Goal: Information Seeking & Learning: Learn about a topic

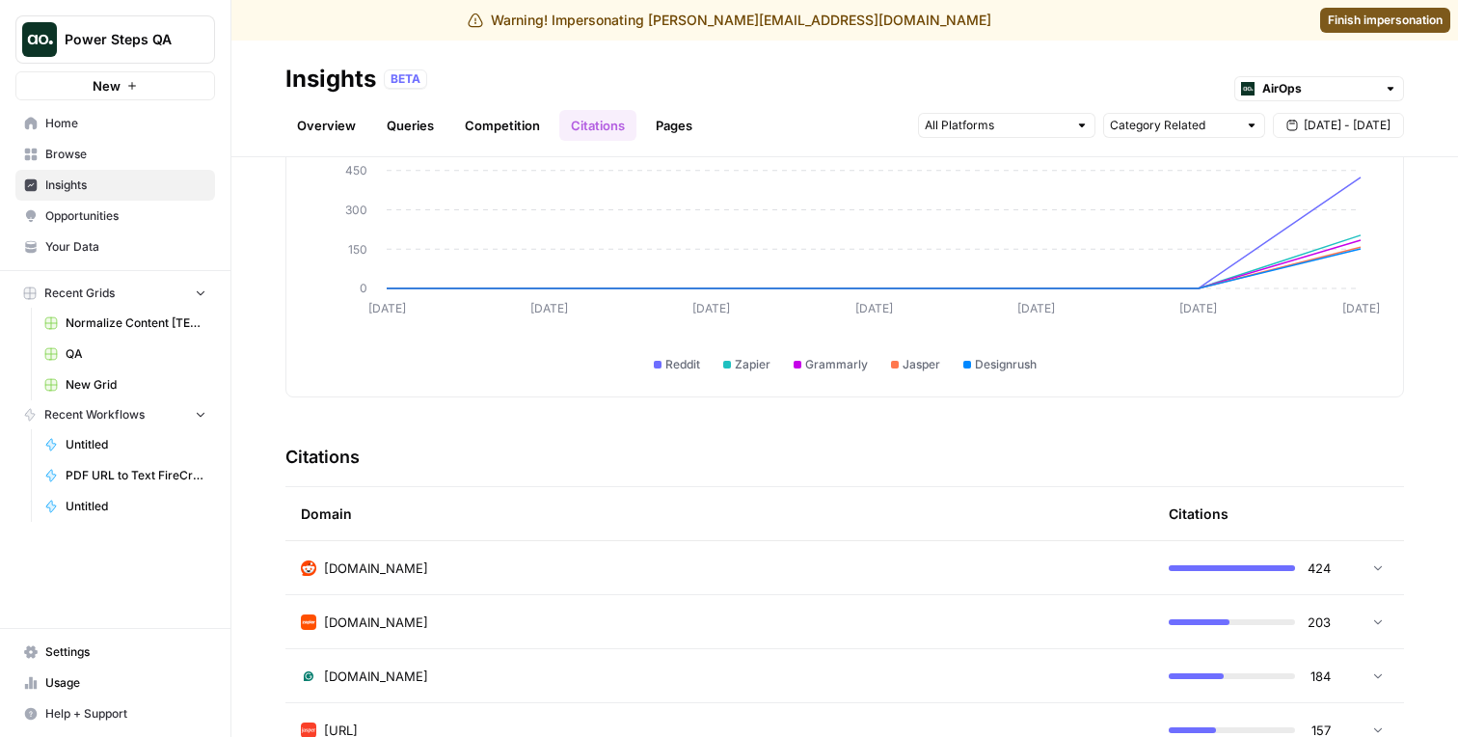
click at [470, 571] on div "[DOMAIN_NAME]" at bounding box center [719, 567] width 837 height 19
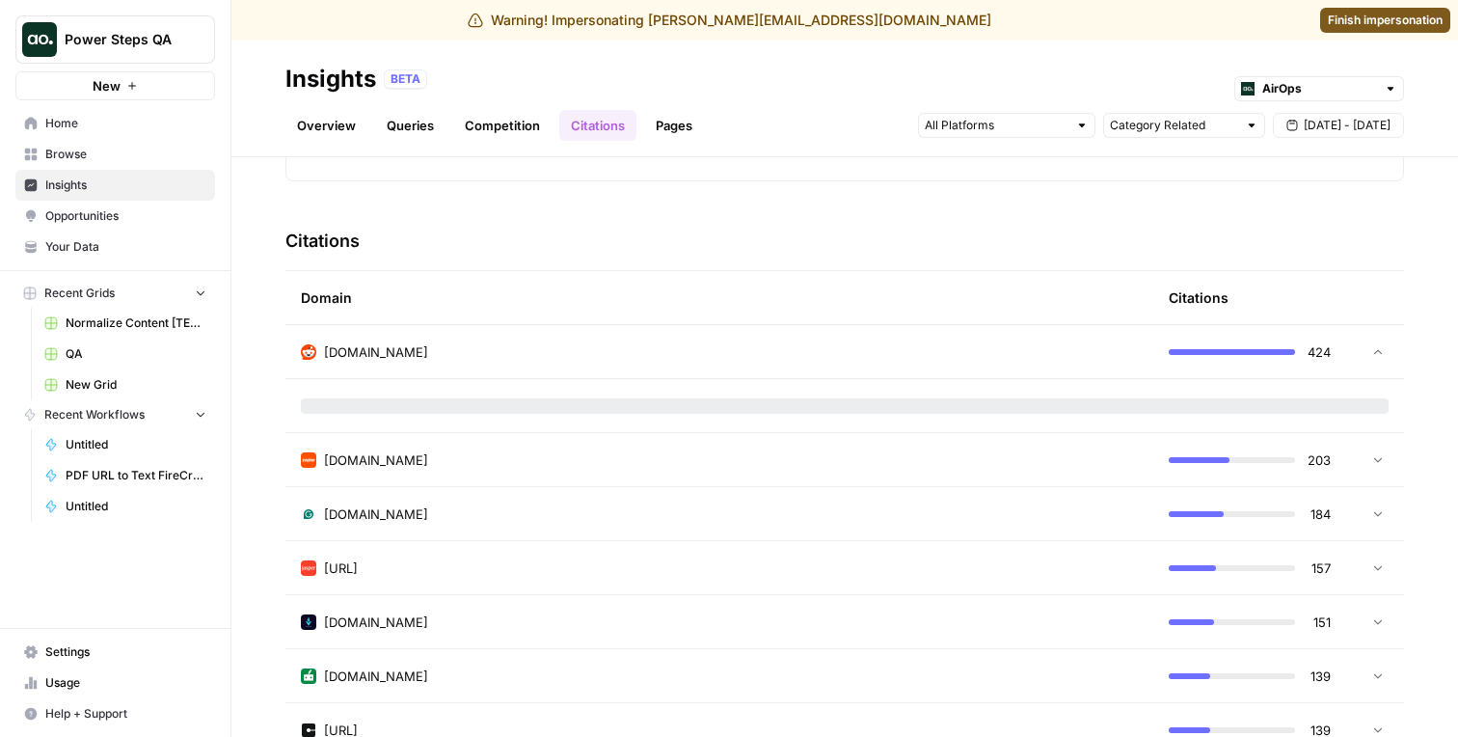
scroll to position [401, 0]
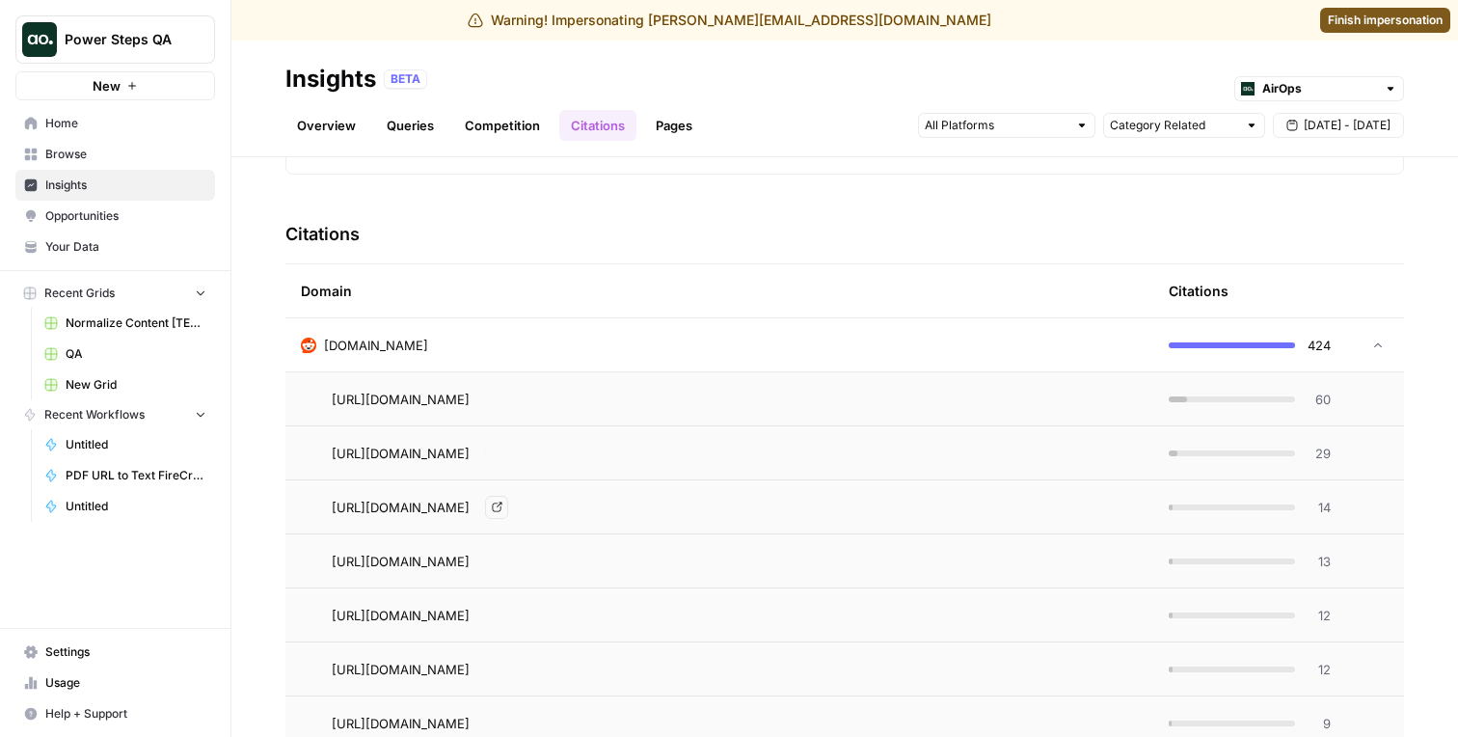
click at [513, 356] on td "[DOMAIN_NAME]" at bounding box center [719, 344] width 868 height 53
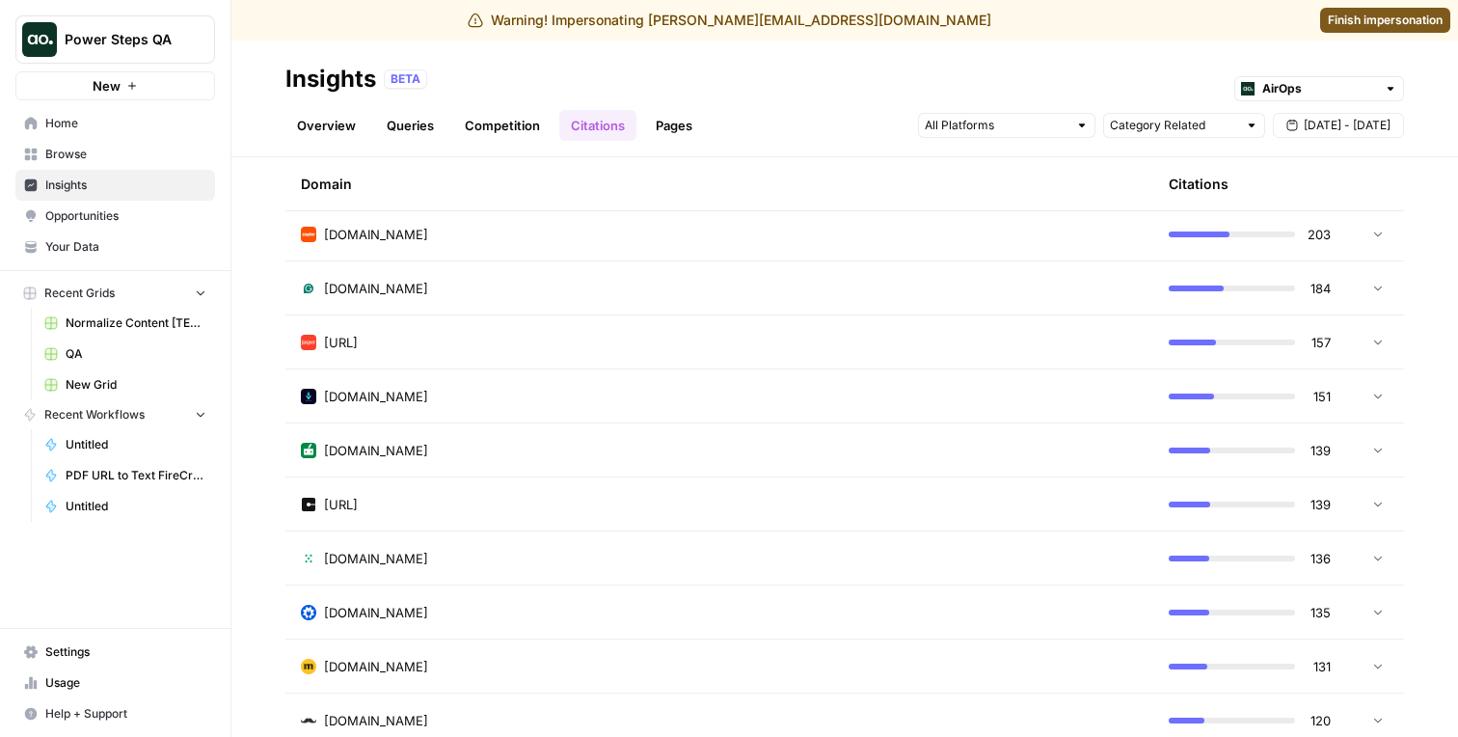
scroll to position [576, 0]
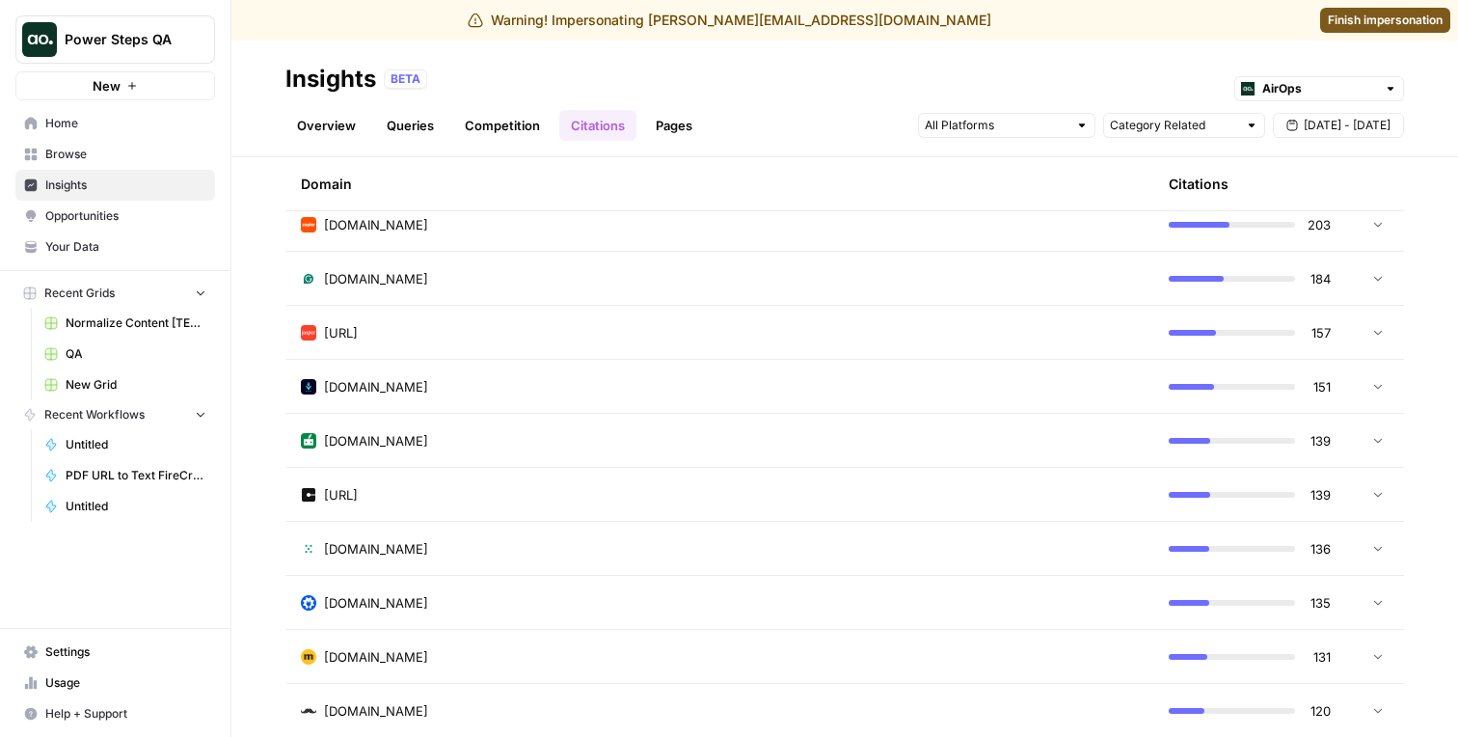
click at [508, 406] on td "designrush.com" at bounding box center [719, 386] width 868 height 53
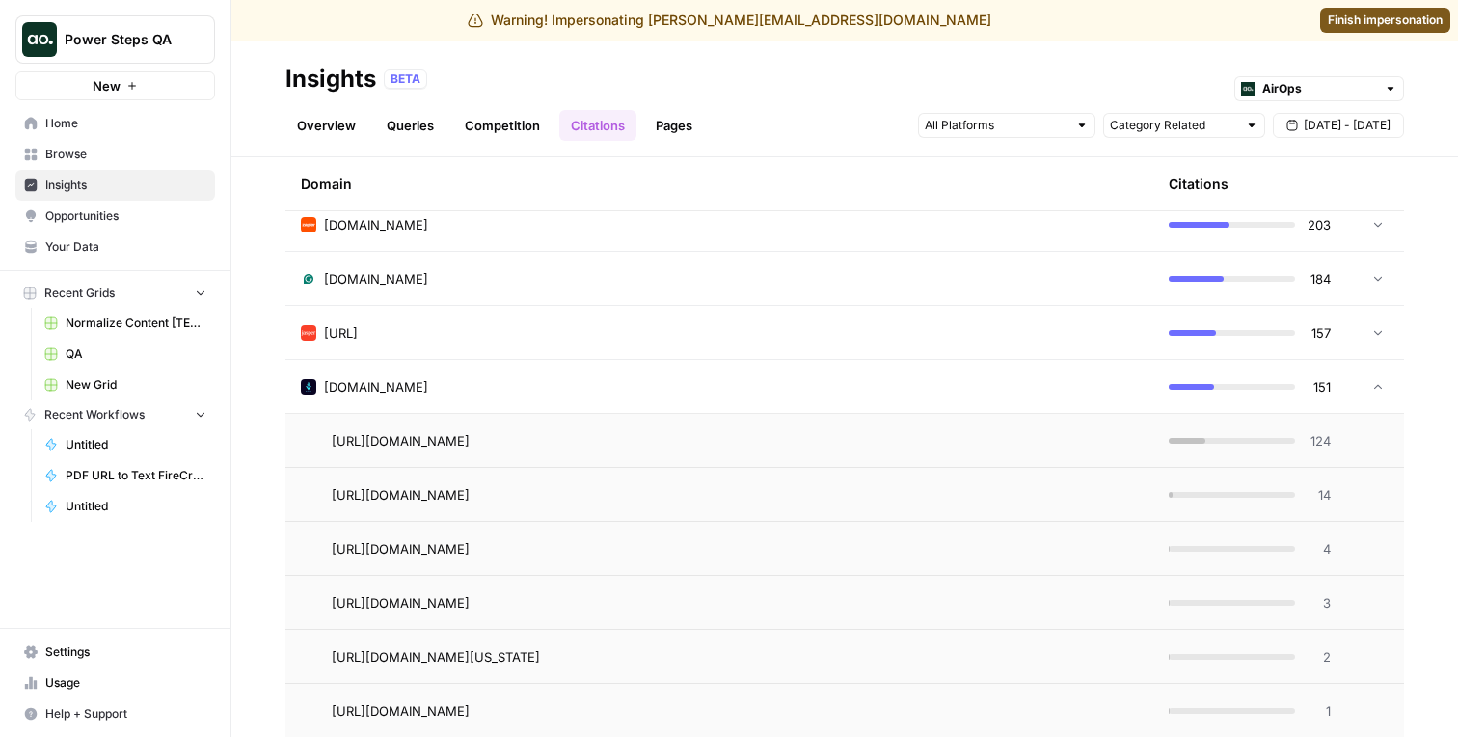
click at [507, 407] on td "designrush.com" at bounding box center [719, 386] width 868 height 53
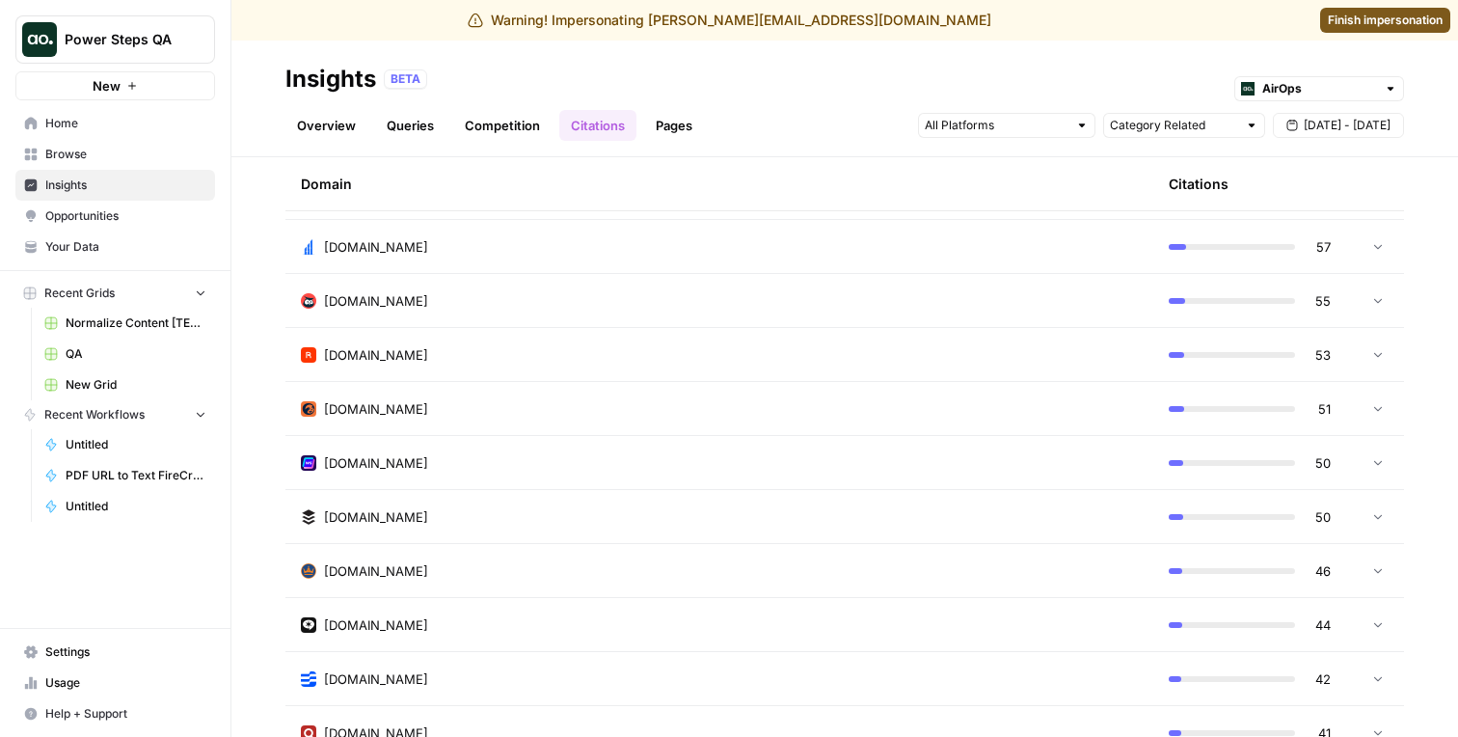
scroll to position [1884, 0]
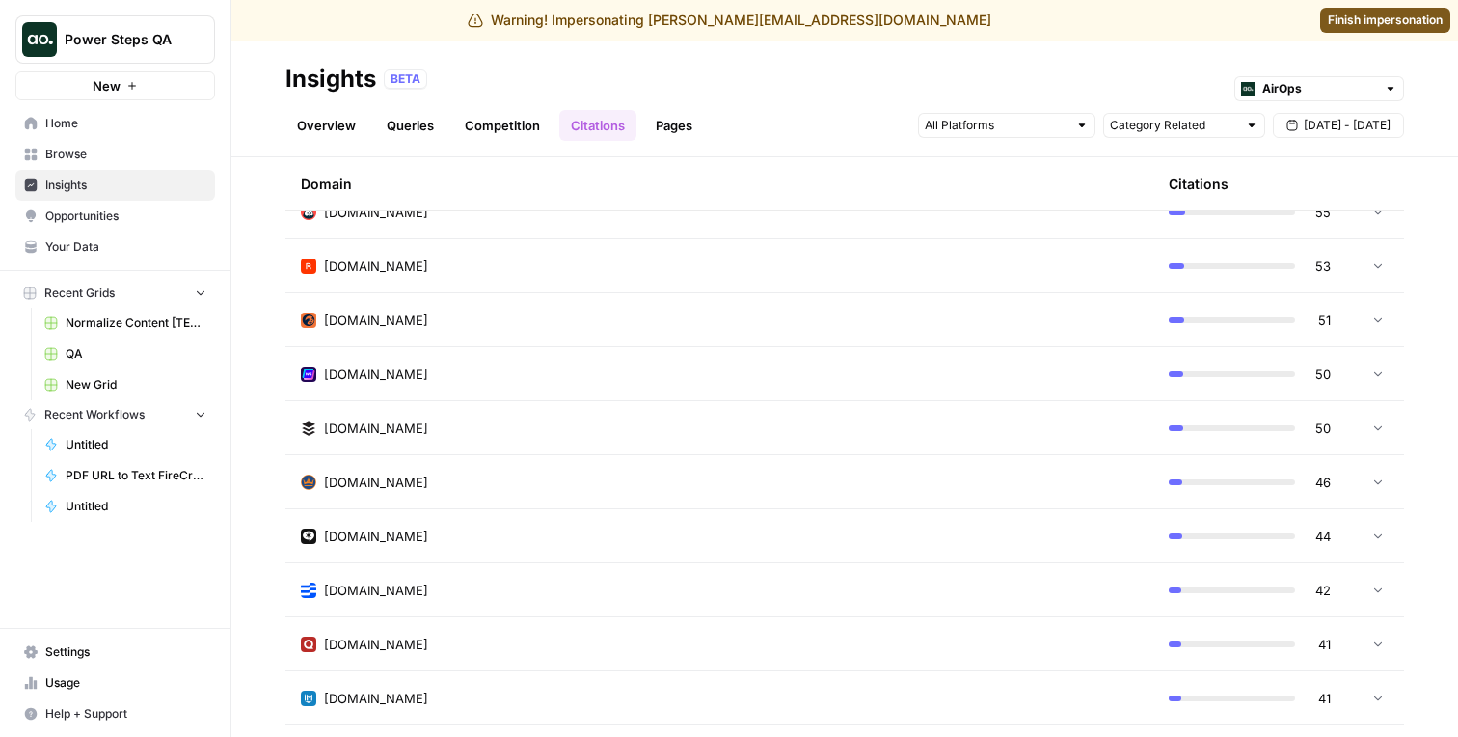
click at [507, 408] on td "[DOMAIN_NAME]" at bounding box center [719, 427] width 868 height 53
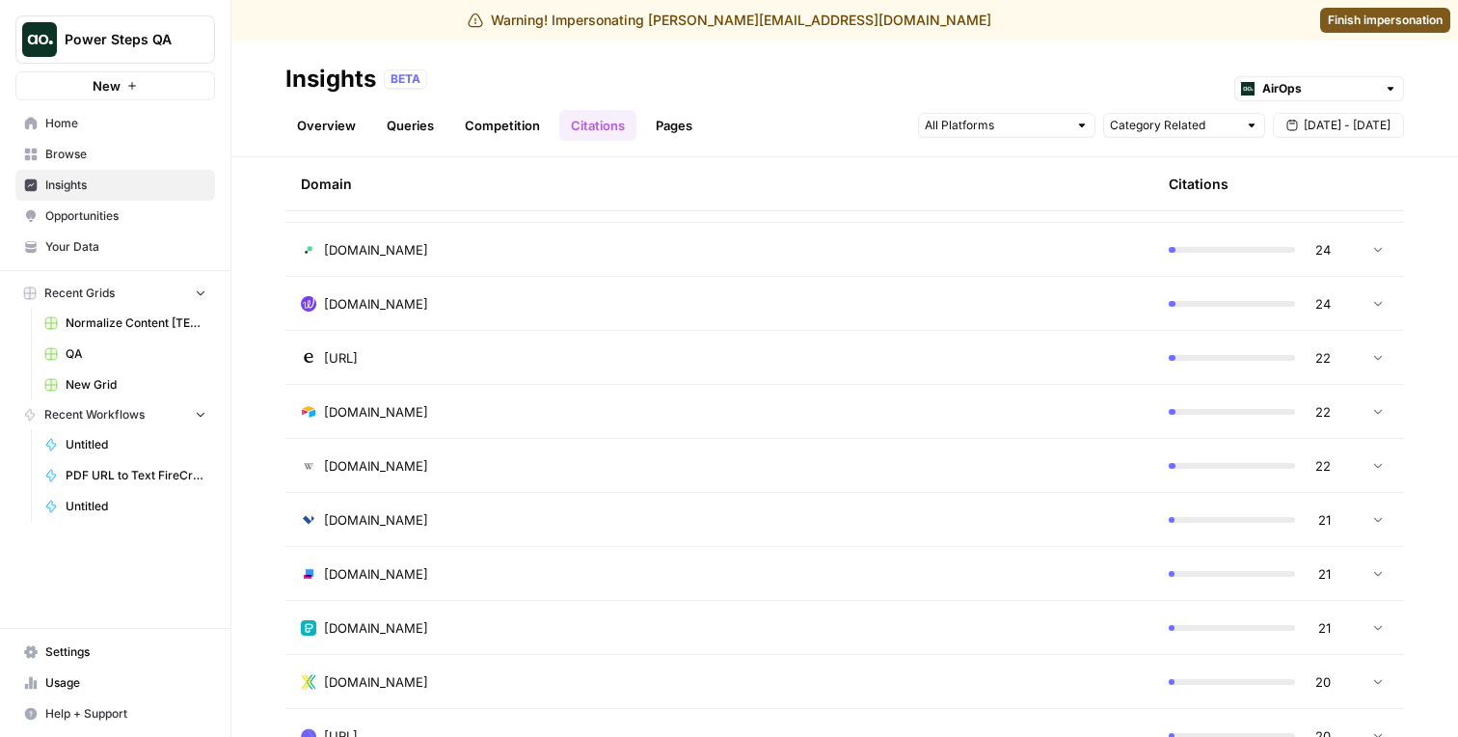
scroll to position [4643, 0]
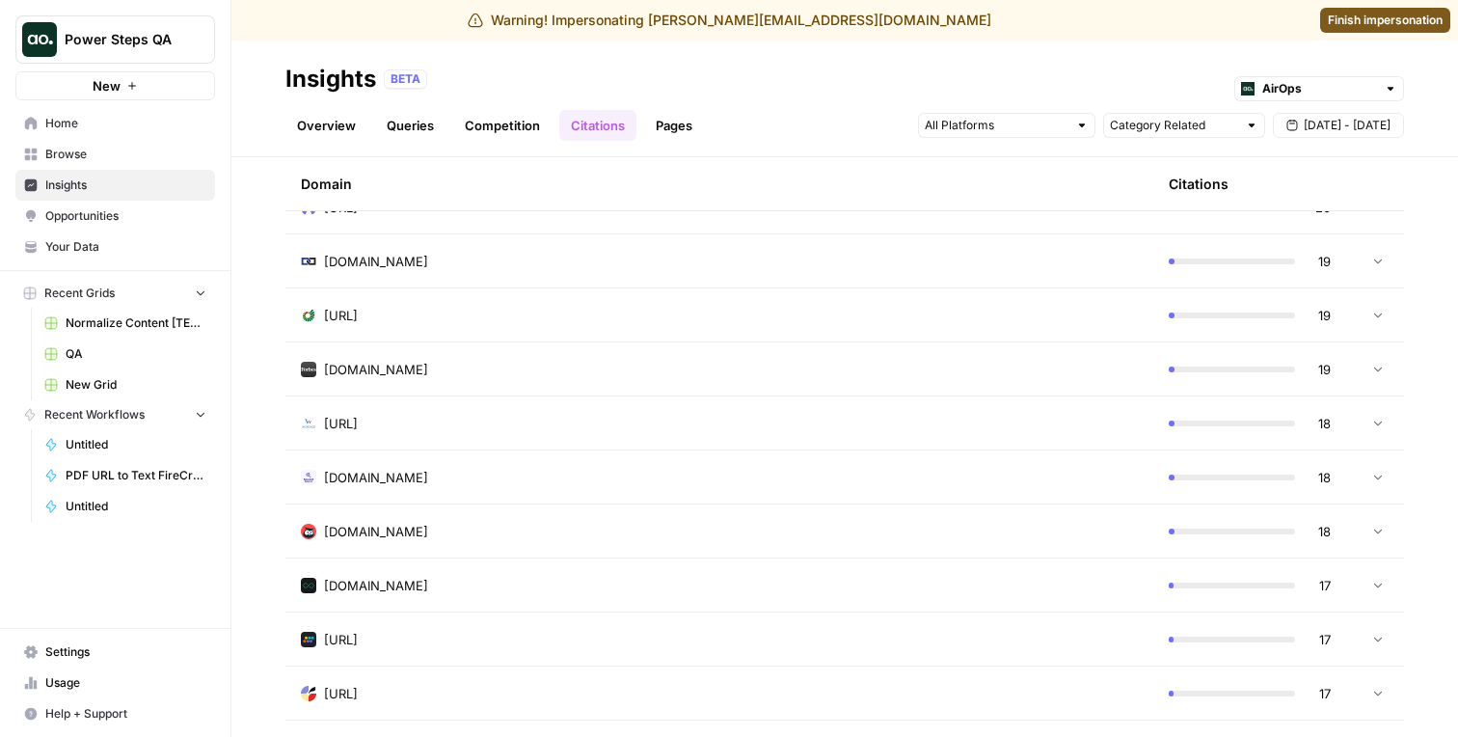
click at [508, 460] on td "keywordsearch.com" at bounding box center [719, 476] width 868 height 53
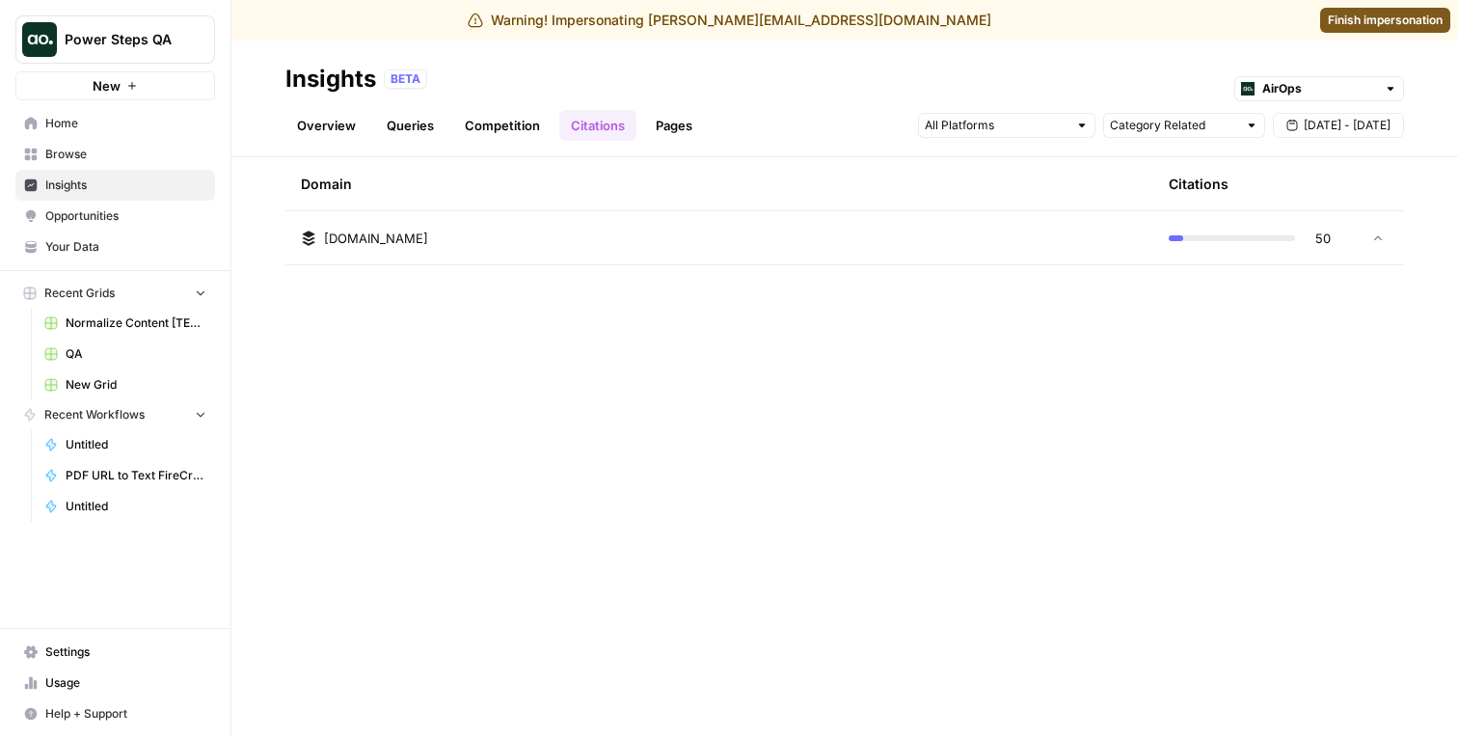
scroll to position [5953, 0]
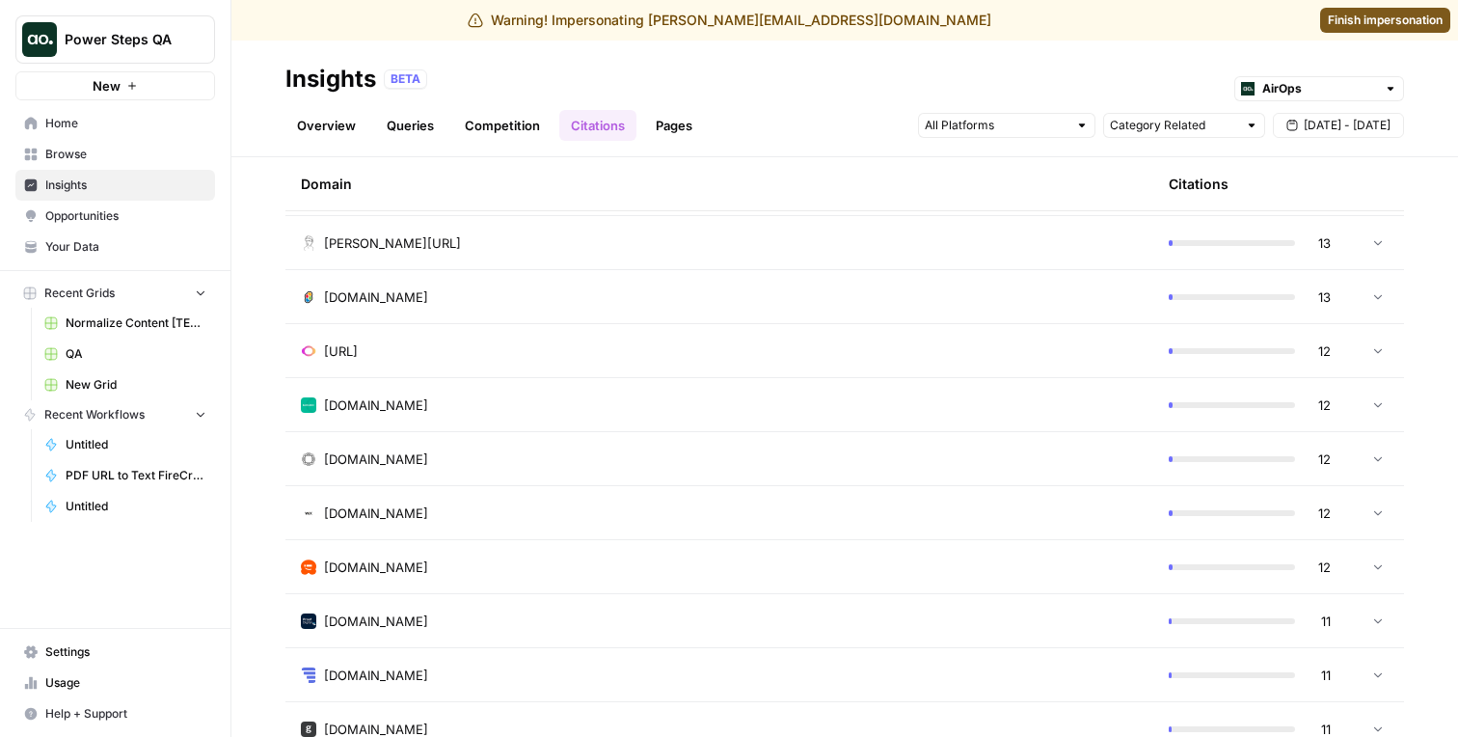
click at [518, 553] on td "wpbeginner.com" at bounding box center [719, 566] width 868 height 53
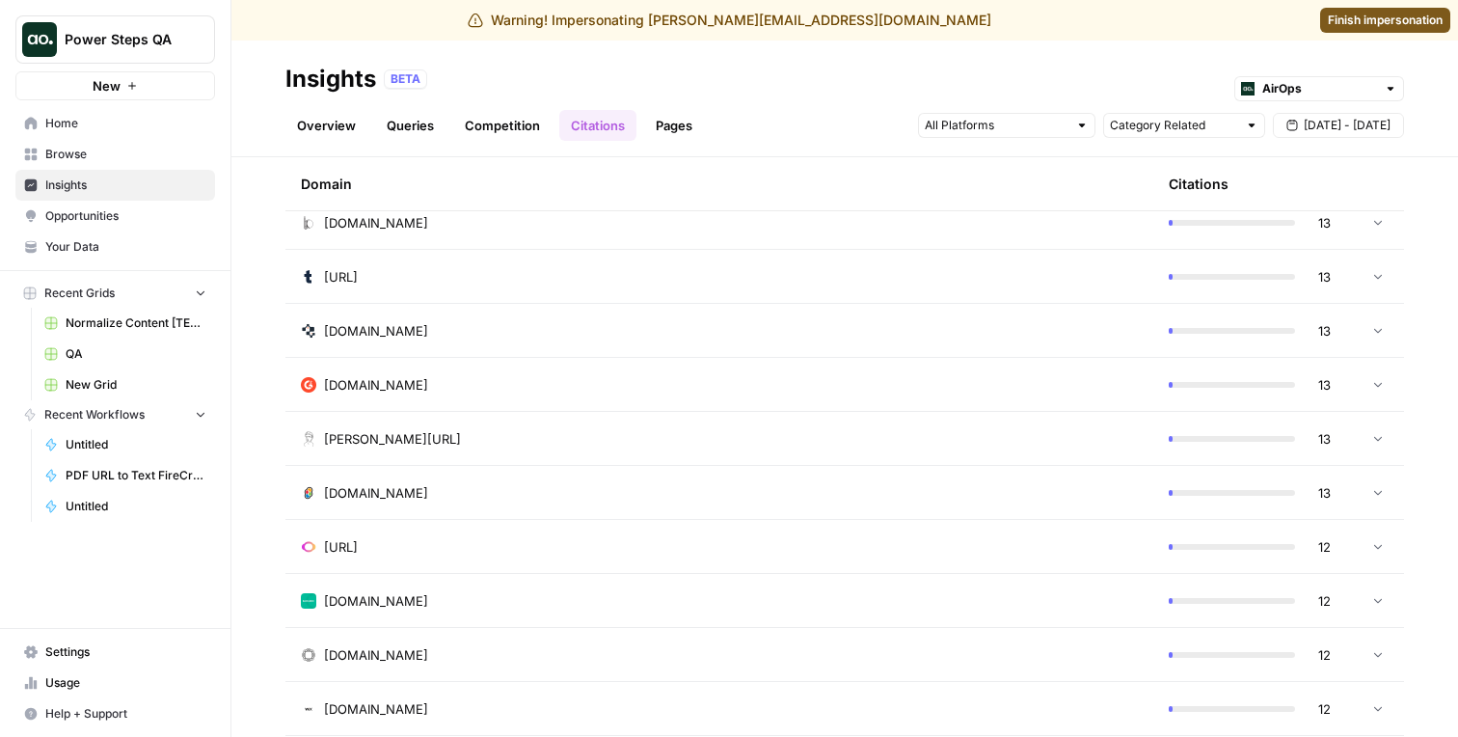
scroll to position [5844, 0]
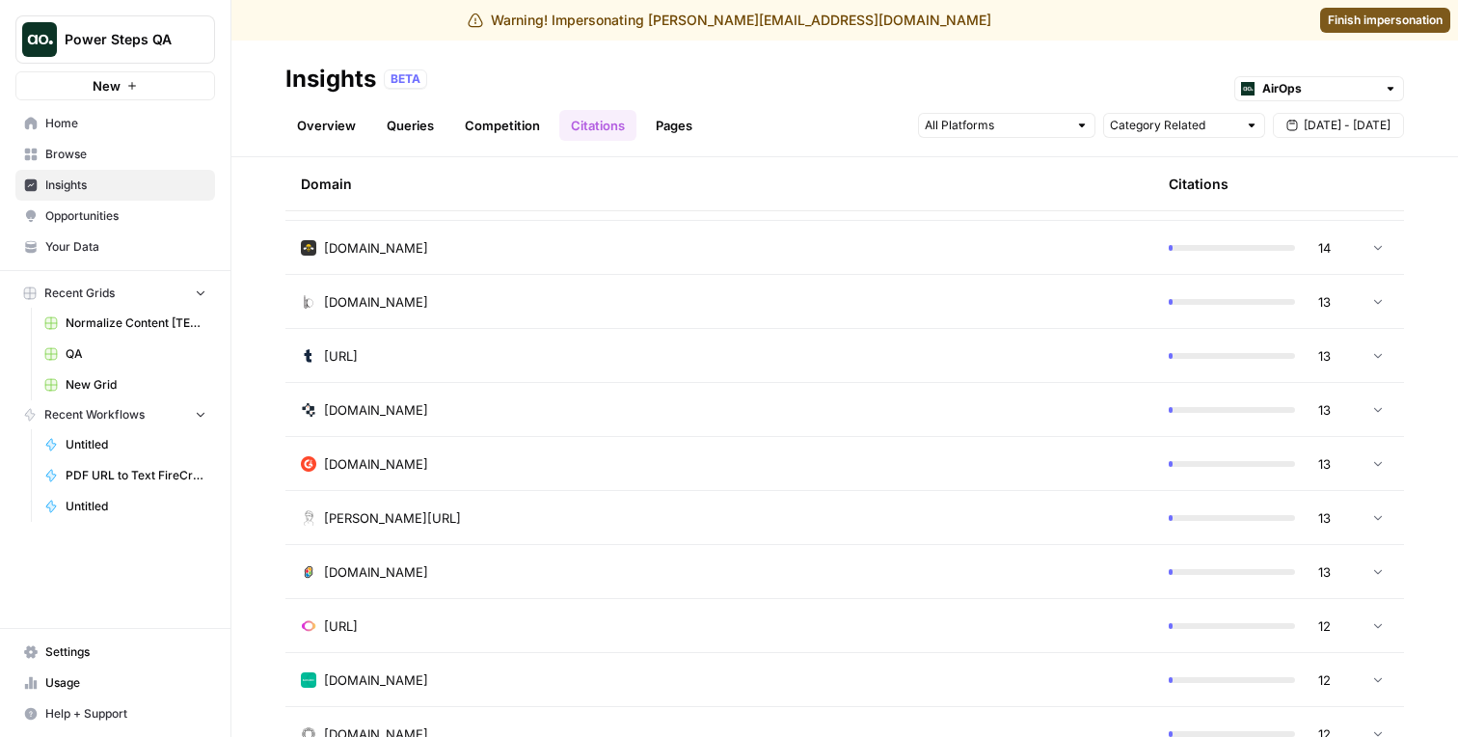
click at [534, 482] on td "[DOMAIN_NAME]" at bounding box center [719, 463] width 868 height 53
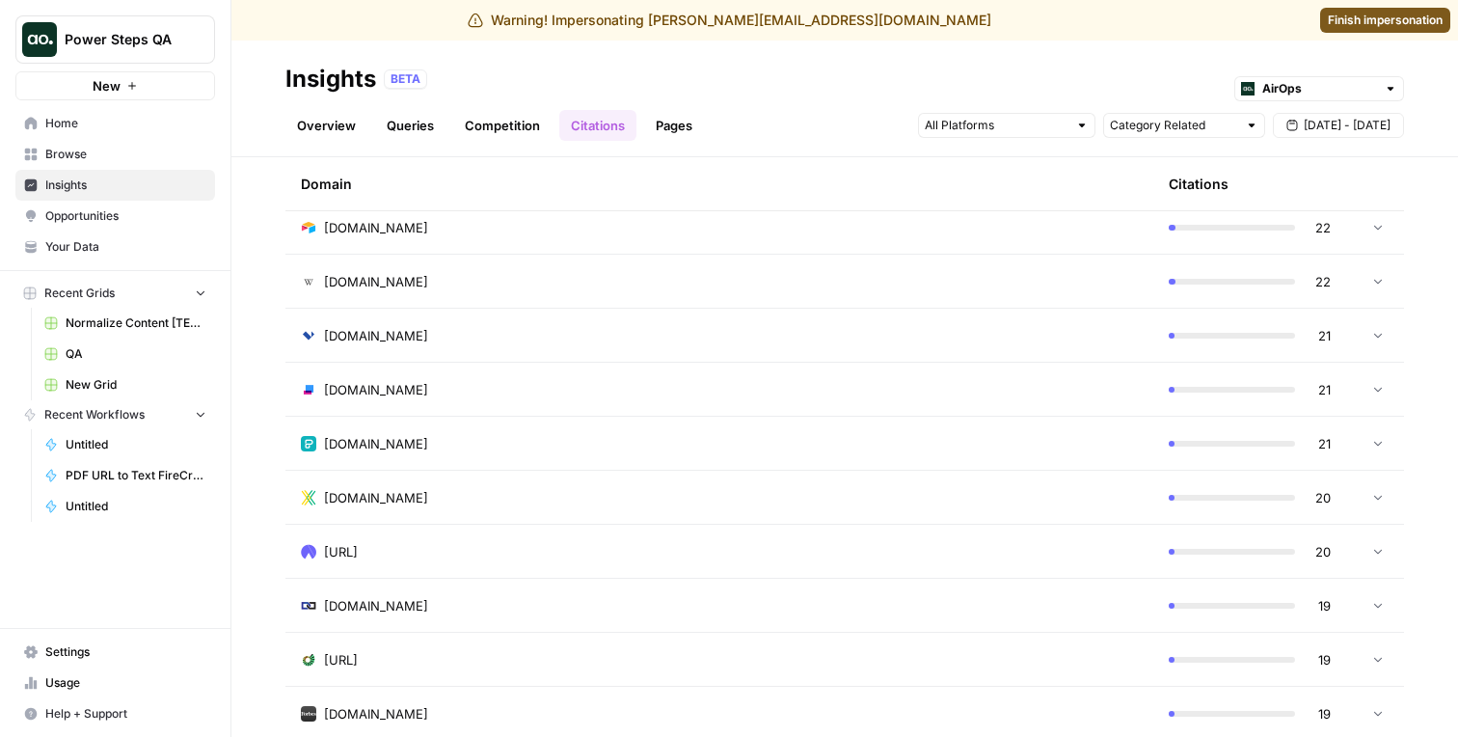
scroll to position [4192, 0]
click at [547, 419] on td "landingi.com" at bounding box center [719, 441] width 868 height 53
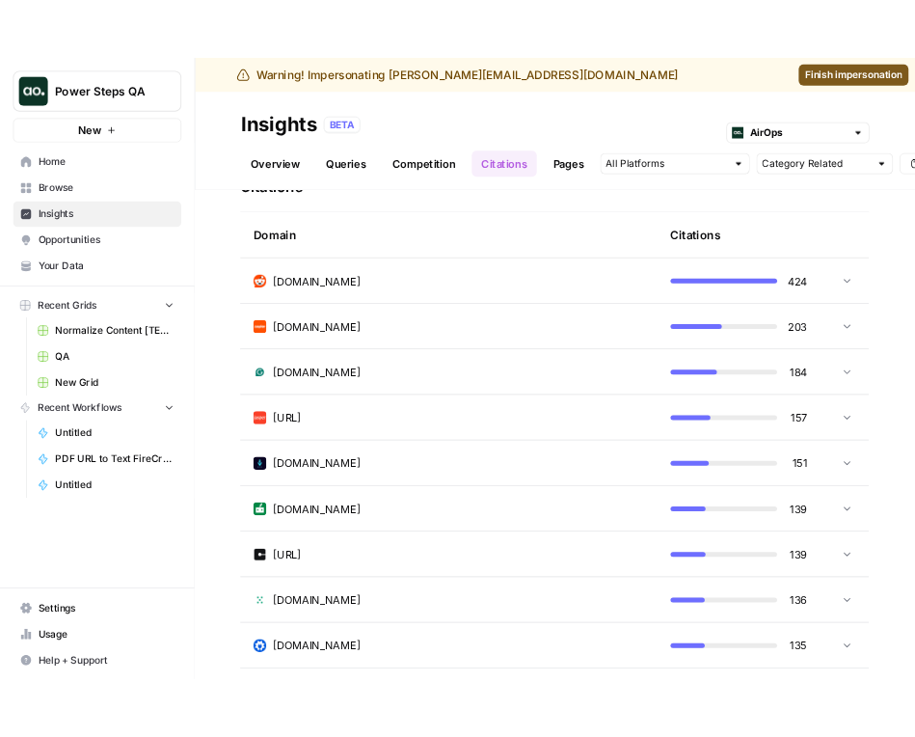
scroll to position [633, 0]
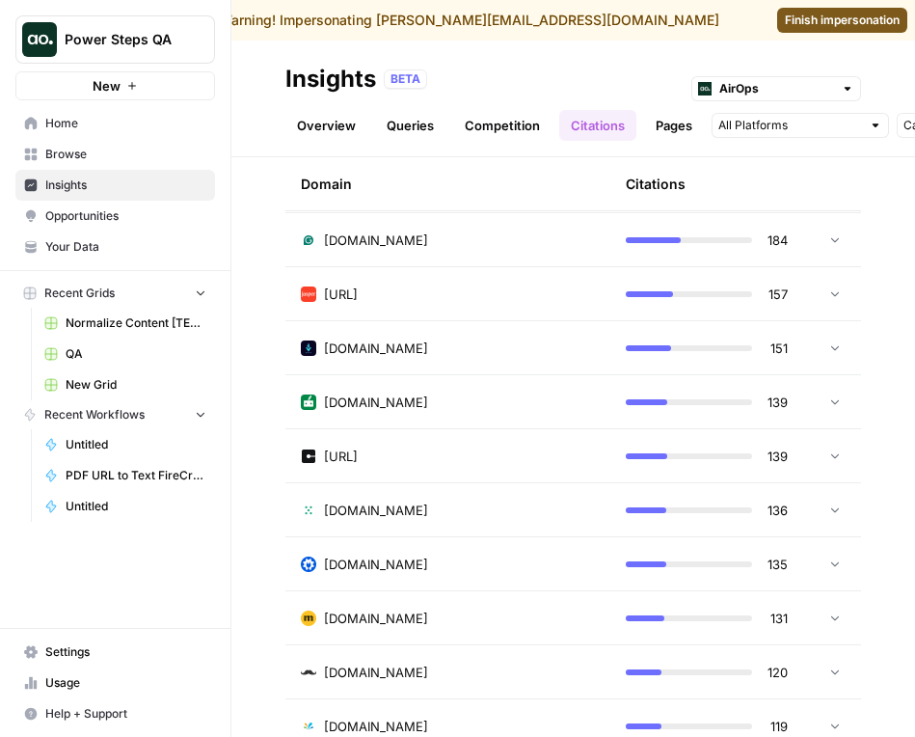
click at [507, 291] on div "jasper.ai" at bounding box center [448, 293] width 294 height 19
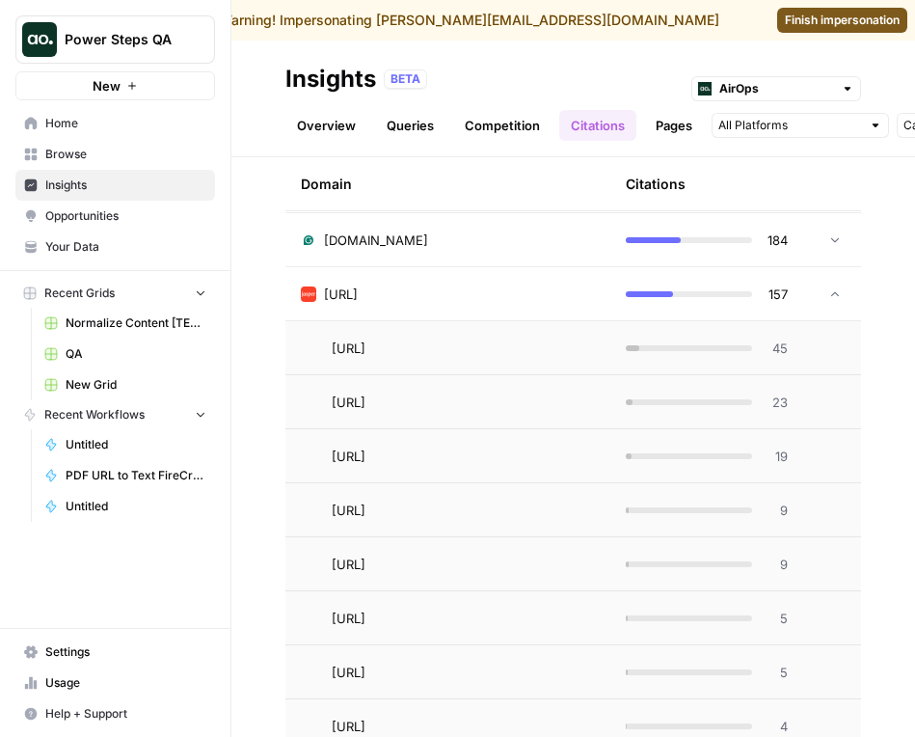
click at [520, 230] on div "grammarly.com" at bounding box center [448, 239] width 294 height 19
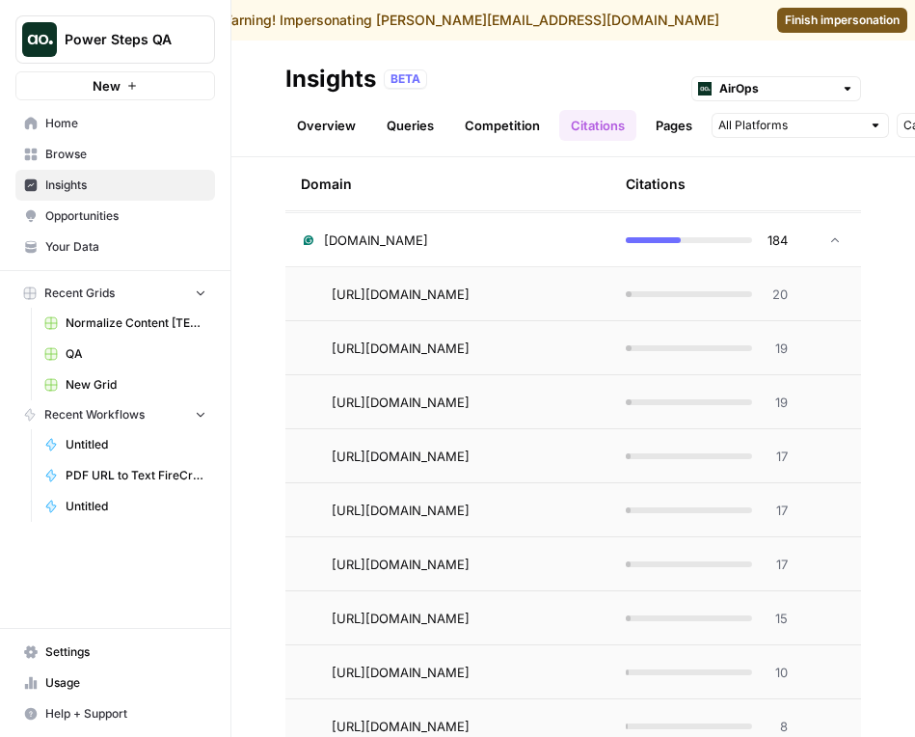
click at [515, 254] on td "grammarly.com" at bounding box center [447, 239] width 325 height 53
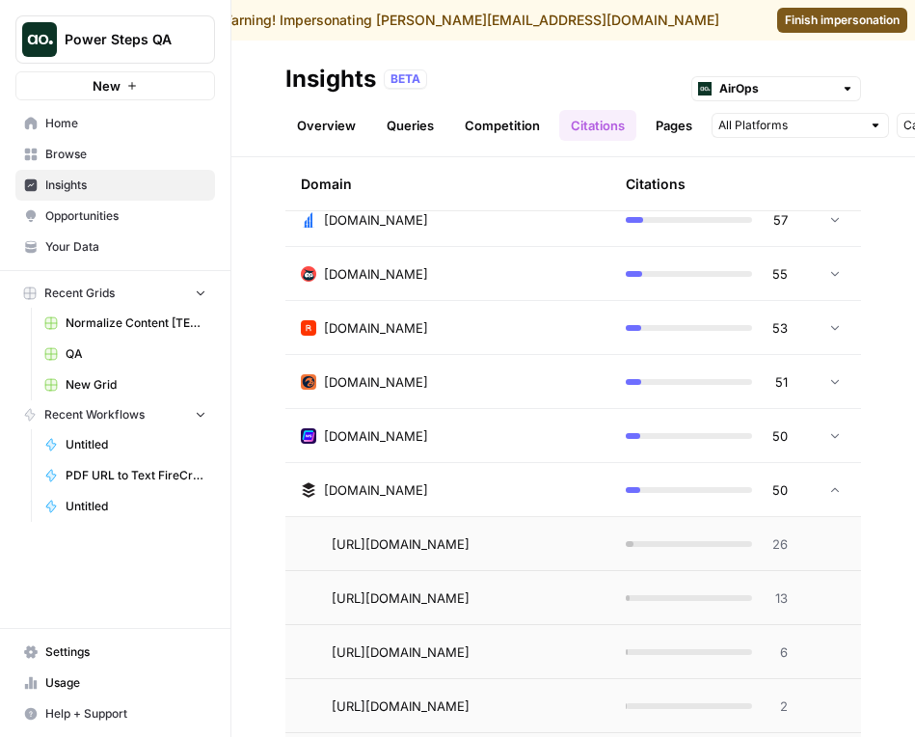
scroll to position [3381, 0]
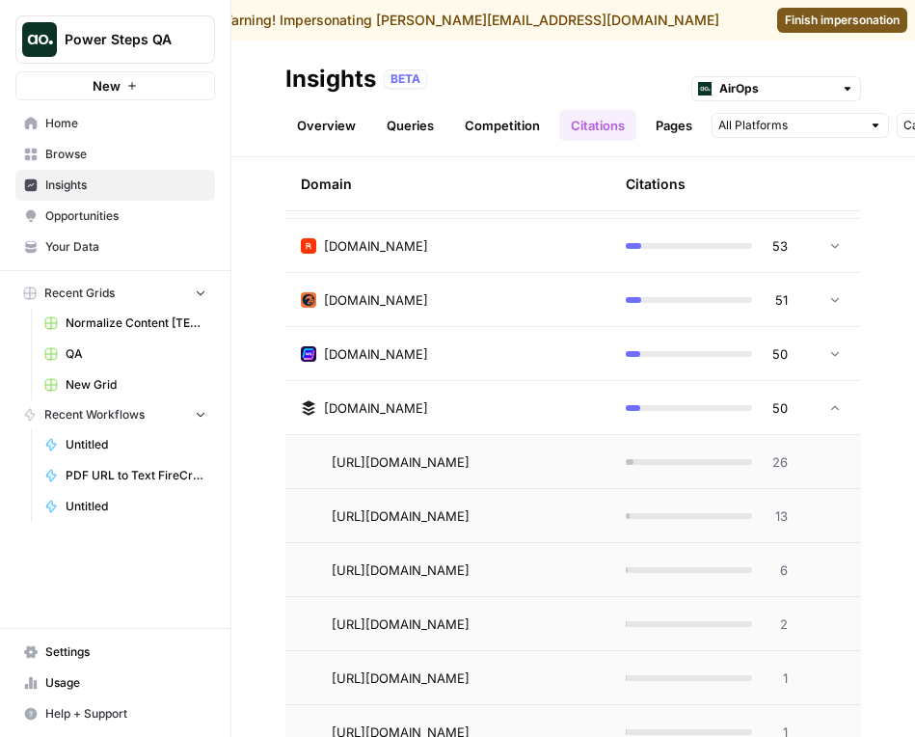
click at [104, 162] on span "Browse" at bounding box center [125, 154] width 161 height 17
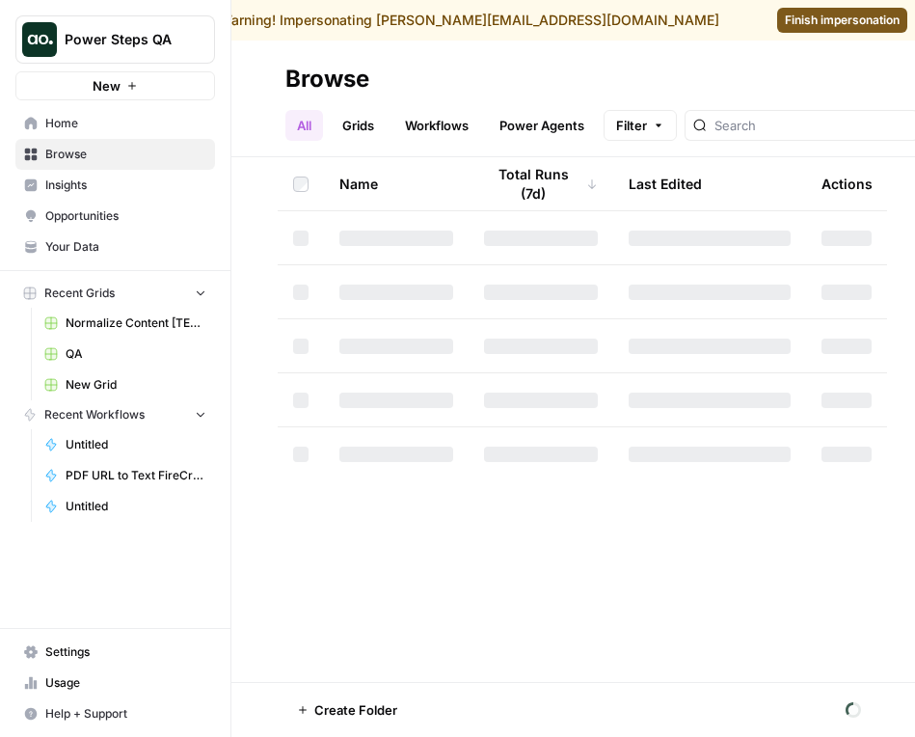
click at [101, 196] on link "Insights" at bounding box center [115, 185] width 200 height 31
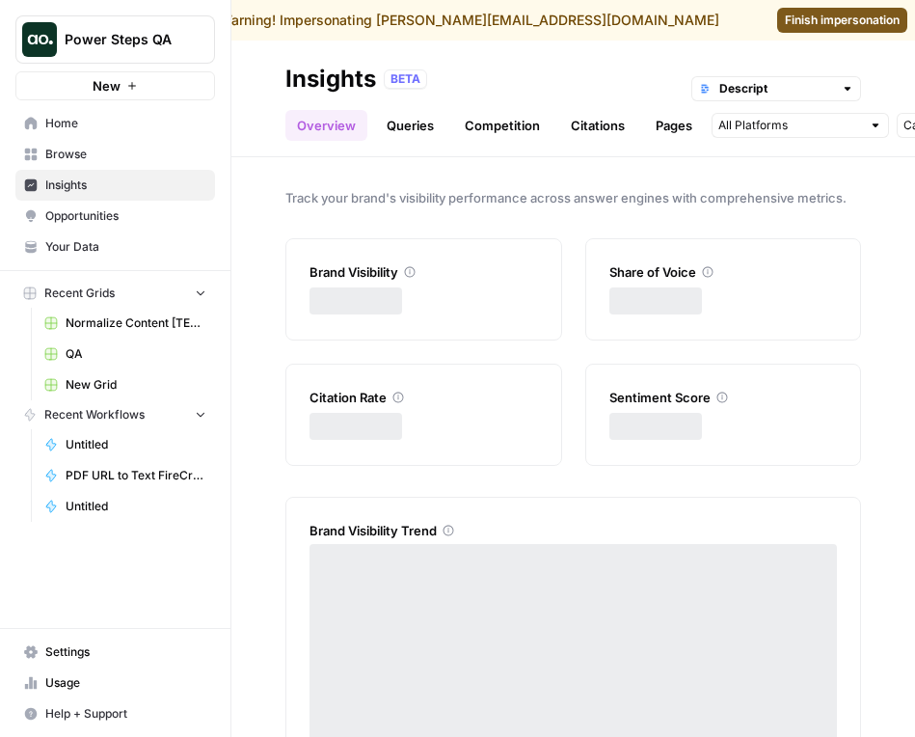
click at [101, 222] on span "Opportunities" at bounding box center [125, 215] width 161 height 17
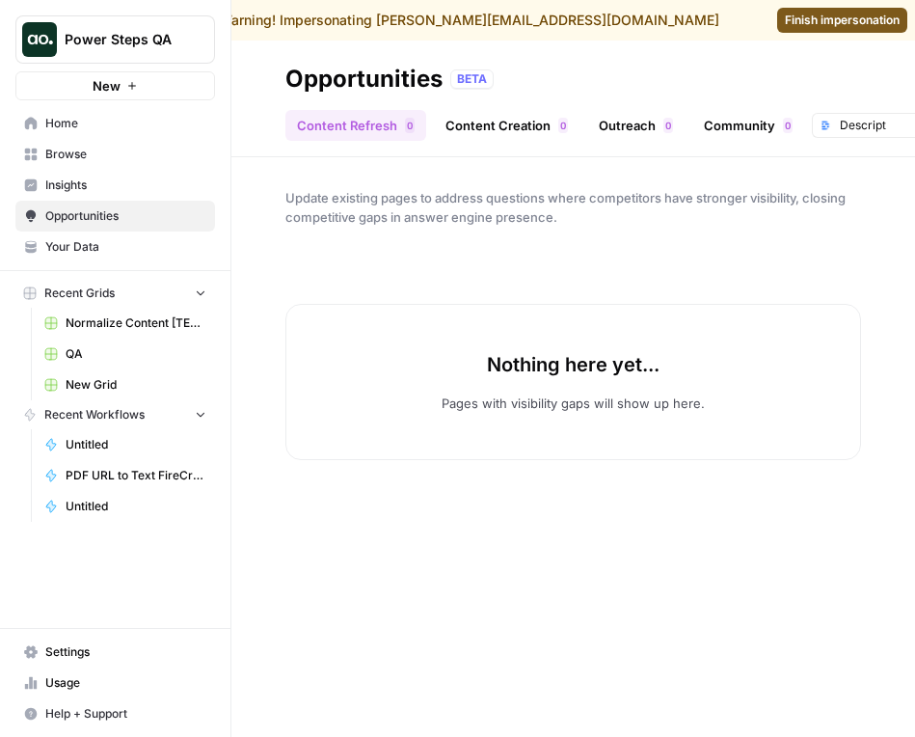
click at [80, 144] on link "Browse" at bounding box center [115, 154] width 200 height 31
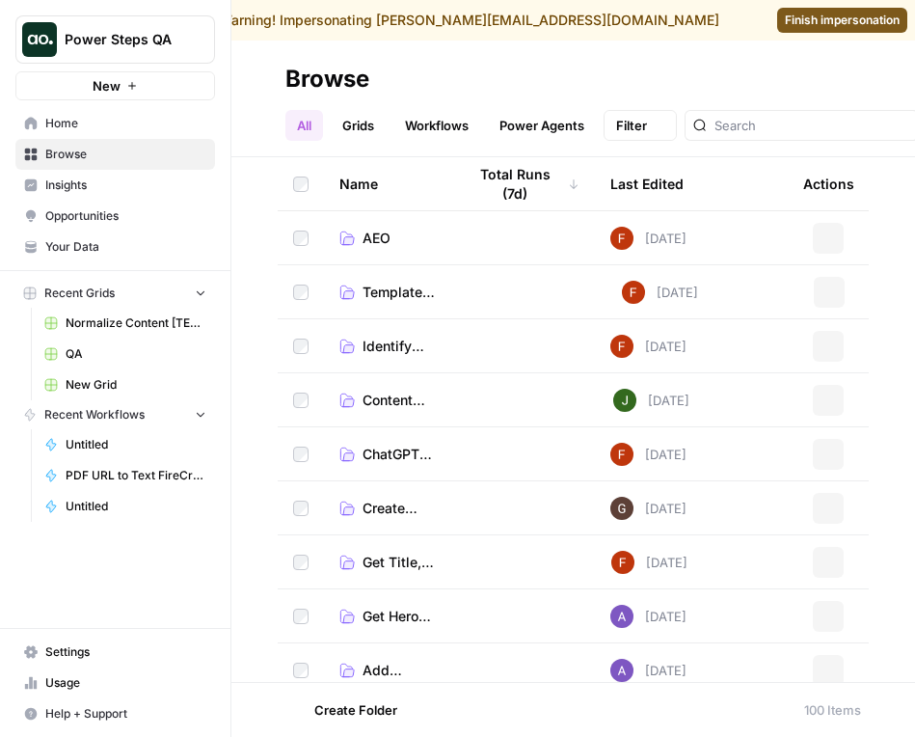
click at [91, 113] on link "Home" at bounding box center [115, 123] width 200 height 31
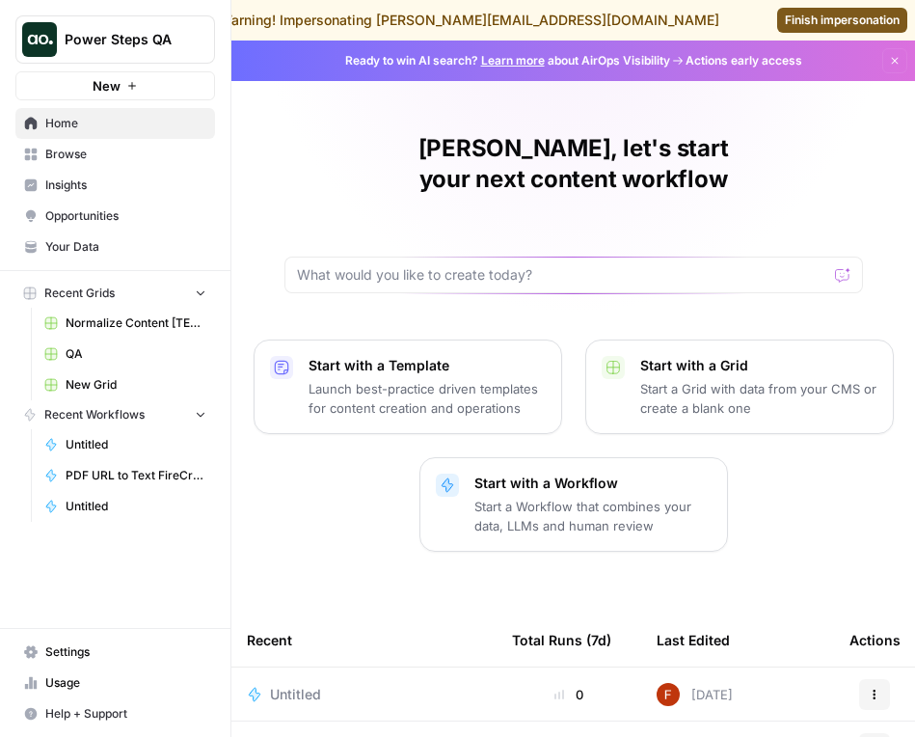
click at [53, 162] on span "Browse" at bounding box center [125, 154] width 161 height 17
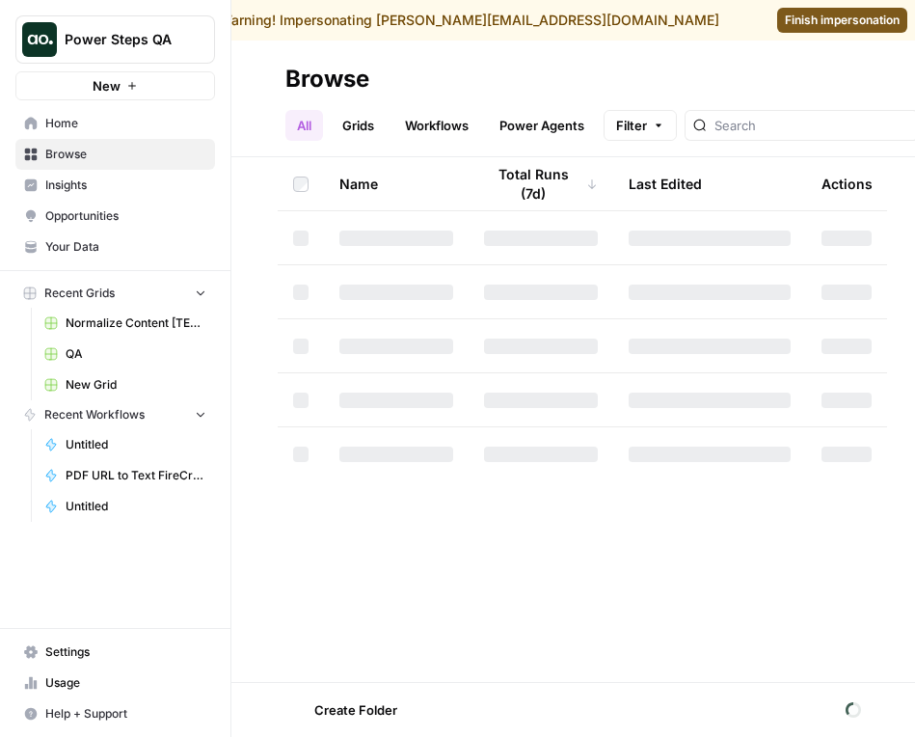
click at [62, 176] on span "Insights" at bounding box center [125, 184] width 161 height 17
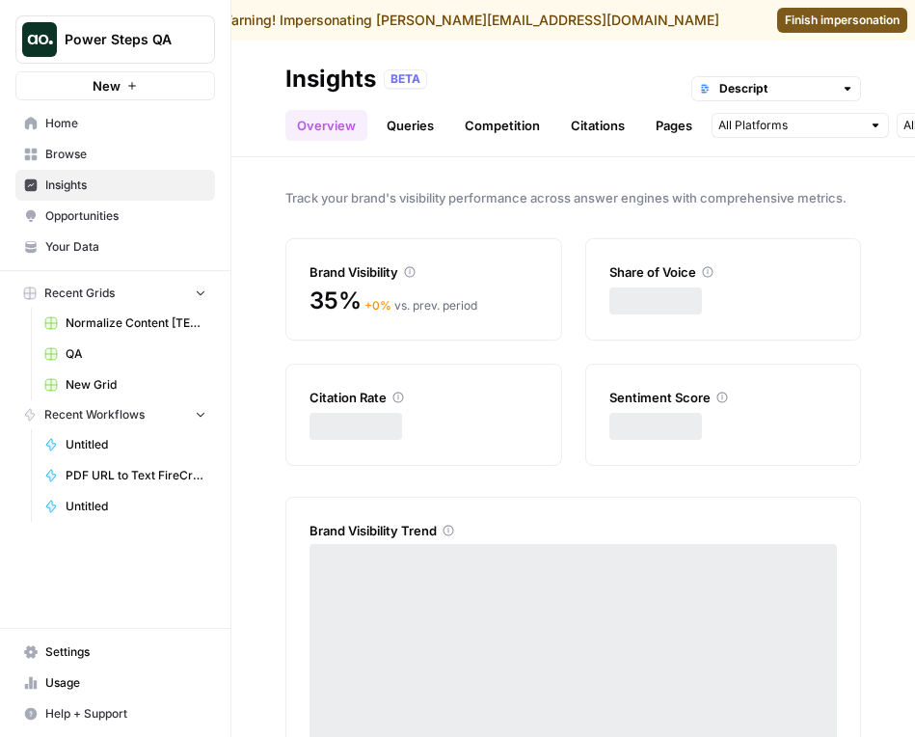
click at [68, 217] on span "Opportunities" at bounding box center [125, 215] width 161 height 17
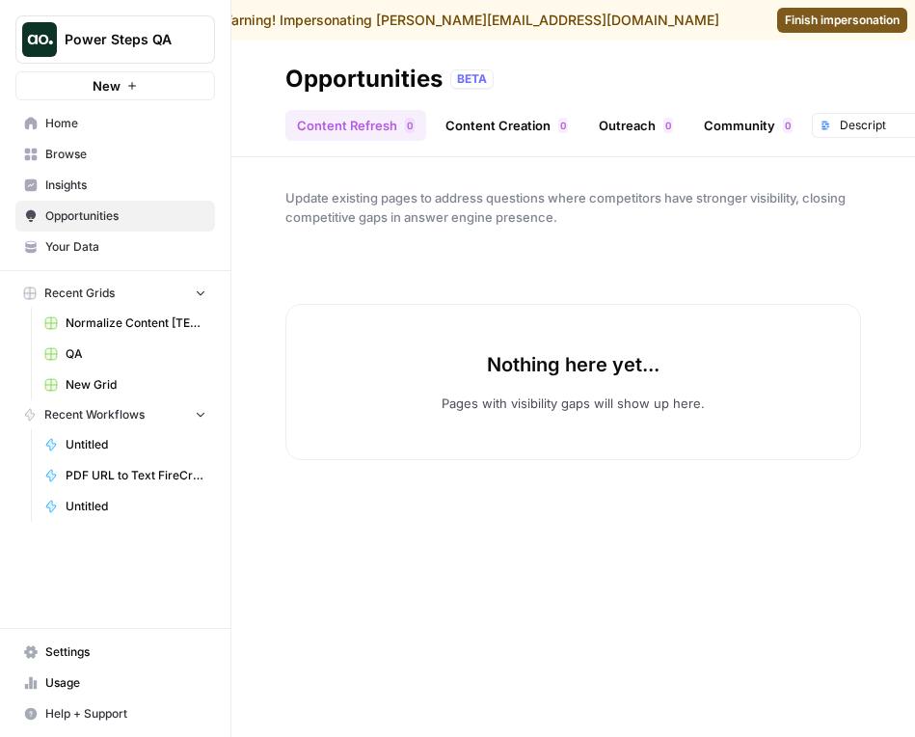
click at [81, 258] on link "Your Data" at bounding box center [115, 246] width 200 height 31
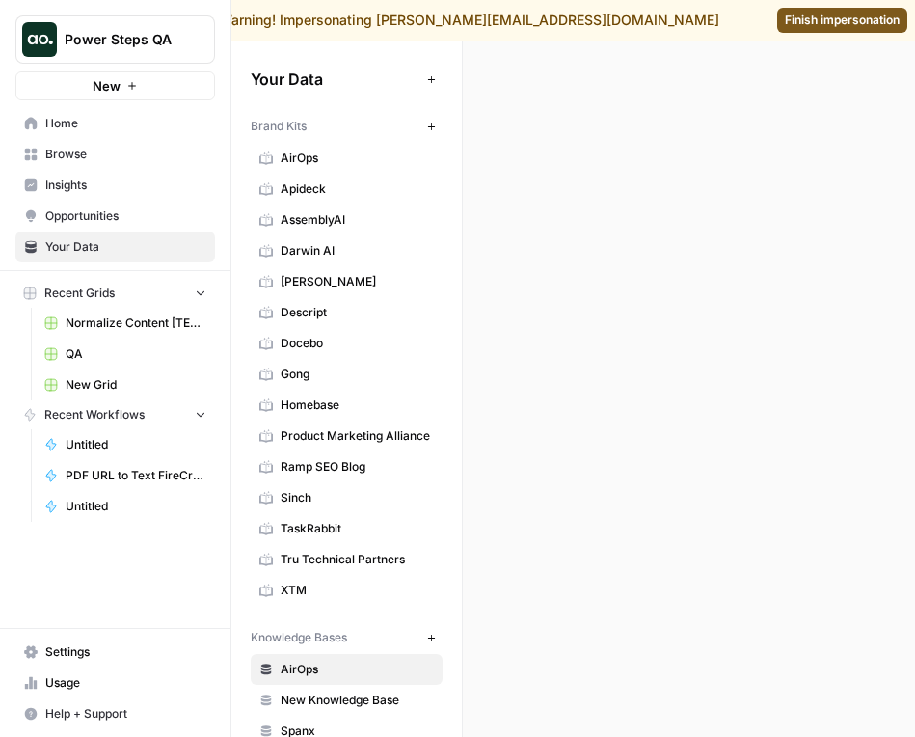
click at [95, 298] on span "Recent Grids" at bounding box center [79, 292] width 70 height 17
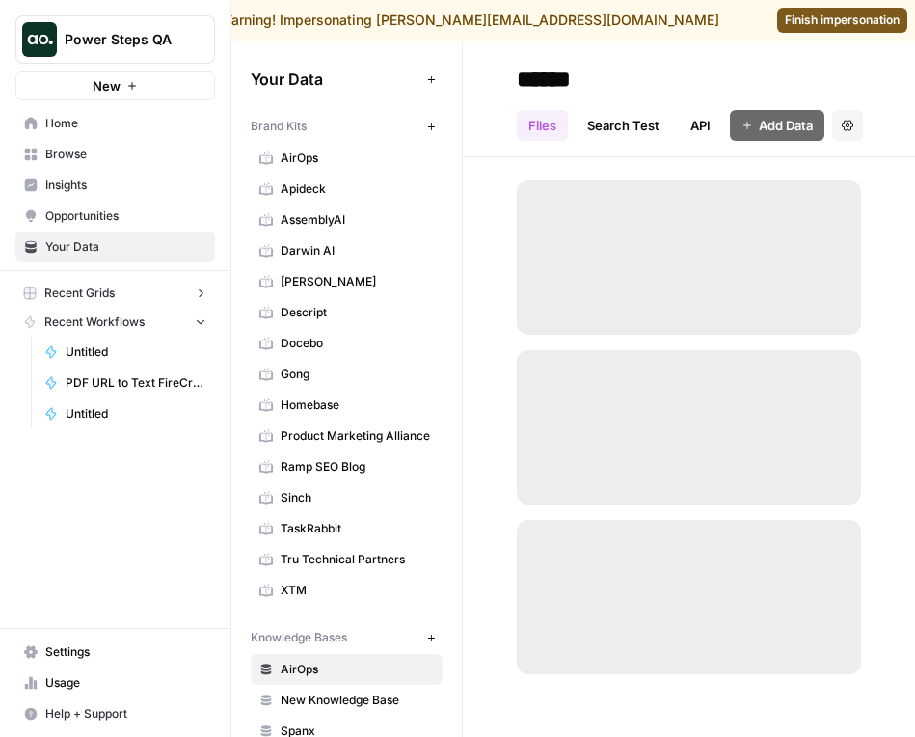
click at [97, 330] on span "Recent Workflows" at bounding box center [94, 321] width 100 height 17
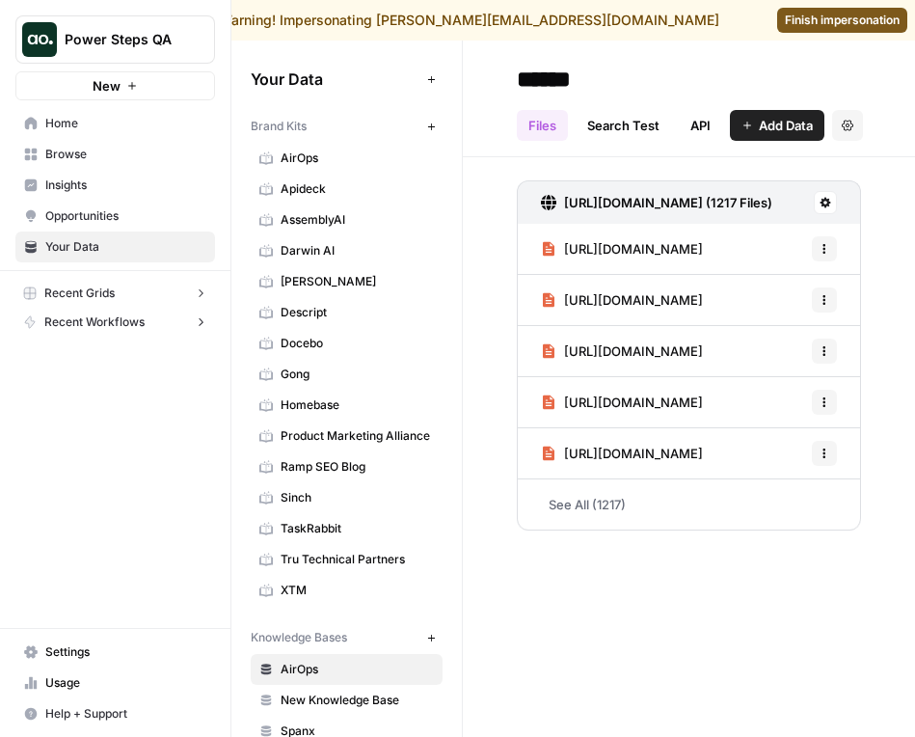
click at [99, 308] on button "Recent Workflows" at bounding box center [115, 322] width 200 height 29
click at [102, 326] on span "Recent Workflows" at bounding box center [94, 321] width 100 height 17
click at [110, 356] on div "Power Steps QA New Home Browse Insights Opportunities Your Data Recent Grids No…" at bounding box center [115, 368] width 230 height 737
click at [110, 331] on button "Recent Workflows" at bounding box center [115, 322] width 200 height 29
click at [120, 293] on button "Recent Grids" at bounding box center [115, 293] width 200 height 29
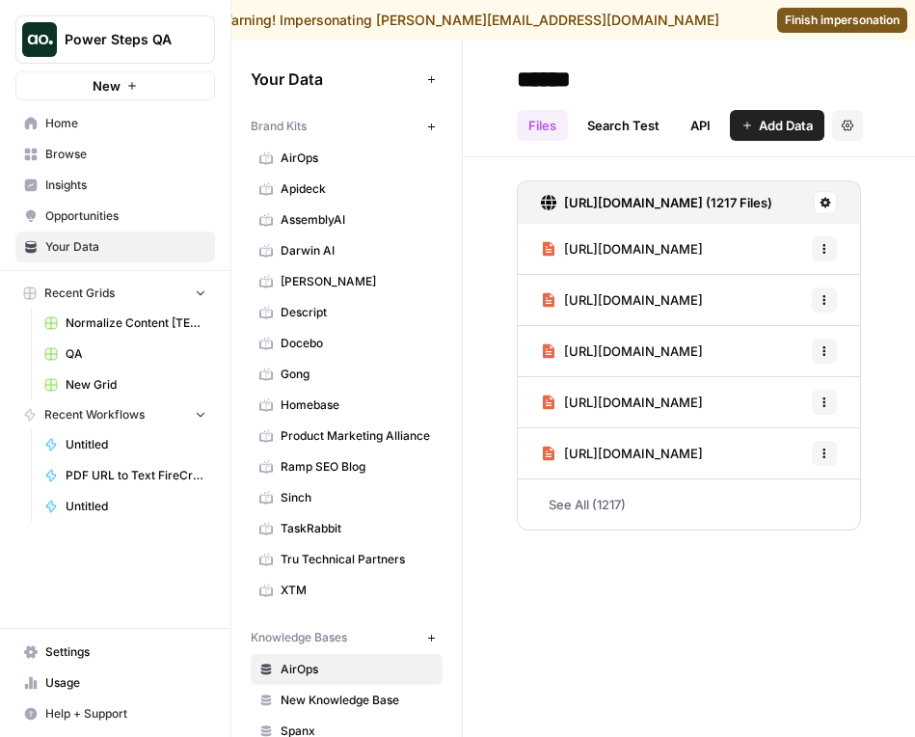
click at [117, 328] on span "Normalize Content [TEST CASES]" at bounding box center [136, 322] width 141 height 17
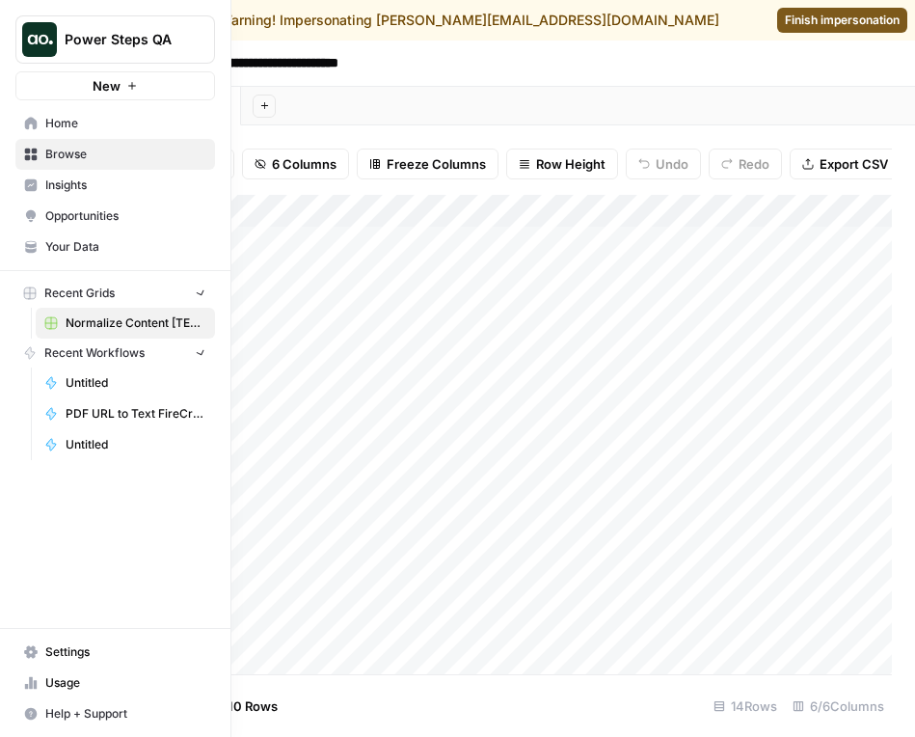
click at [19, 129] on link "Home" at bounding box center [115, 123] width 200 height 31
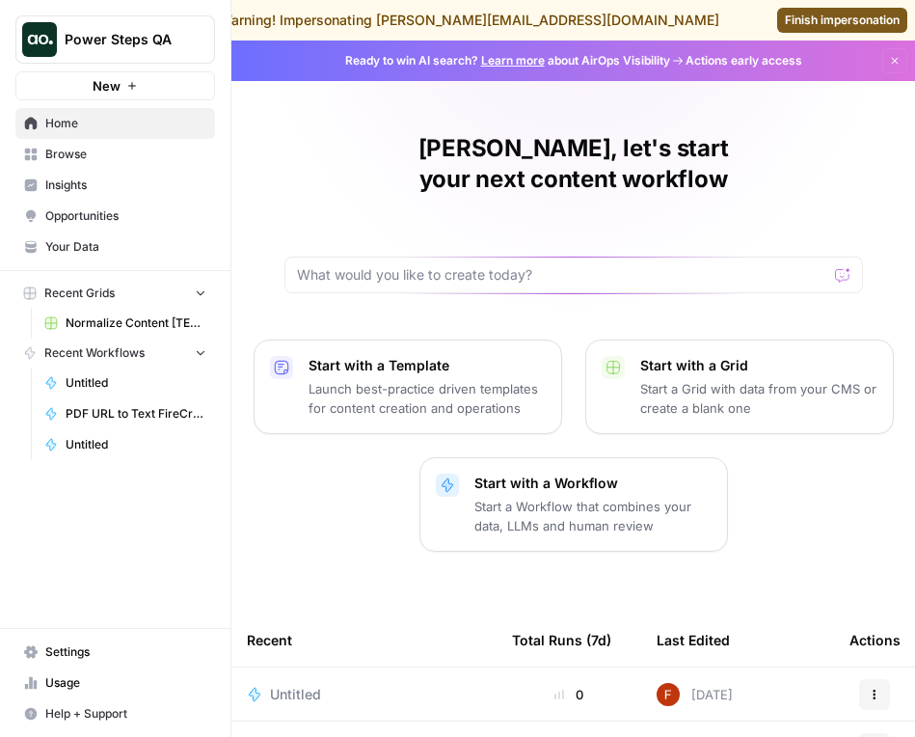
click at [73, 201] on link "Opportunities" at bounding box center [115, 216] width 200 height 31
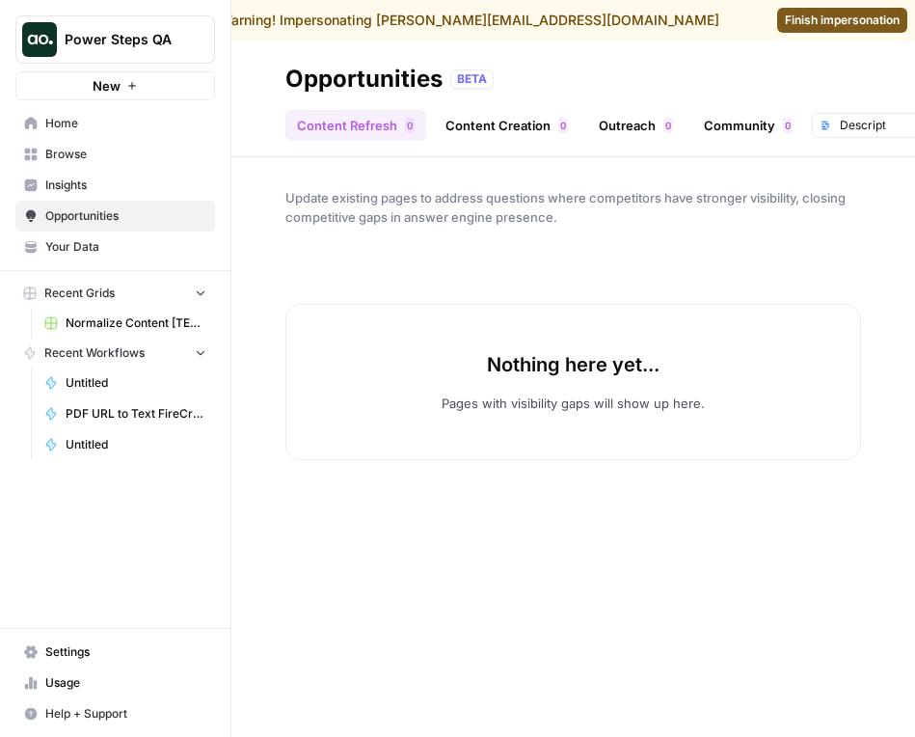
click at [122, 178] on span "Insights" at bounding box center [125, 184] width 161 height 17
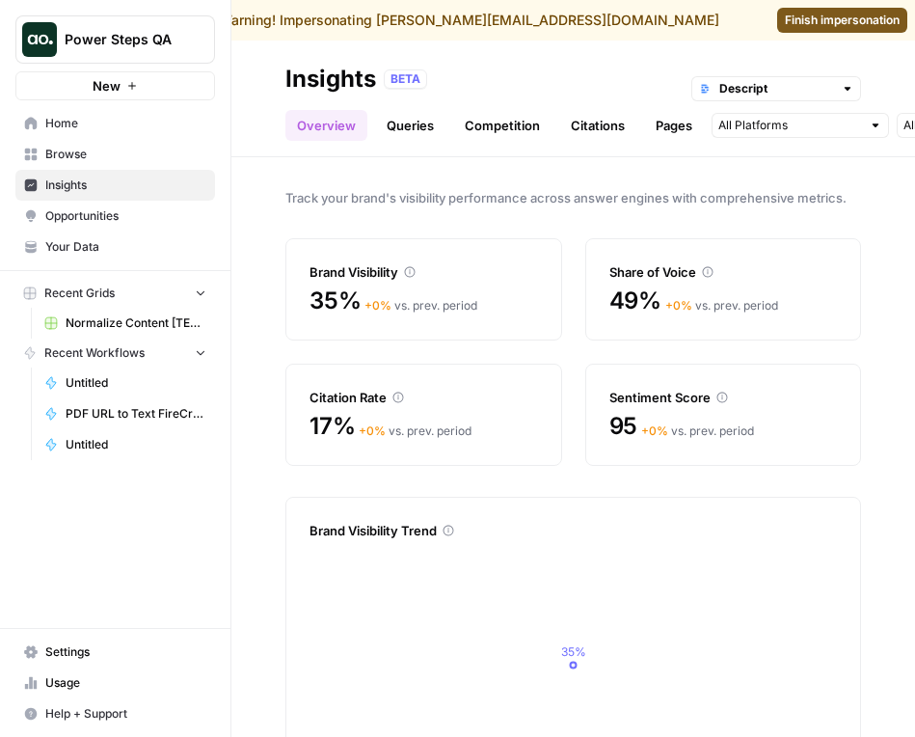
click at [594, 127] on link "Citations" at bounding box center [597, 125] width 77 height 31
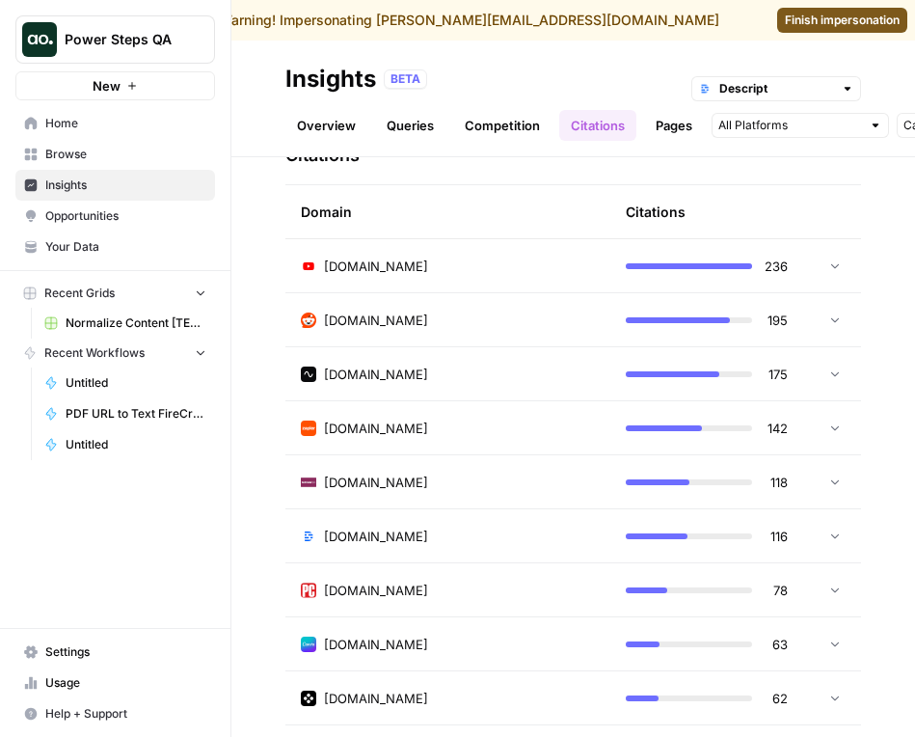
click at [533, 491] on td "[DOMAIN_NAME]" at bounding box center [447, 481] width 325 height 53
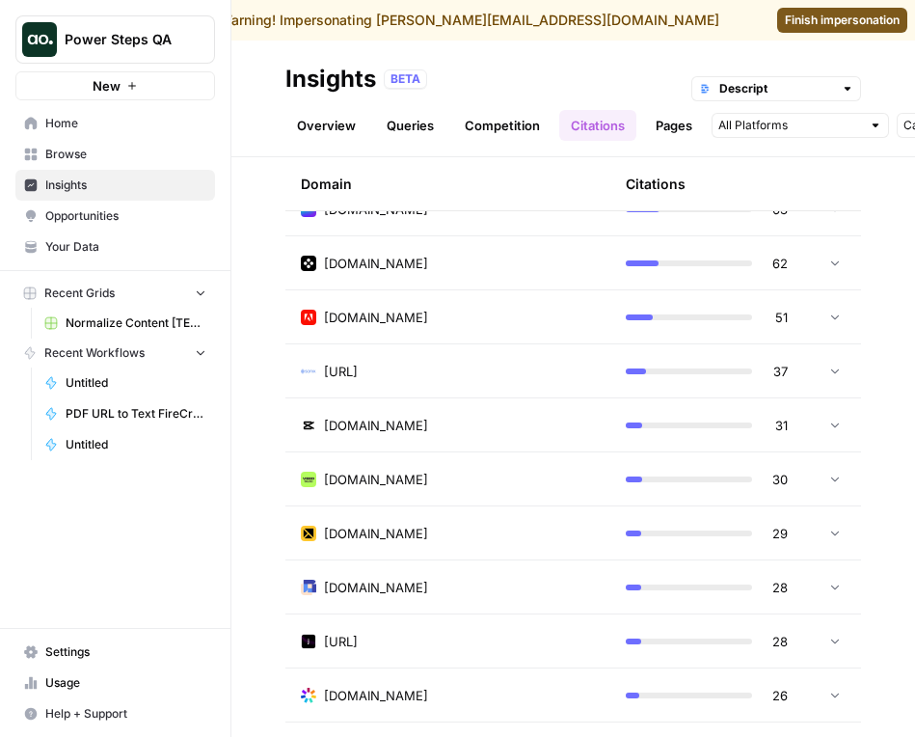
scroll to position [2085, 0]
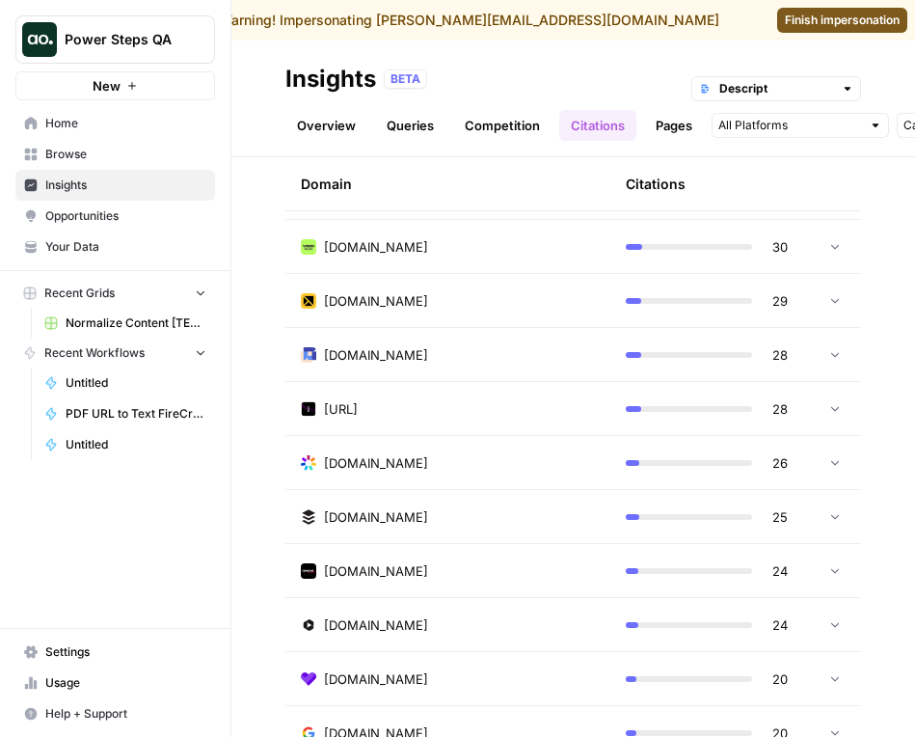
click at [521, 508] on div "[DOMAIN_NAME]" at bounding box center [448, 516] width 294 height 19
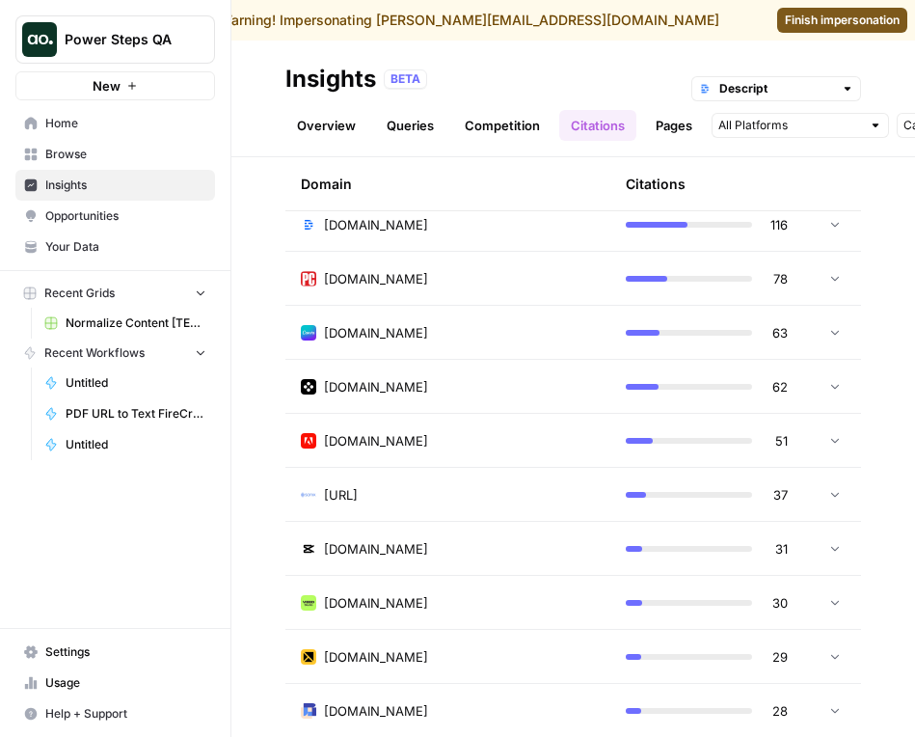
scroll to position [1700, 0]
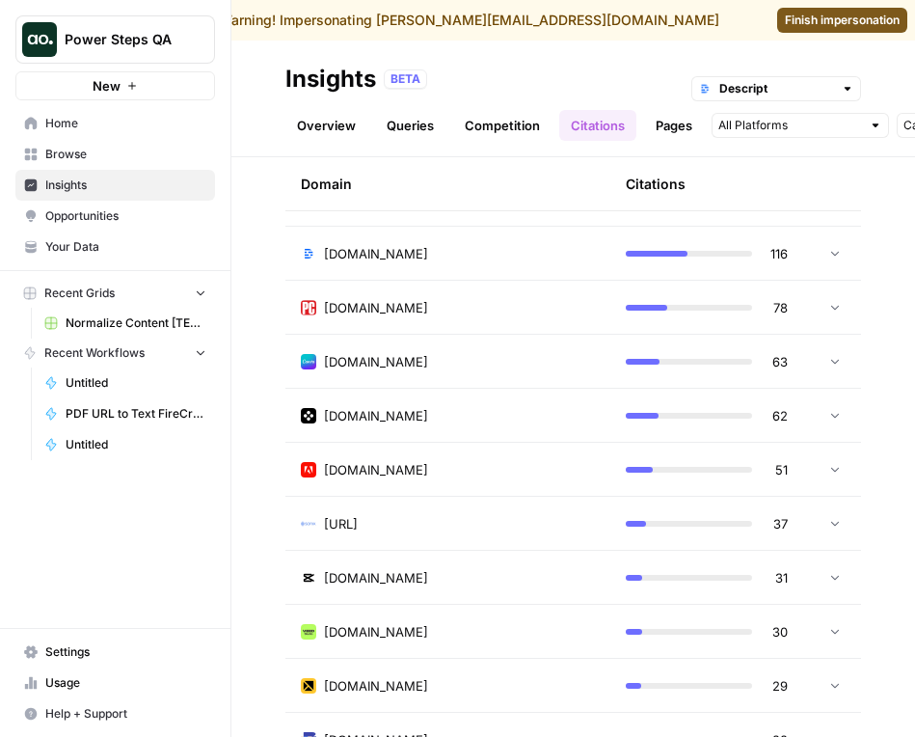
click at [510, 439] on td "[DOMAIN_NAME]" at bounding box center [447, 415] width 325 height 53
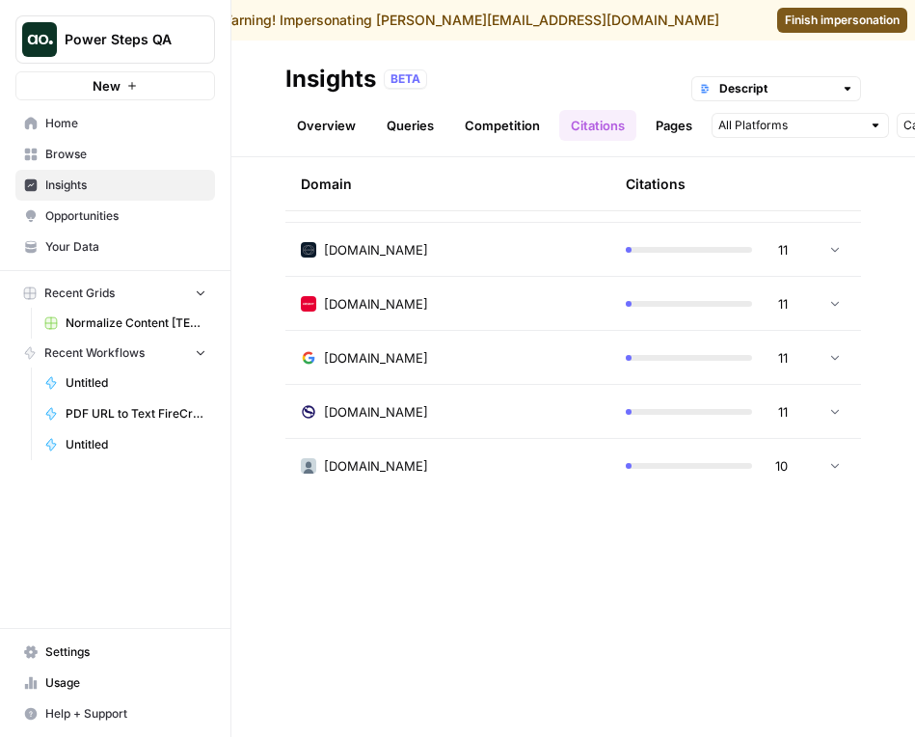
scroll to position [5810, 0]
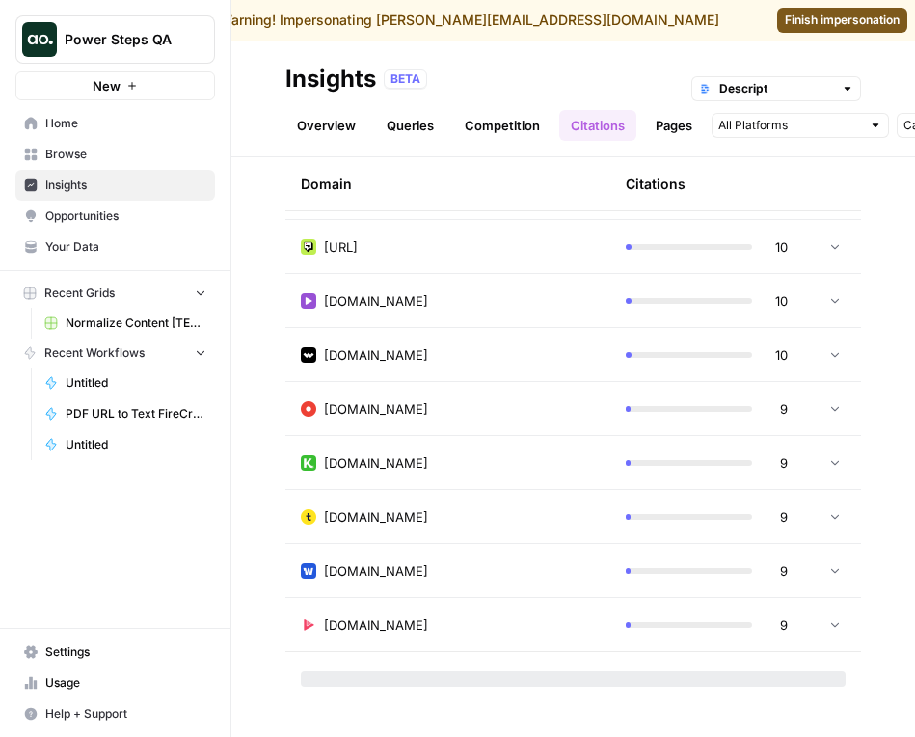
click at [494, 462] on div "[DOMAIN_NAME]" at bounding box center [448, 462] width 294 height 19
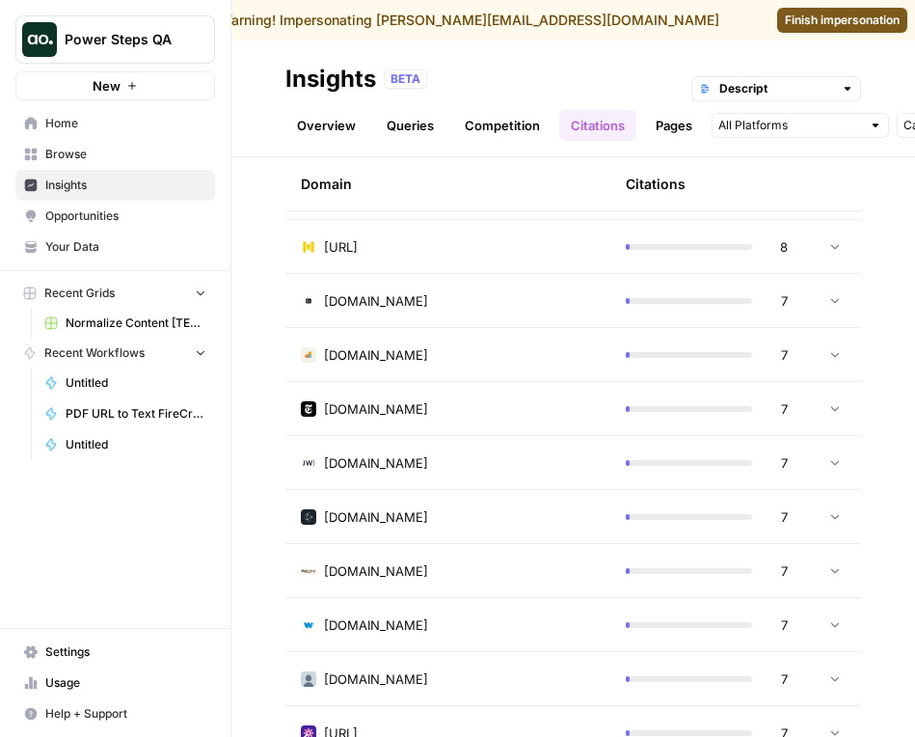
click at [480, 473] on td "[DOMAIN_NAME]" at bounding box center [447, 462] width 325 height 53
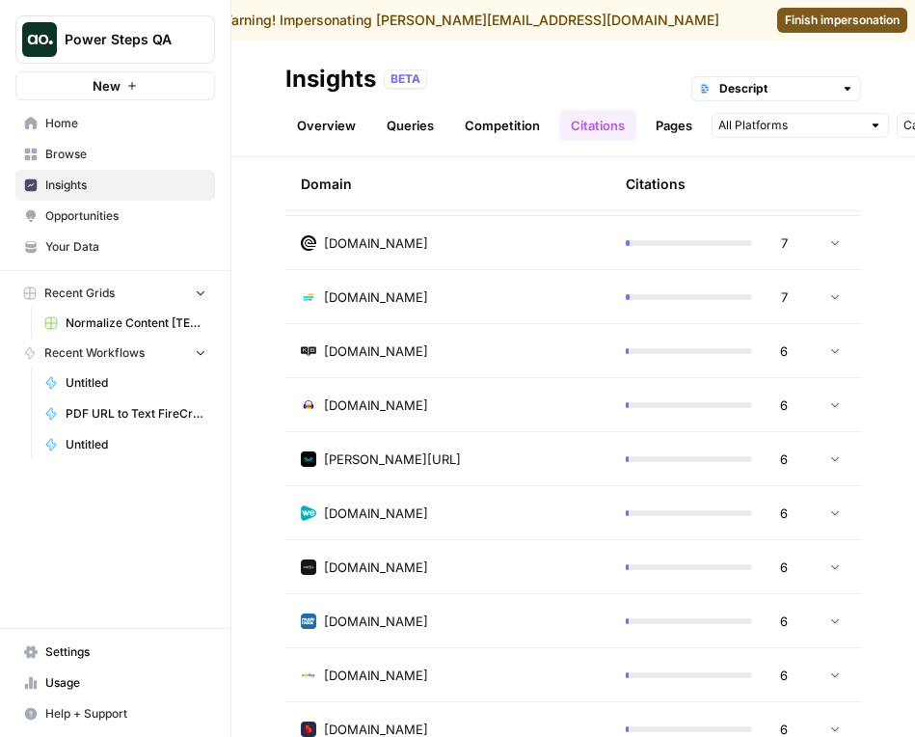
scroll to position [8051, 0]
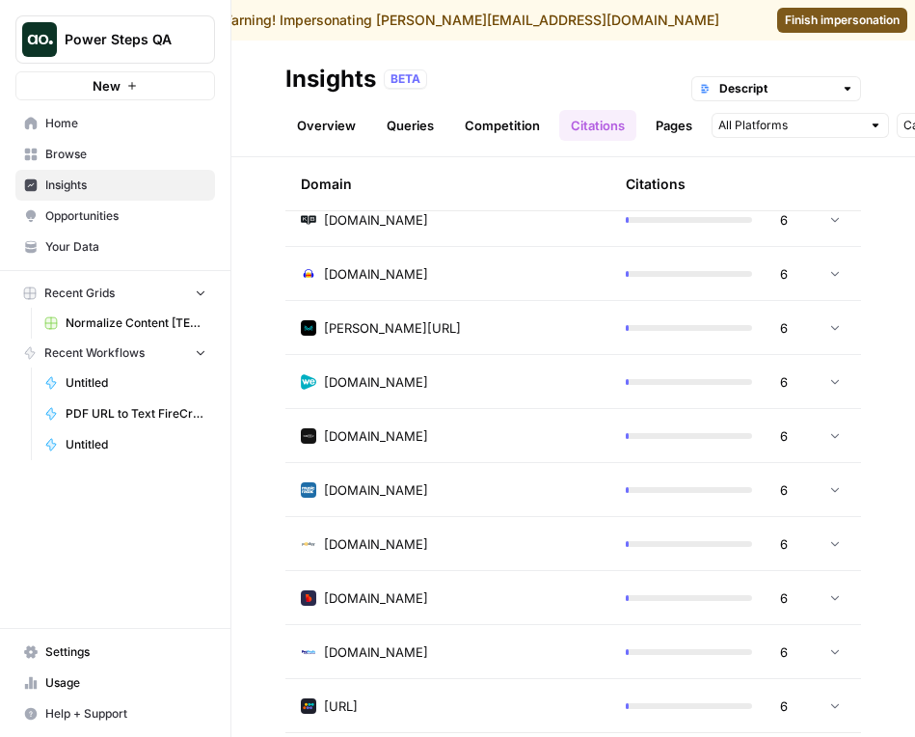
click at [479, 457] on td "[DOMAIN_NAME]" at bounding box center [447, 435] width 325 height 53
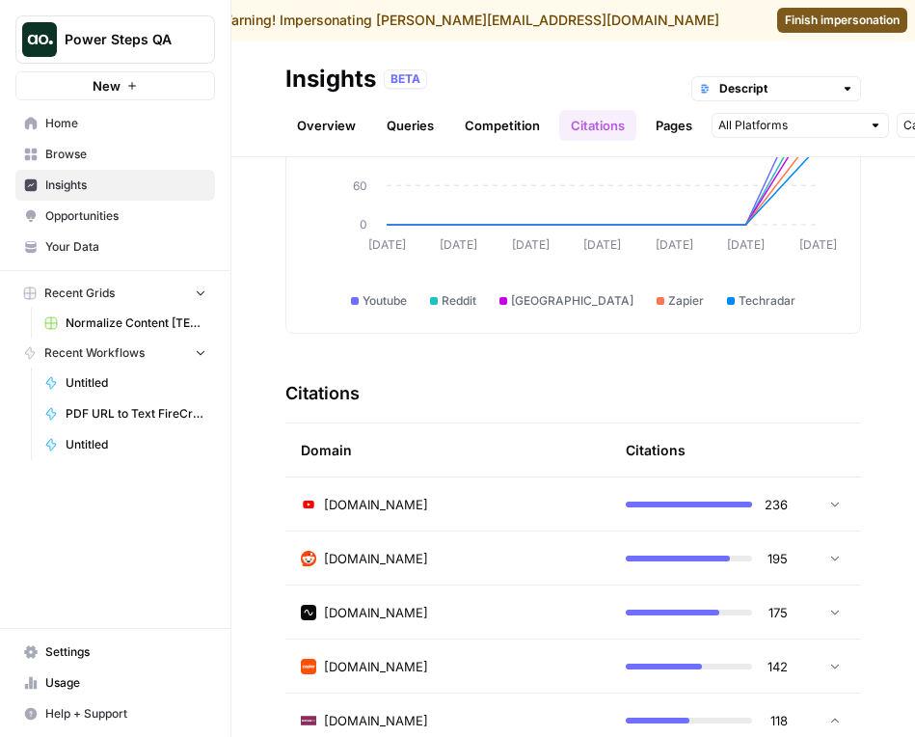
scroll to position [349, 0]
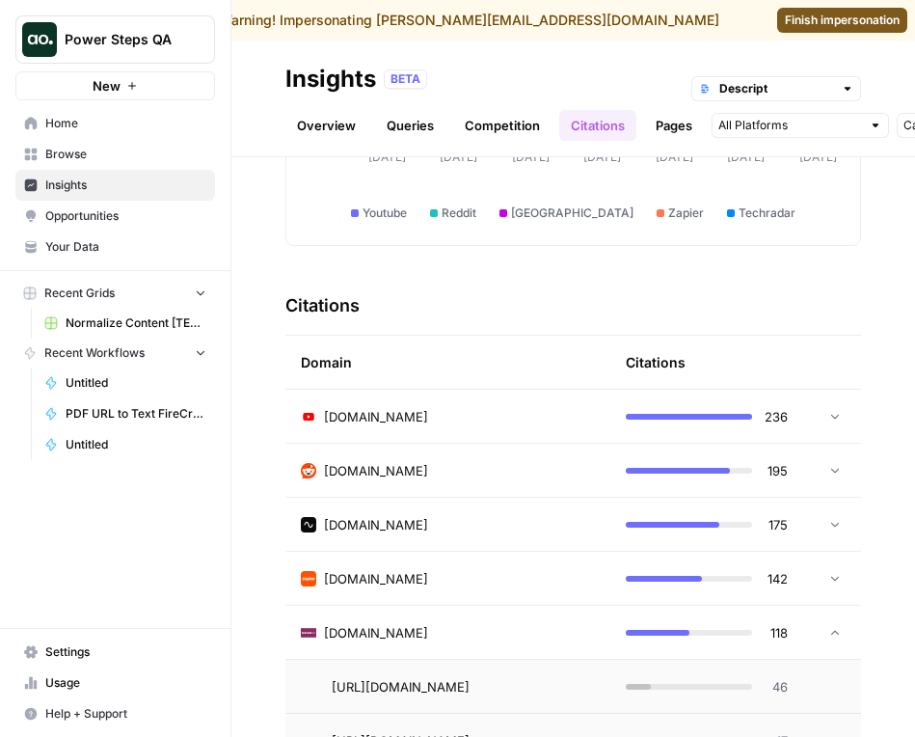
click at [458, 462] on div "[DOMAIN_NAME]" at bounding box center [448, 470] width 294 height 19
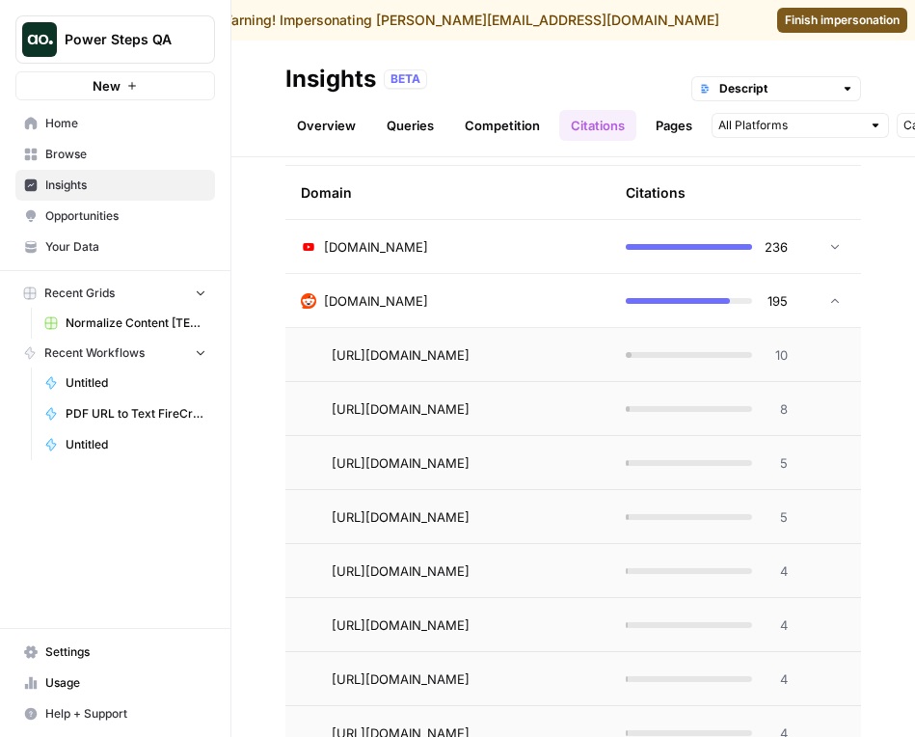
scroll to position [278, 0]
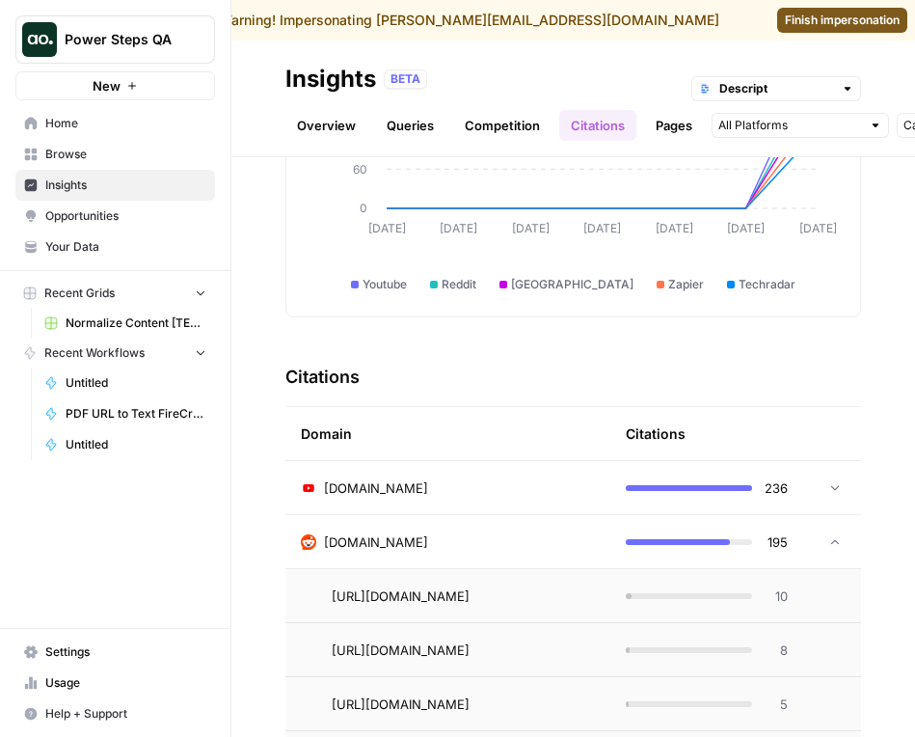
click at [453, 543] on div "[DOMAIN_NAME]" at bounding box center [448, 541] width 294 height 19
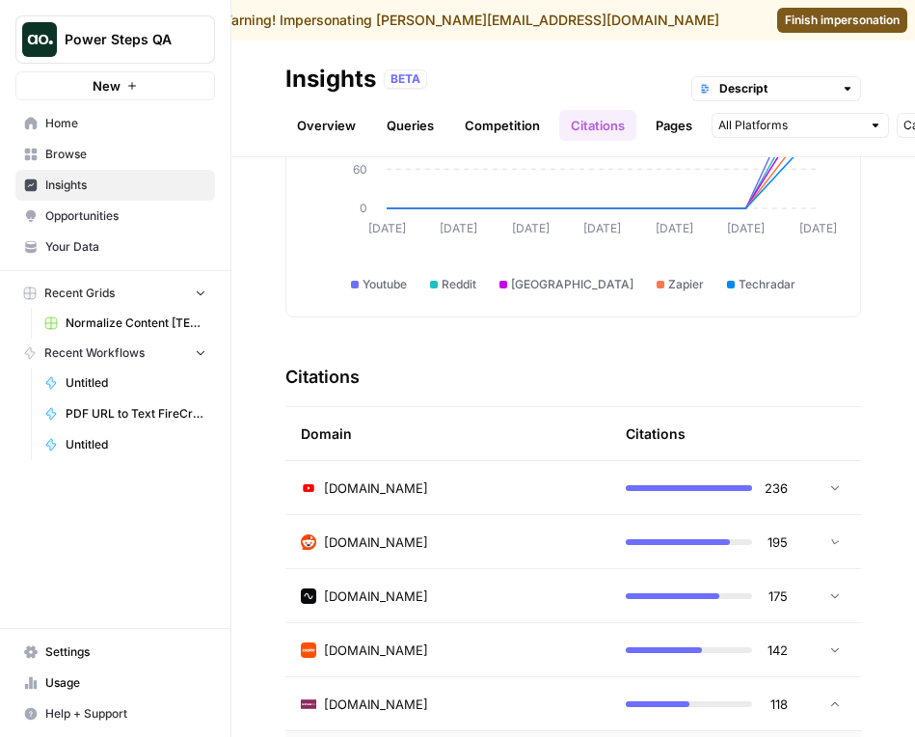
click at [453, 461] on td "[DOMAIN_NAME]" at bounding box center [447, 487] width 325 height 53
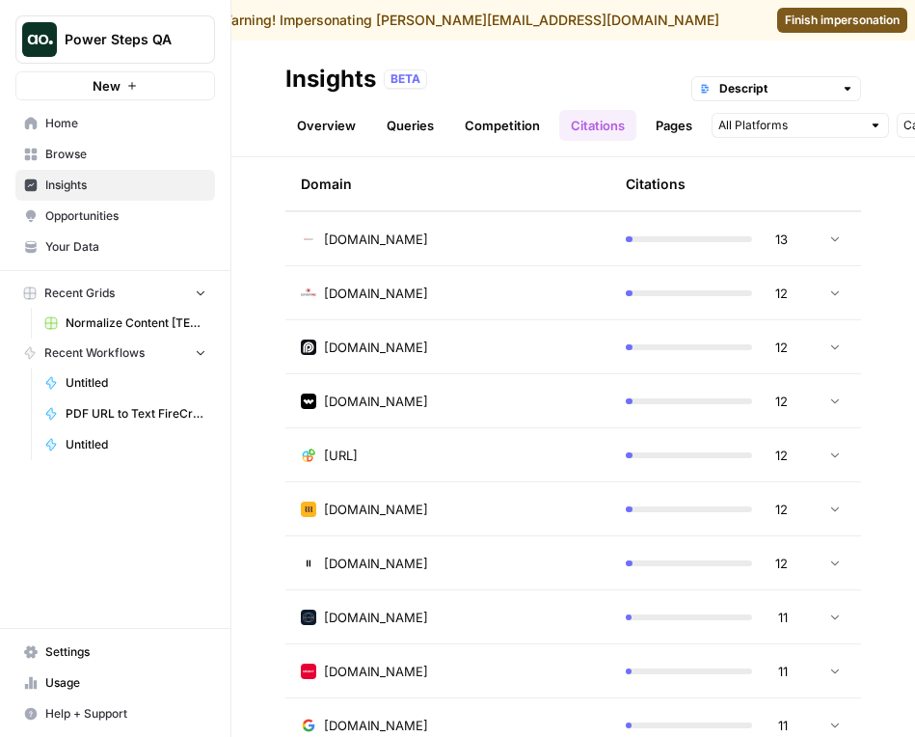
scroll to position [5099, 0]
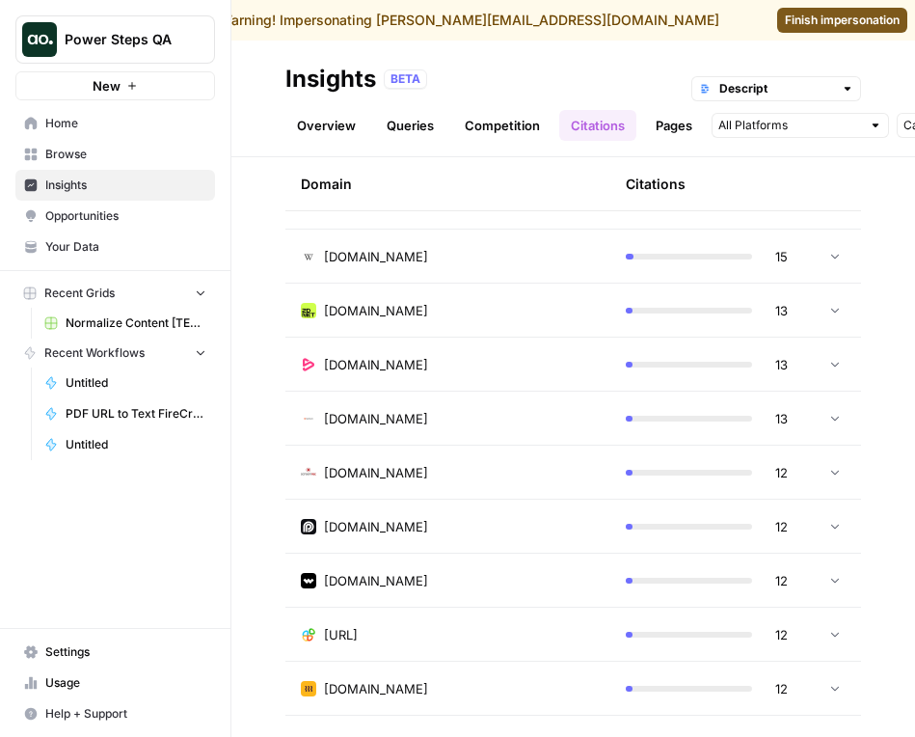
click at [459, 375] on td "[DOMAIN_NAME]" at bounding box center [447, 363] width 325 height 53
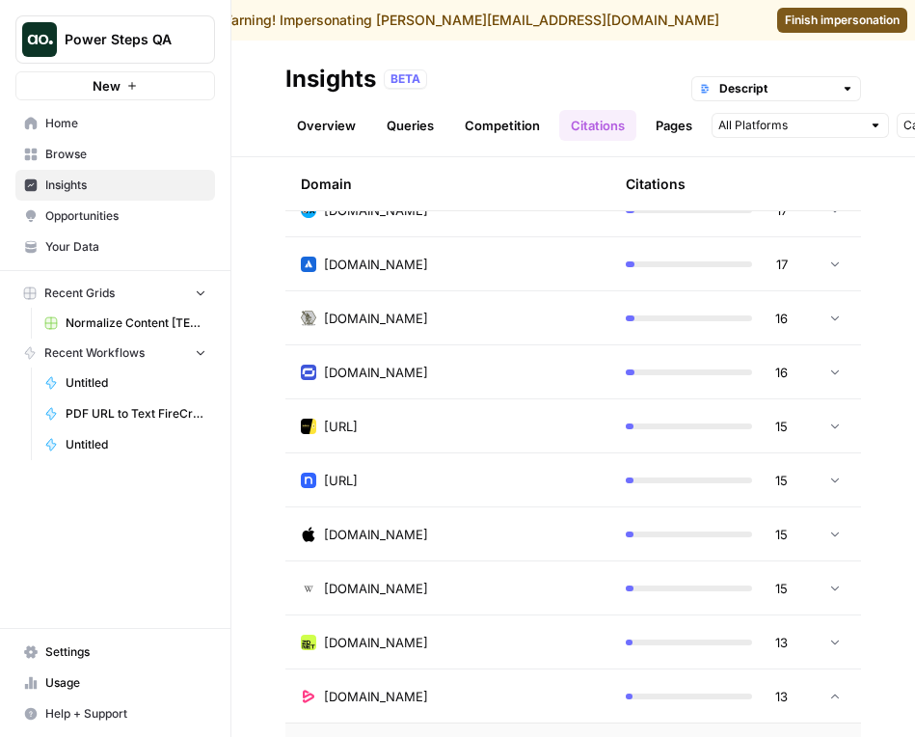
scroll to position [4658, 0]
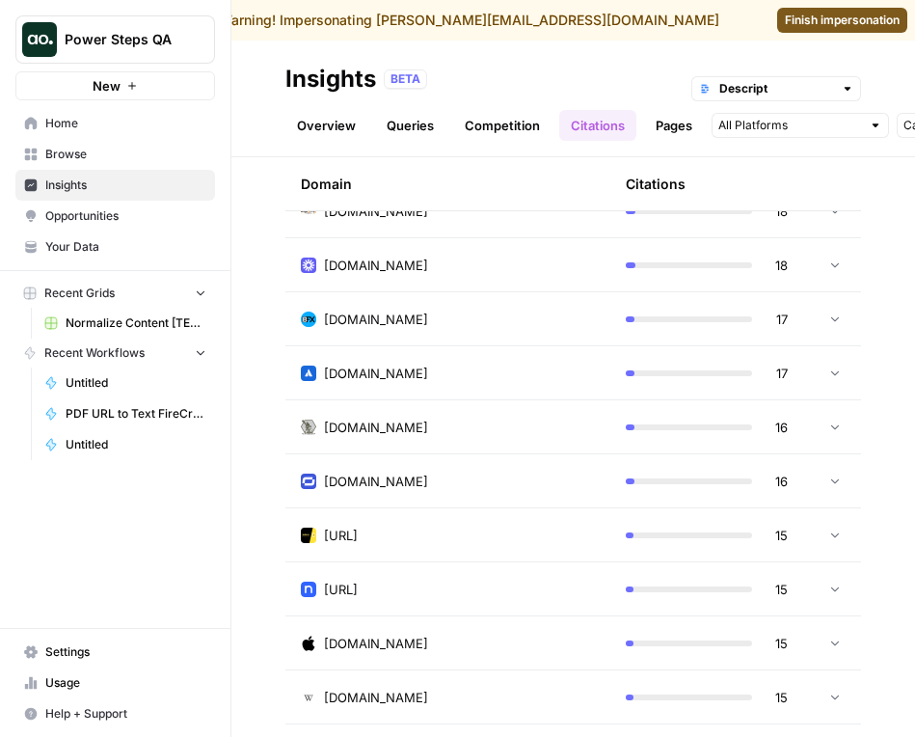
click at [456, 380] on div "[DOMAIN_NAME]" at bounding box center [448, 372] width 294 height 19
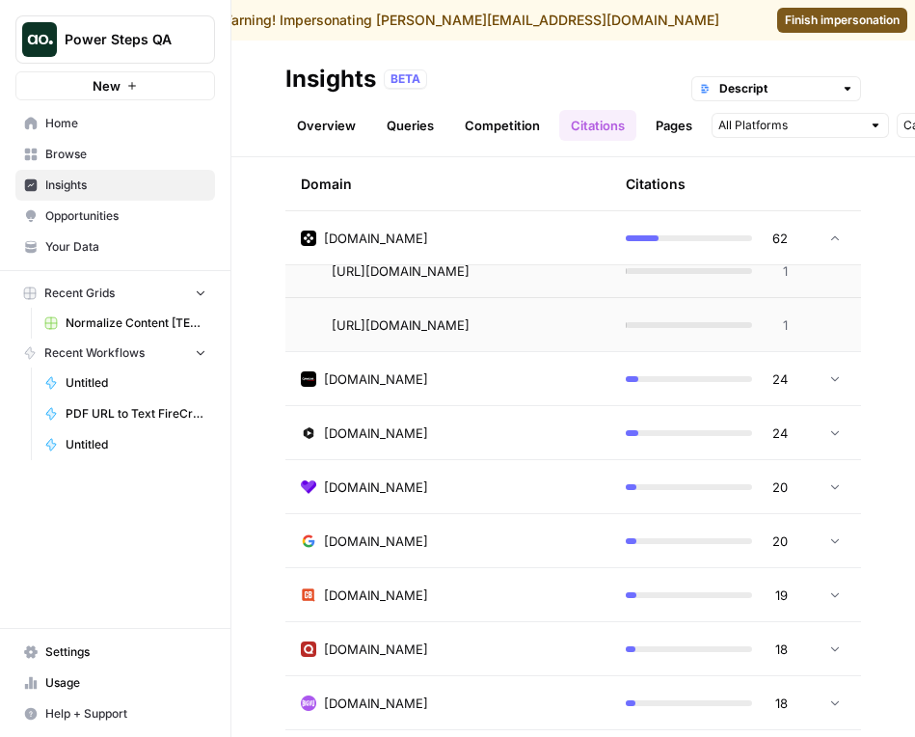
scroll to position [3941, 0]
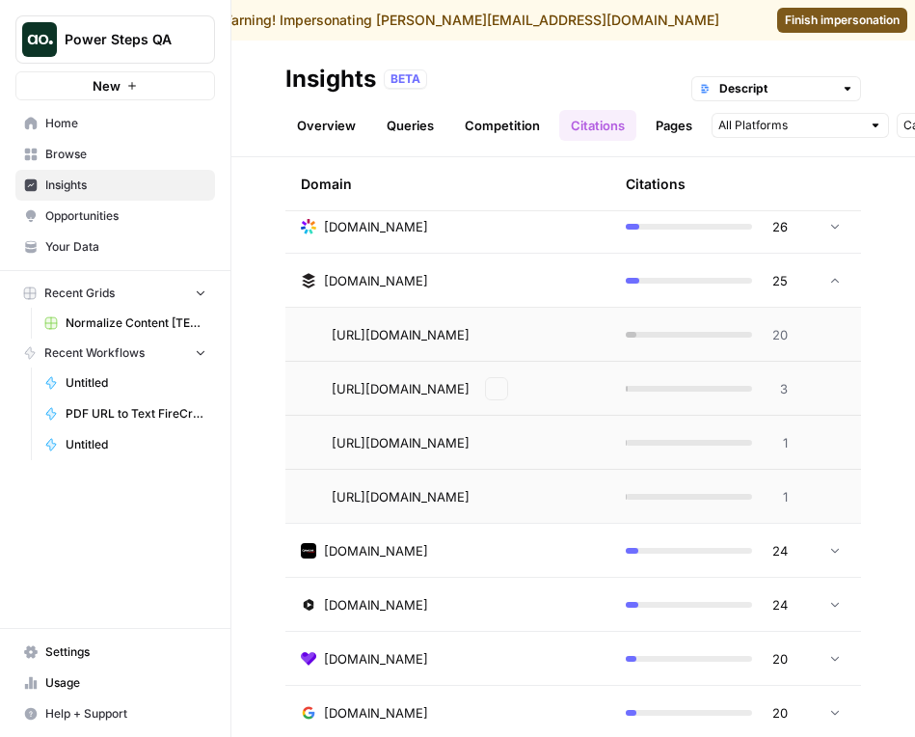
click at [452, 360] on td "[URL][DOMAIN_NAME]" at bounding box center [447, 334] width 325 height 53
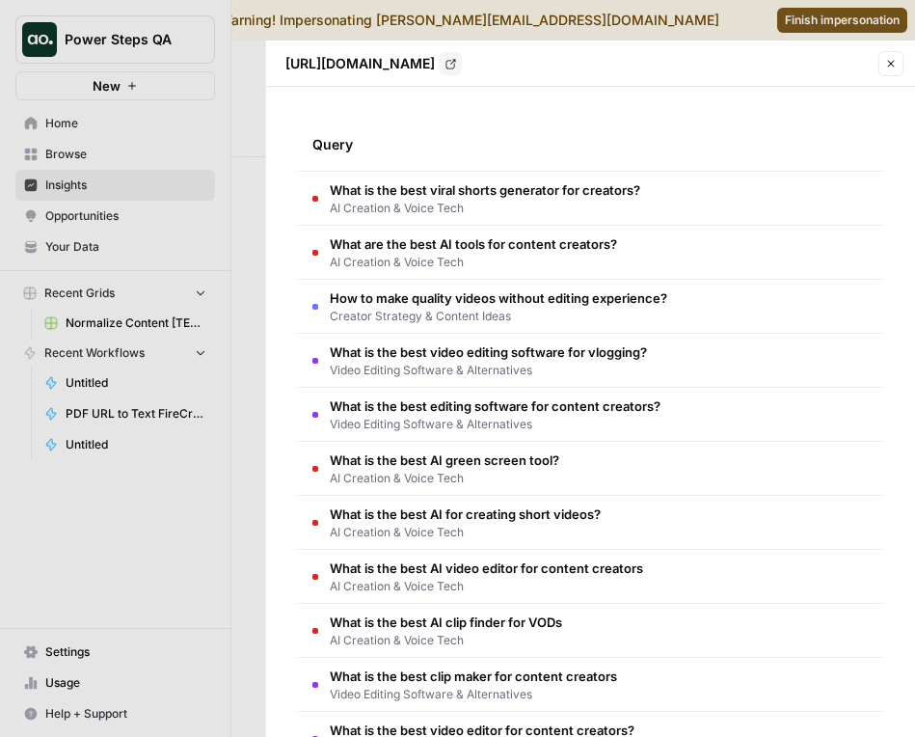
click at [194, 313] on div at bounding box center [457, 368] width 915 height 737
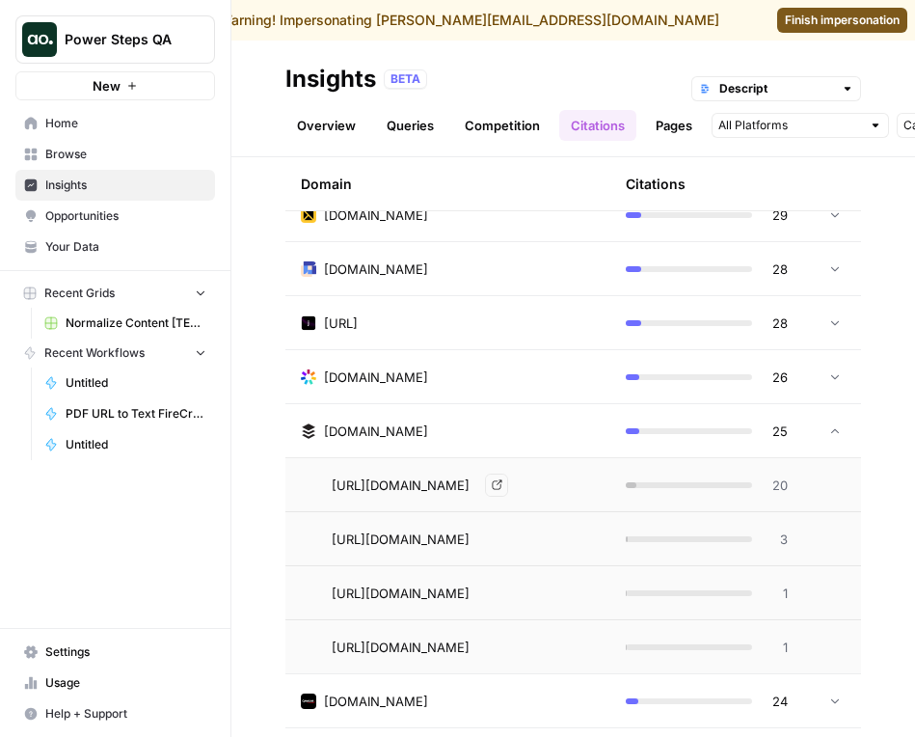
scroll to position [3782, 0]
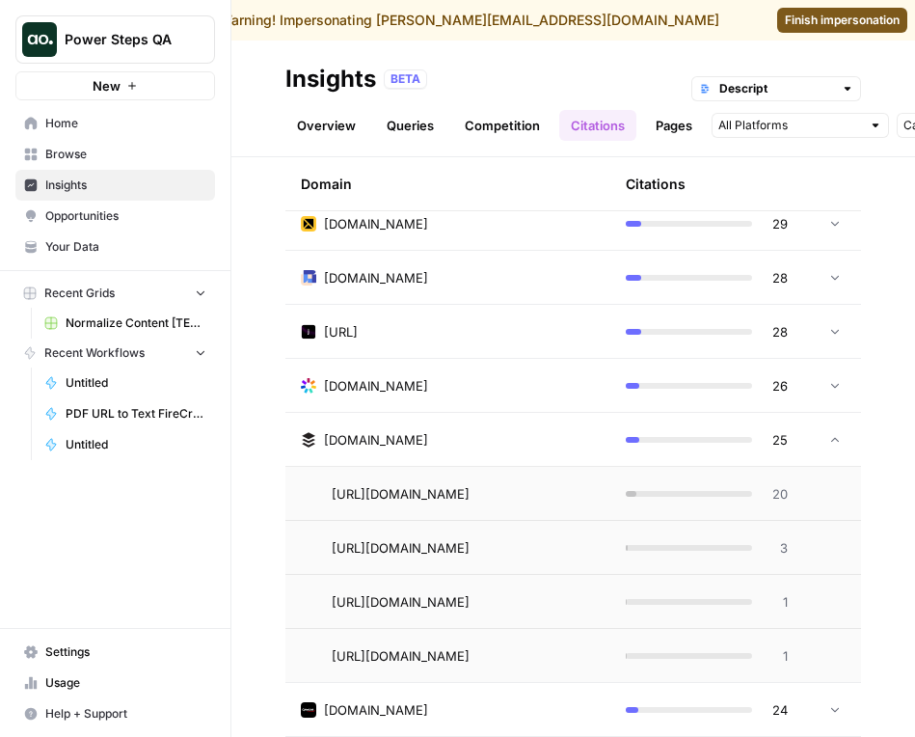
click at [437, 340] on td "[URL]" at bounding box center [447, 331] width 325 height 53
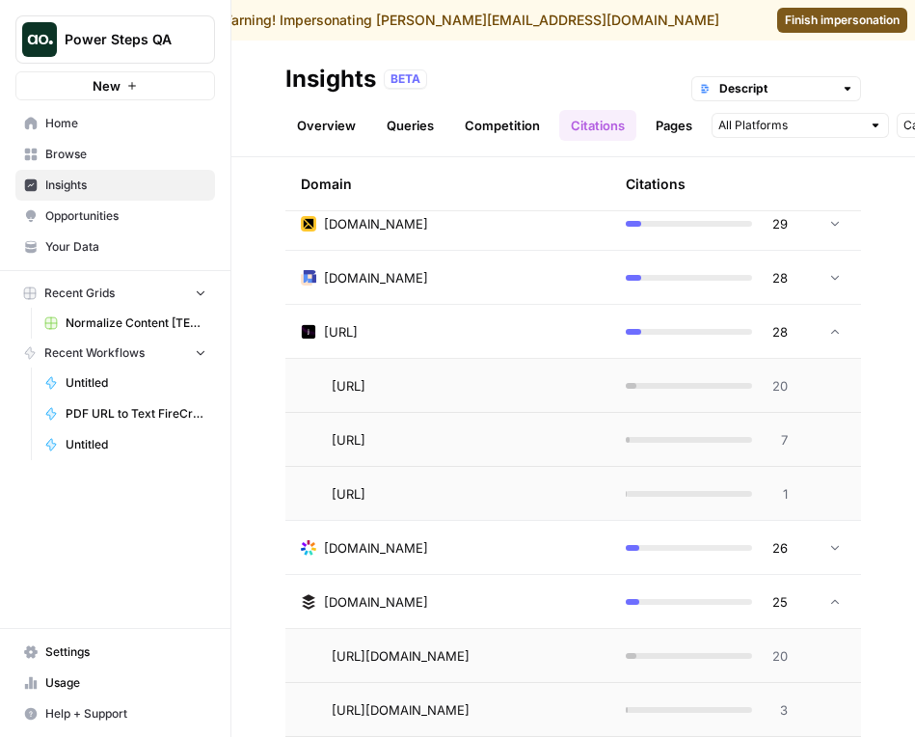
click at [473, 413] on td "[URL]" at bounding box center [447, 439] width 325 height 53
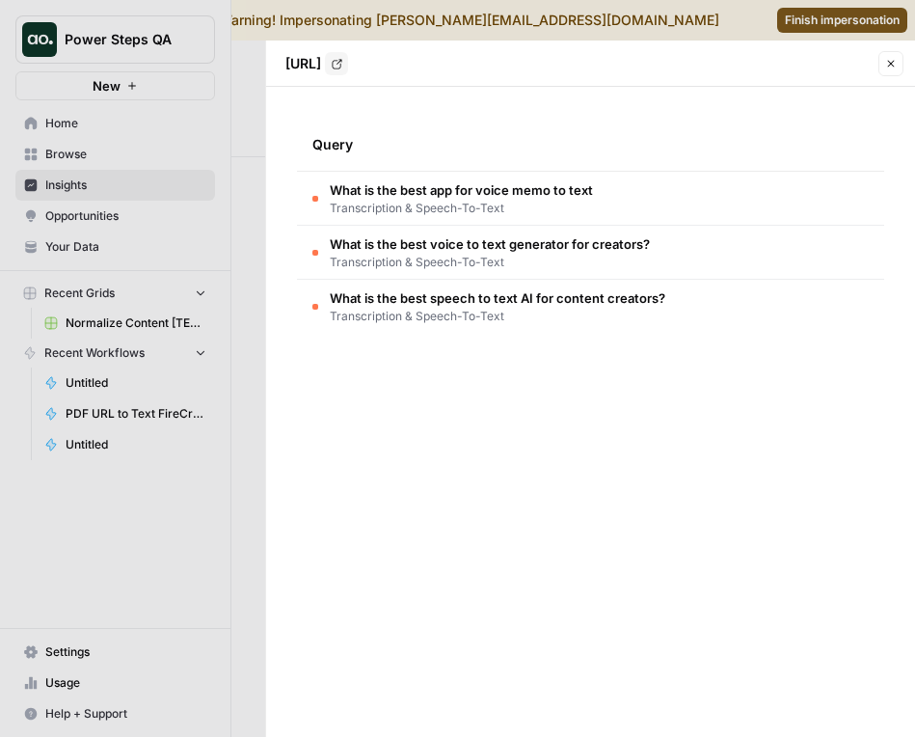
click at [536, 214] on span "Transcription & Speech-To-Text" at bounding box center [461, 208] width 263 height 17
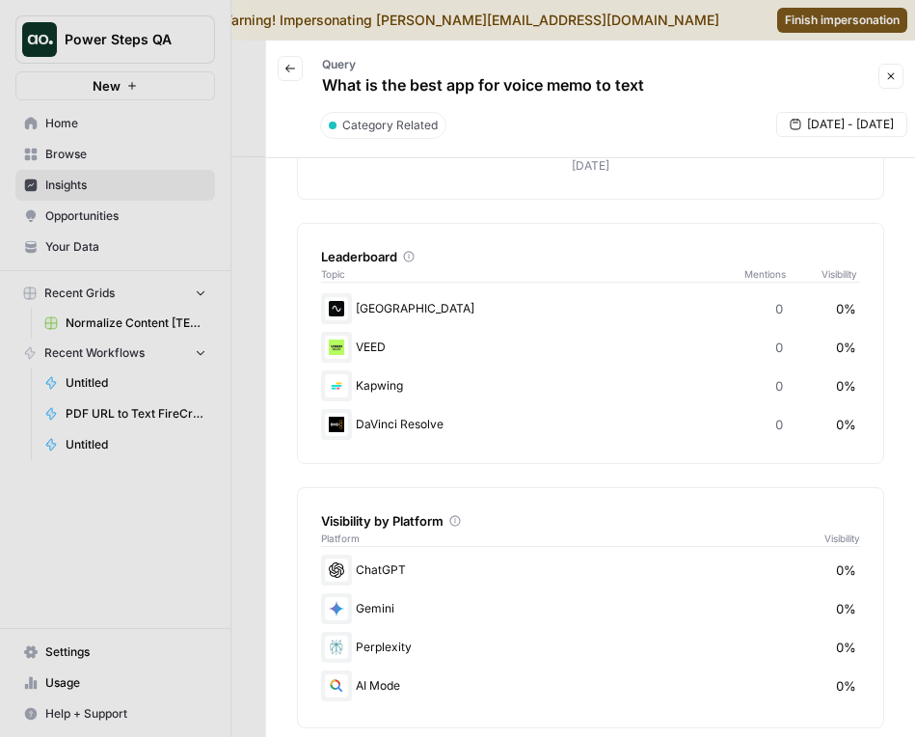
scroll to position [0, 0]
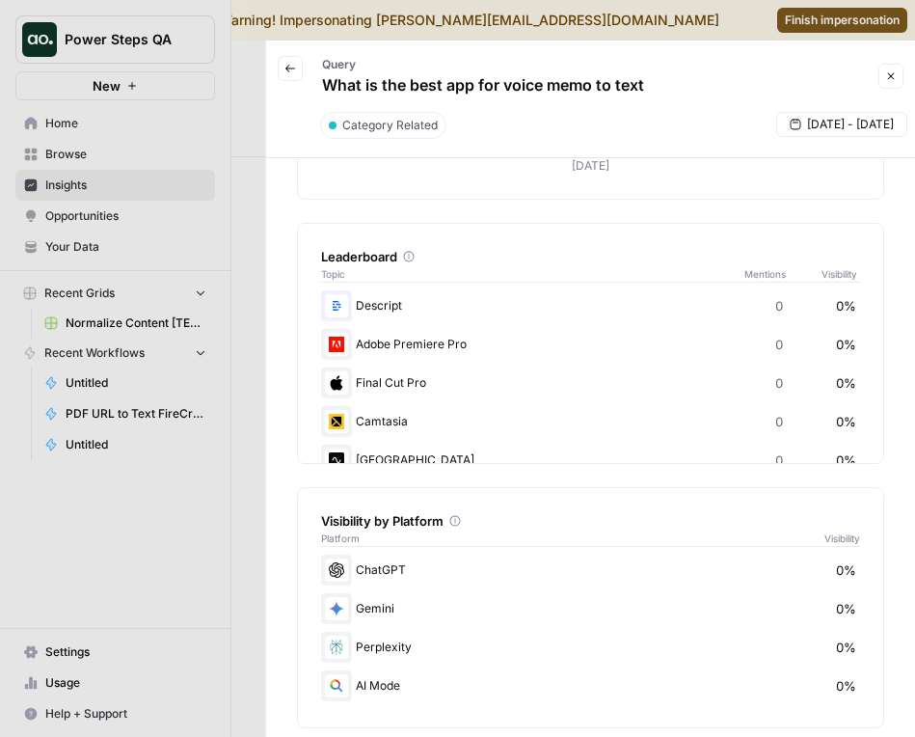
click at [832, 121] on span "[DATE] - [DATE]" at bounding box center [850, 124] width 87 height 17
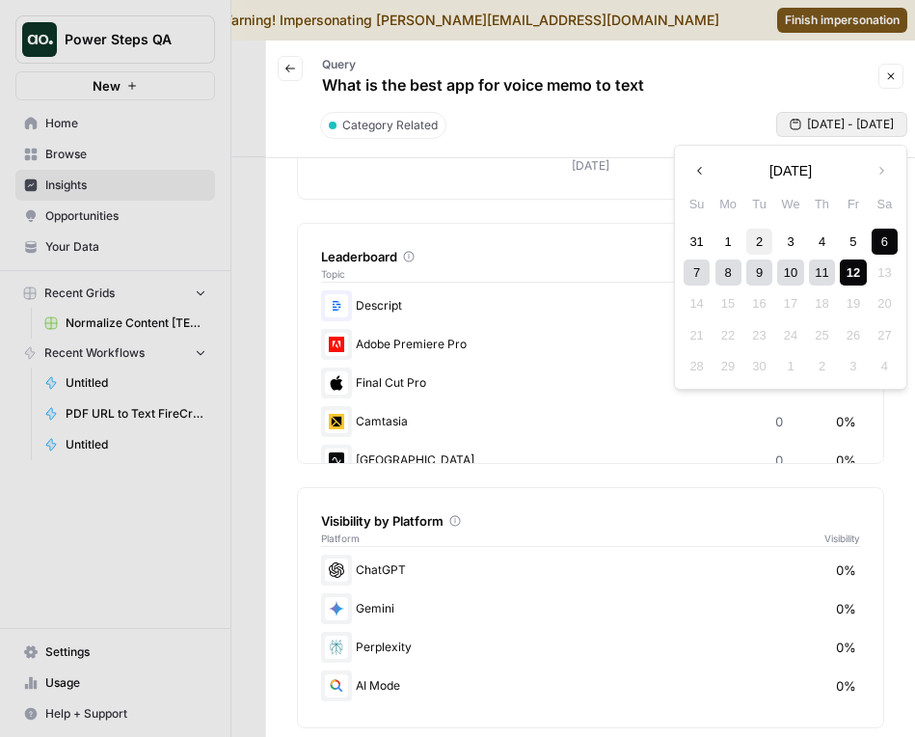
click at [757, 245] on div "2" at bounding box center [759, 242] width 26 height 26
click at [794, 244] on div "3" at bounding box center [790, 242] width 26 height 26
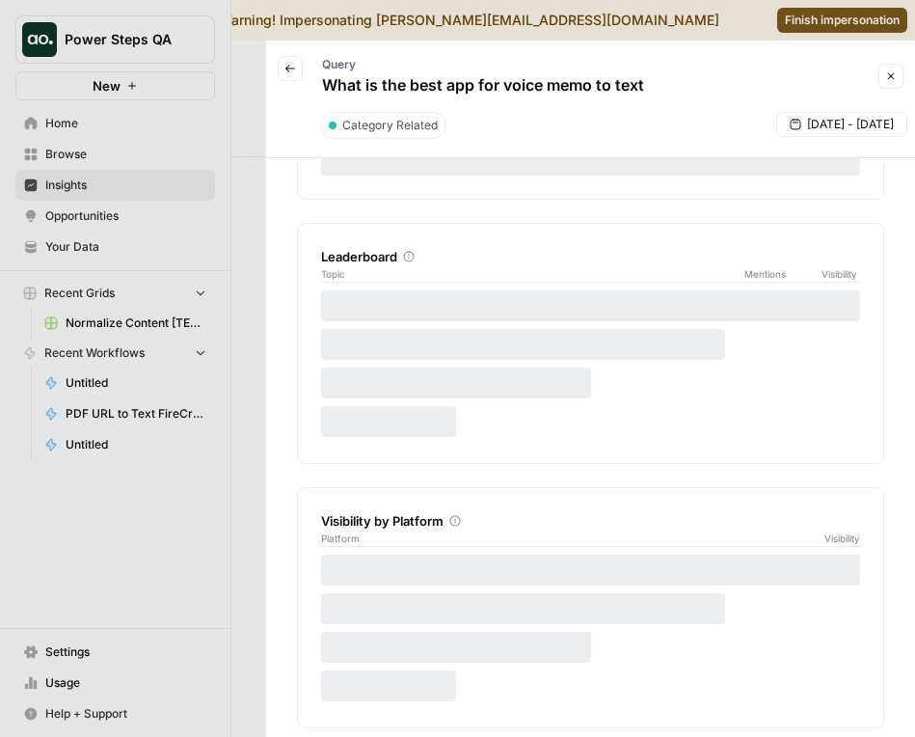
scroll to position [181, 0]
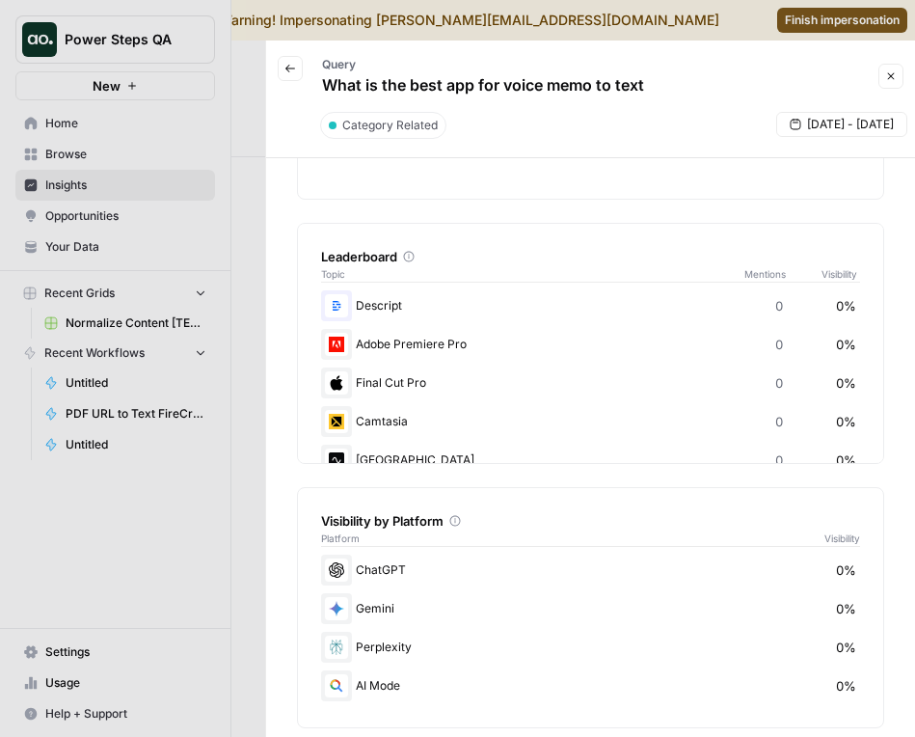
click at [226, 276] on div at bounding box center [457, 368] width 915 height 737
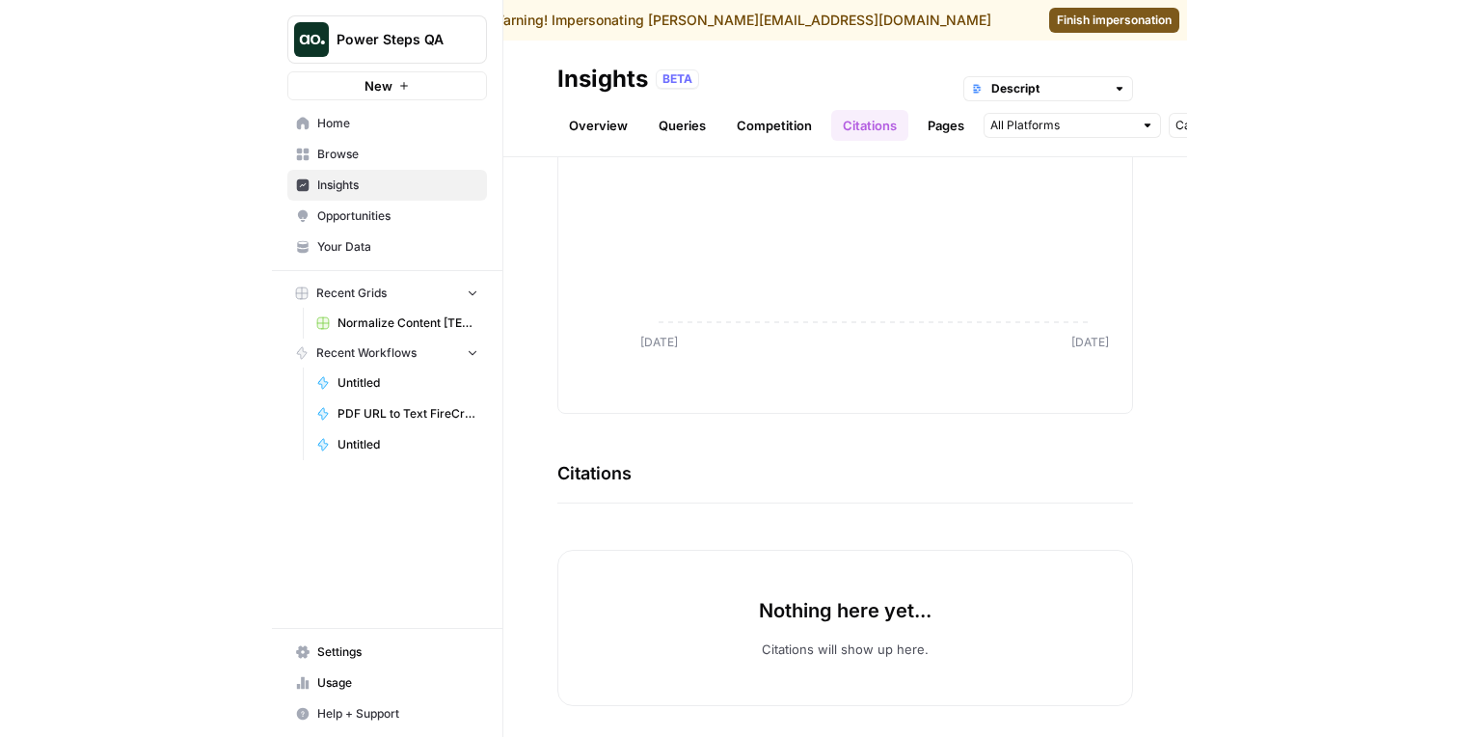
scroll to position [0, 0]
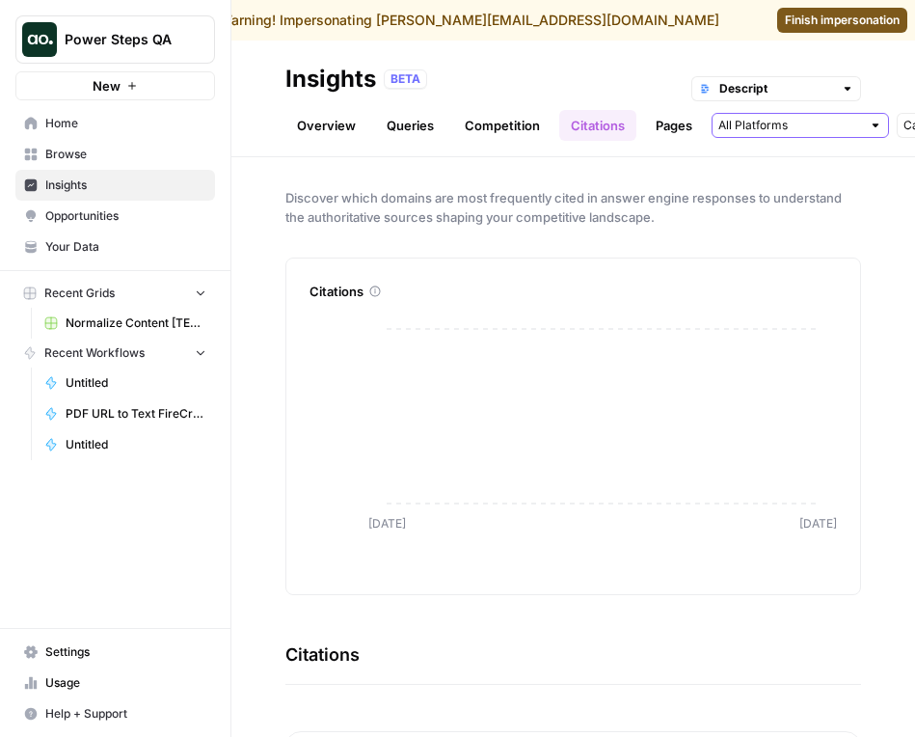
click at [769, 124] on input "text" at bounding box center [789, 125] width 143 height 19
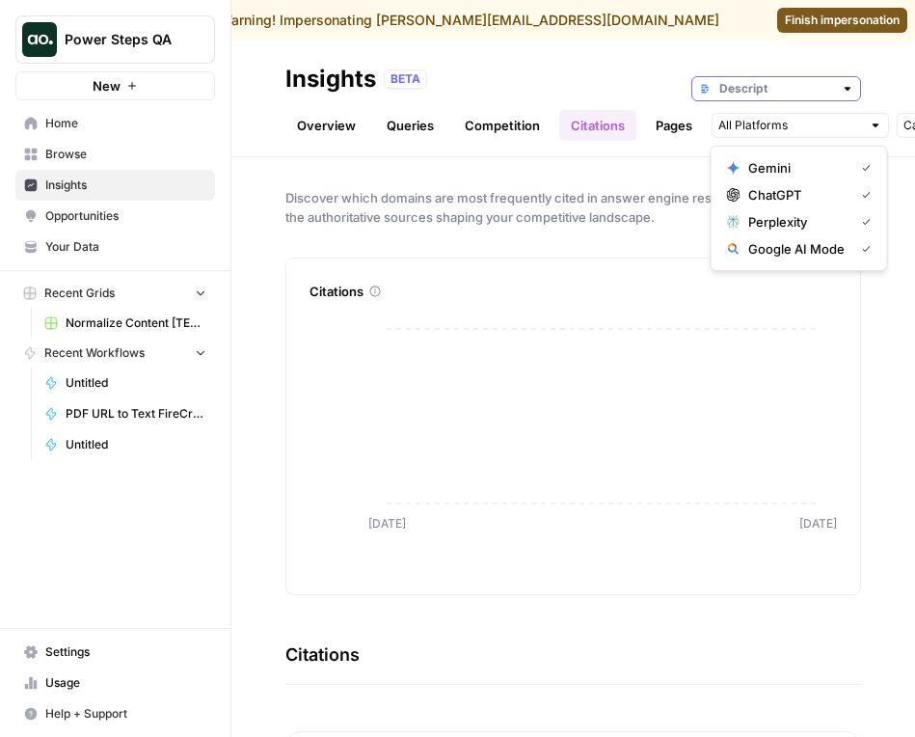
click at [754, 82] on input "text" at bounding box center [776, 88] width 114 height 19
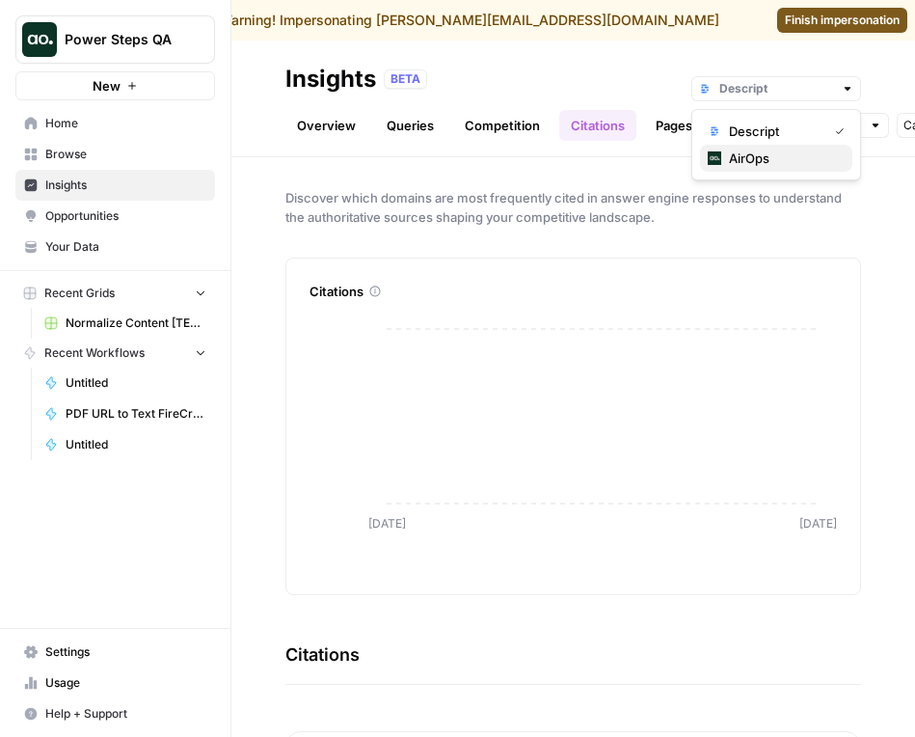
click at [771, 151] on span "AirOps" at bounding box center [783, 157] width 108 height 19
type input "AirOps"
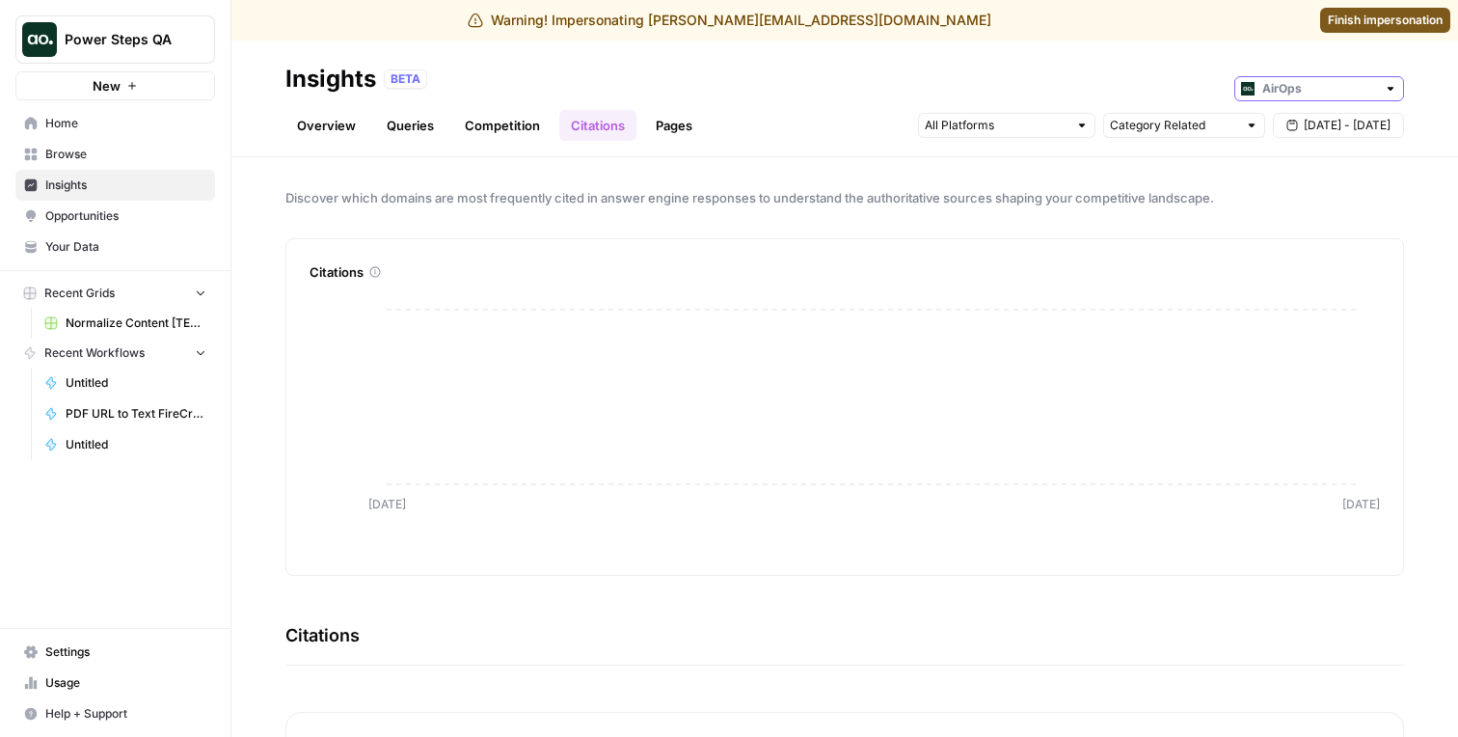
click at [914, 90] on input "text" at bounding box center [1319, 88] width 114 height 19
click at [914, 133] on div "Descript" at bounding box center [1319, 130] width 137 height 19
type input "Descript"
click at [914, 76] on div "Descript" at bounding box center [1319, 88] width 170 height 25
click at [914, 159] on span "AirOps" at bounding box center [1326, 157] width 108 height 19
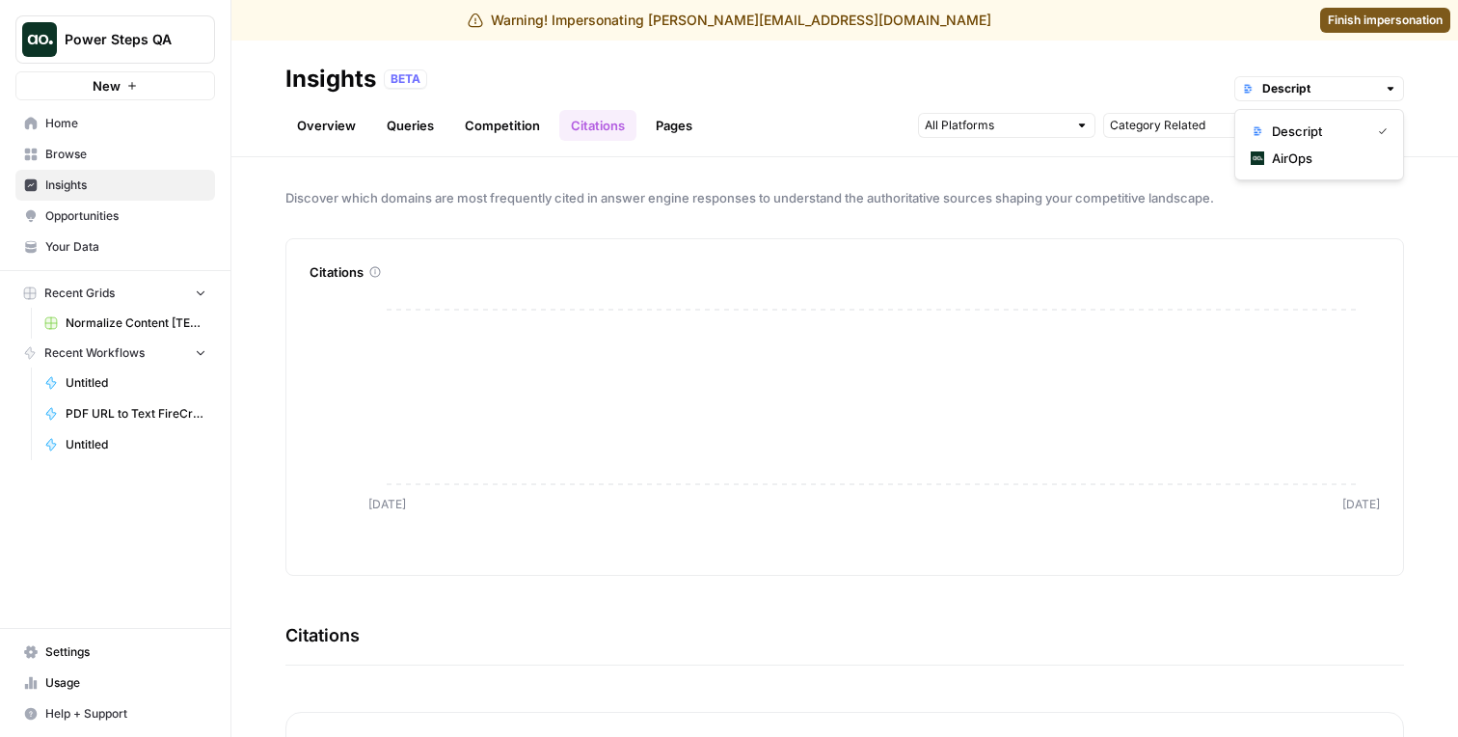
type input "AirOps"
click at [1309, 127] on span "Sep 2 - Sep 3" at bounding box center [1347, 125] width 87 height 17
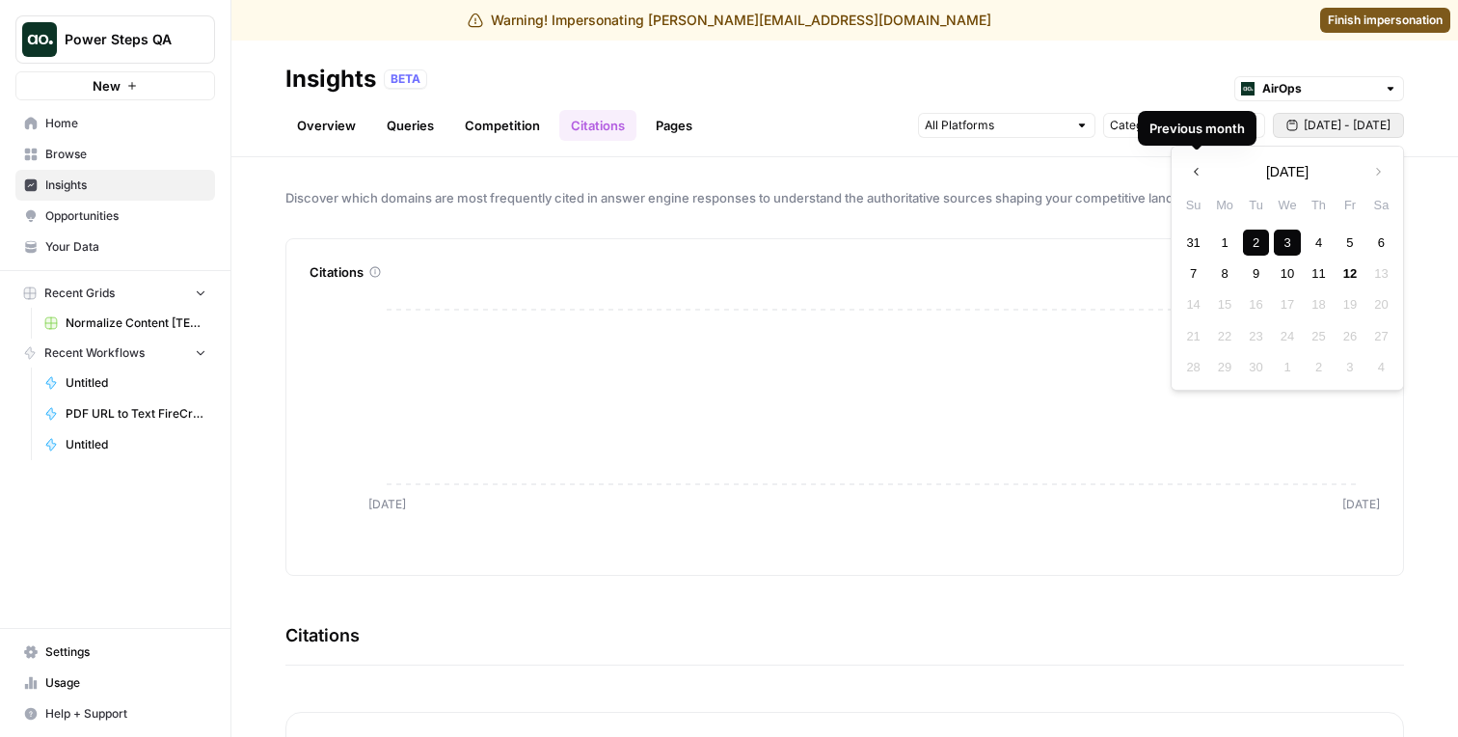
click at [1211, 173] on button "Previous month" at bounding box center [1196, 171] width 35 height 35
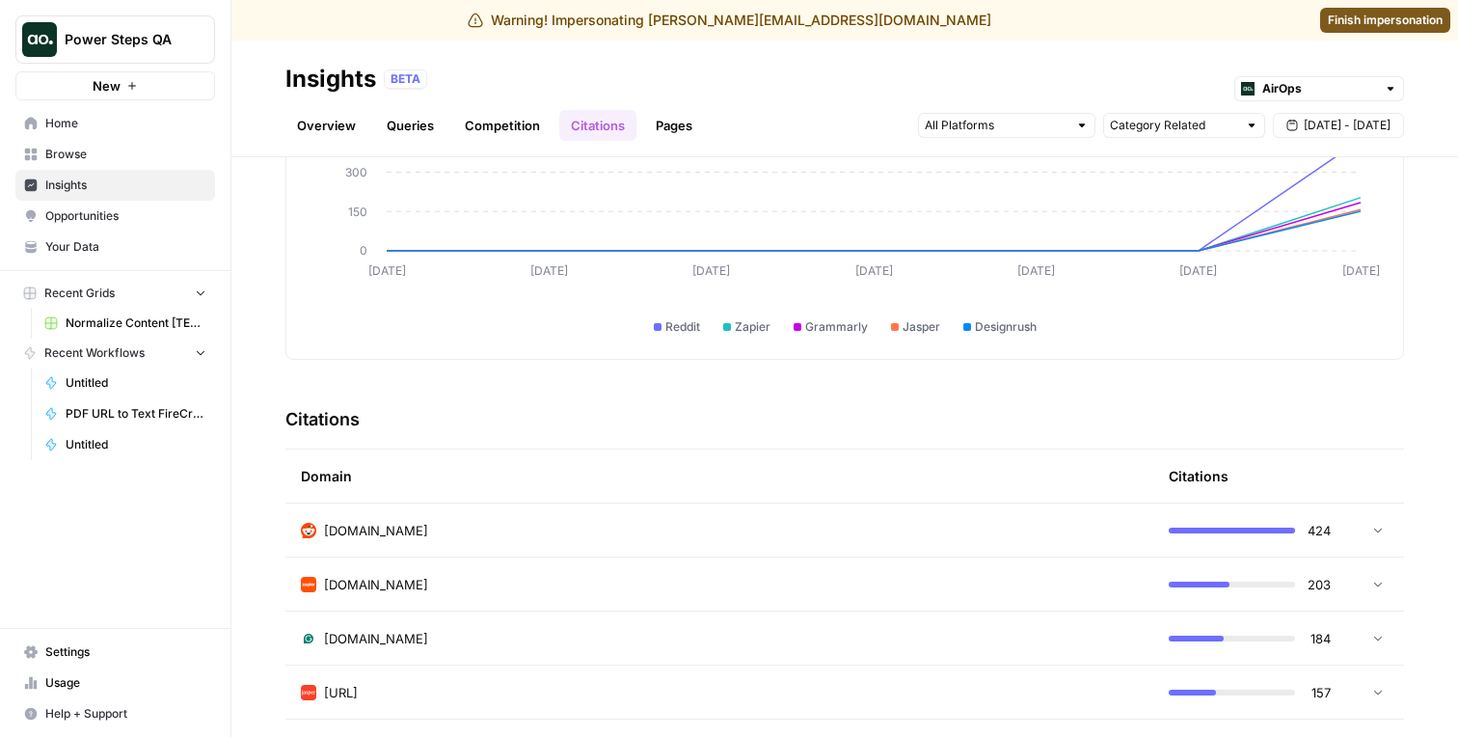
scroll to position [270, 0]
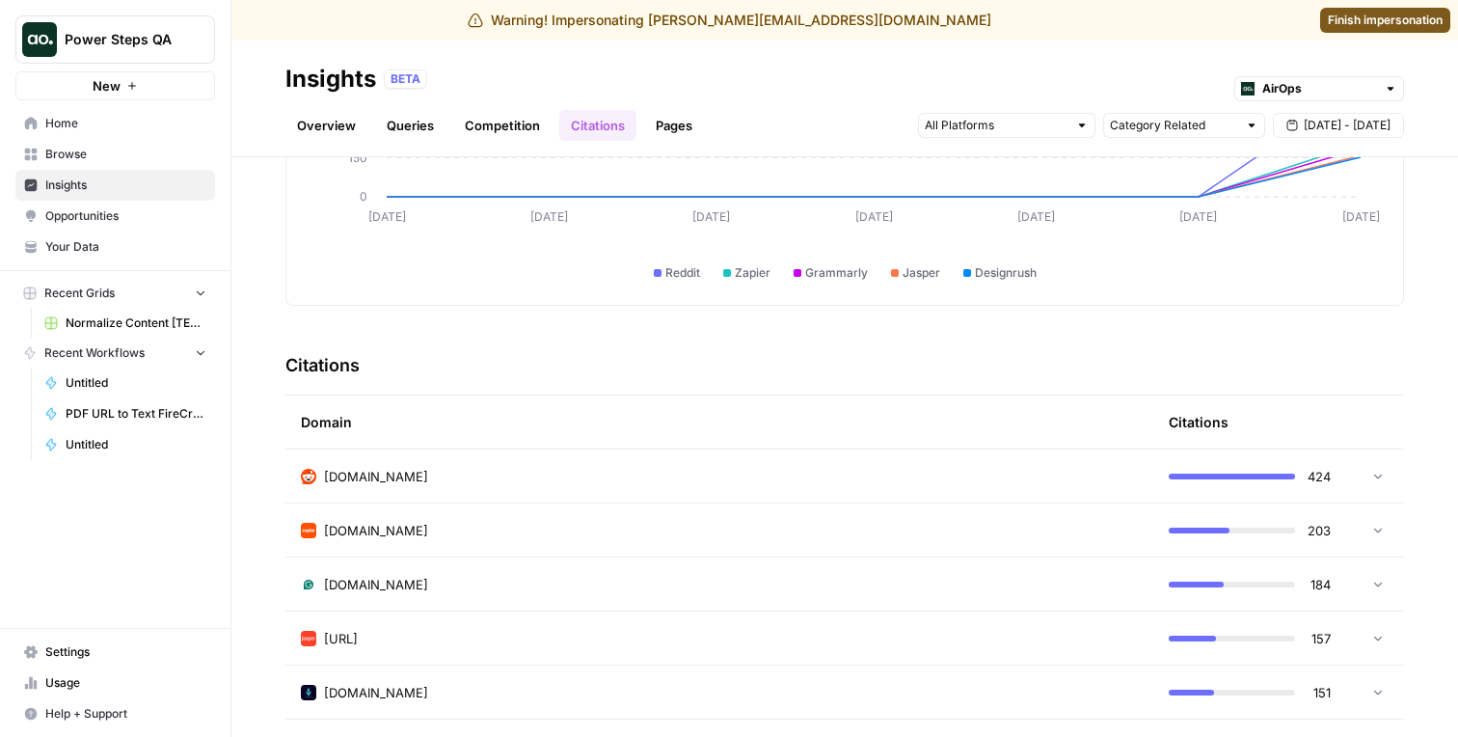
click at [653, 512] on td "[DOMAIN_NAME]" at bounding box center [719, 529] width 868 height 53
click at [643, 517] on td "[DOMAIN_NAME]" at bounding box center [719, 529] width 868 height 53
click at [643, 472] on div "[DOMAIN_NAME]" at bounding box center [719, 476] width 837 height 19
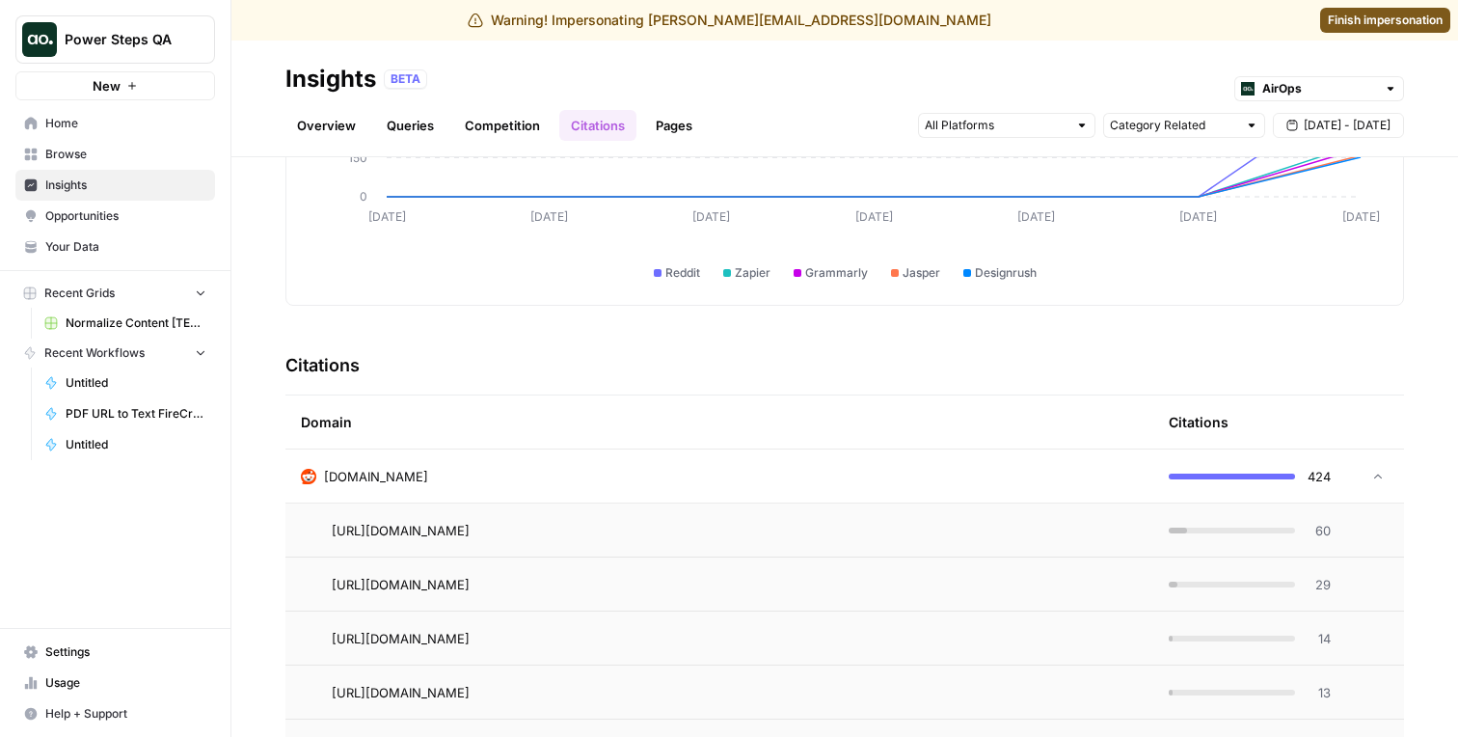
click at [649, 477] on div "[DOMAIN_NAME]" at bounding box center [719, 476] width 837 height 19
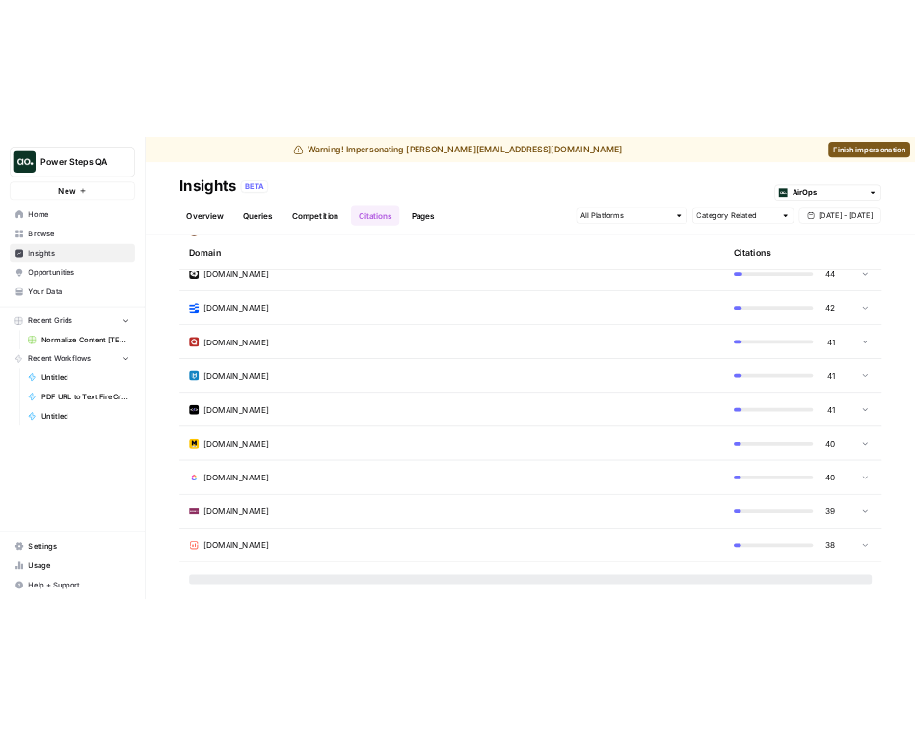
scroll to position [2212, 0]
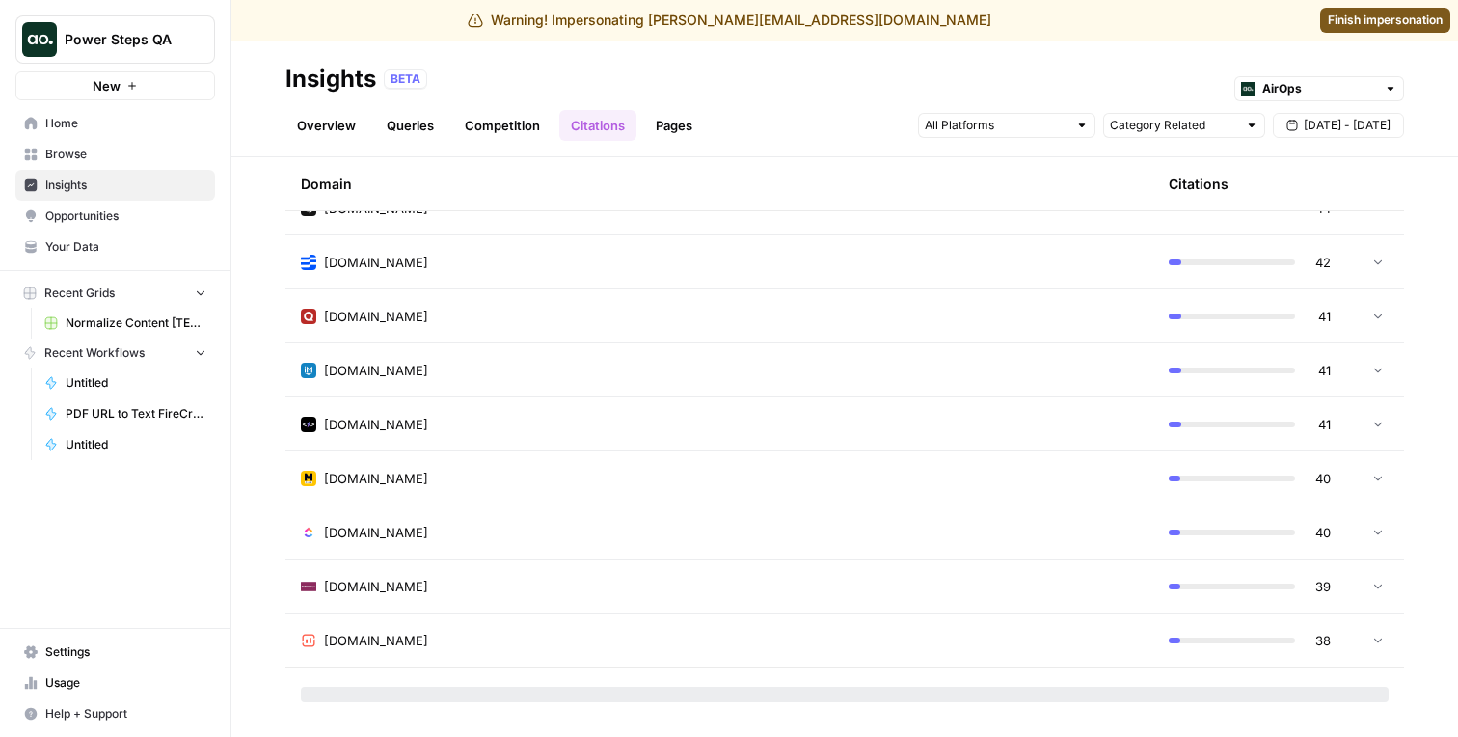
click at [649, 477] on div "thecmo.com" at bounding box center [719, 478] width 837 height 19
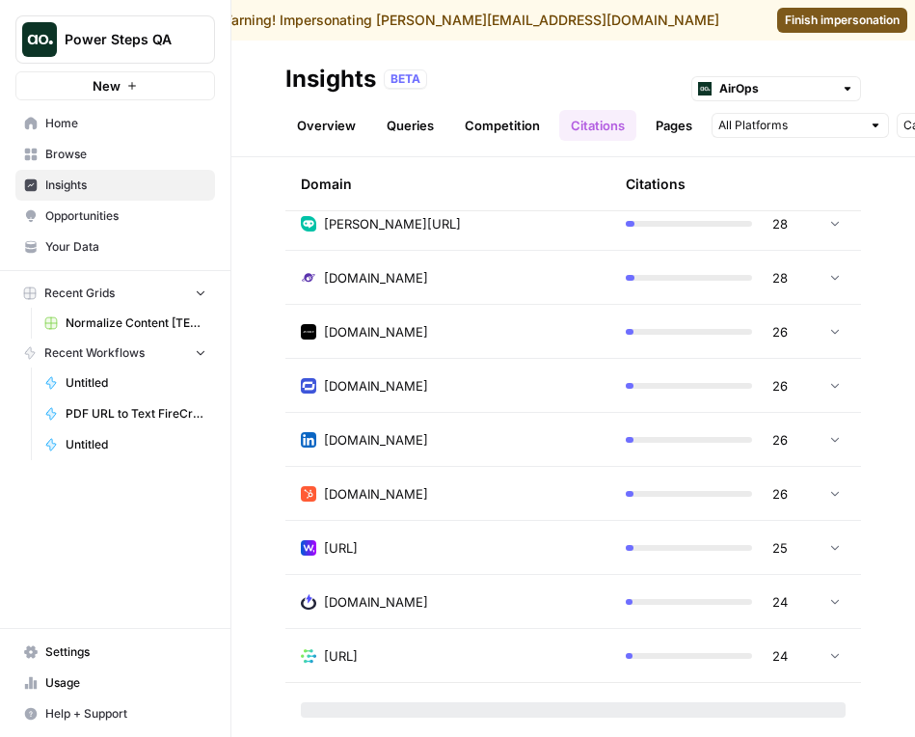
scroll to position [3758, 0]
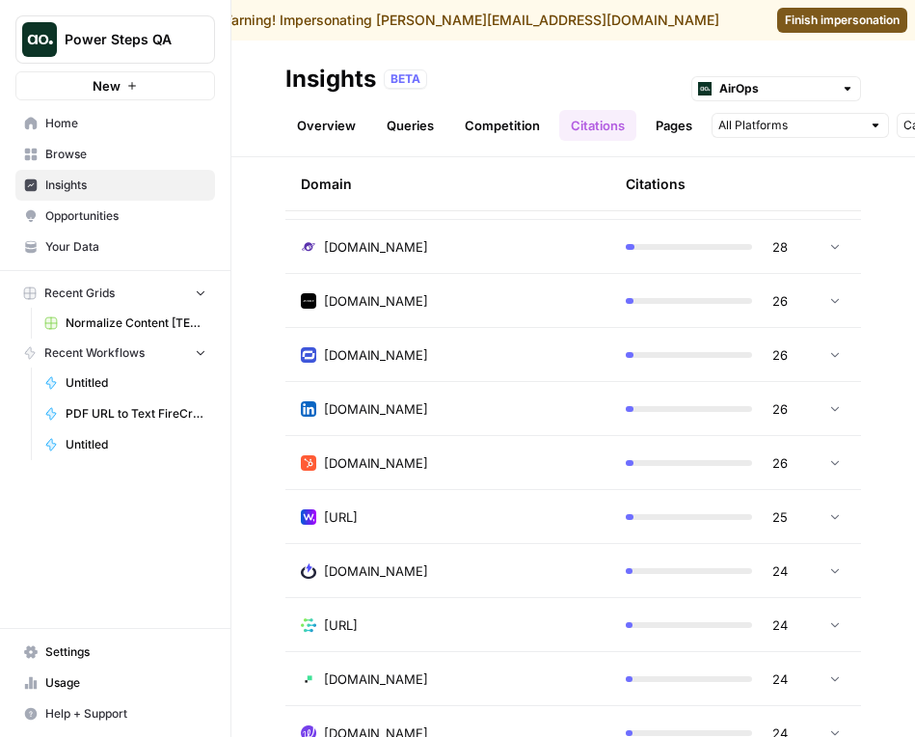
click at [489, 464] on div "blog.hubspot.com" at bounding box center [448, 462] width 294 height 19
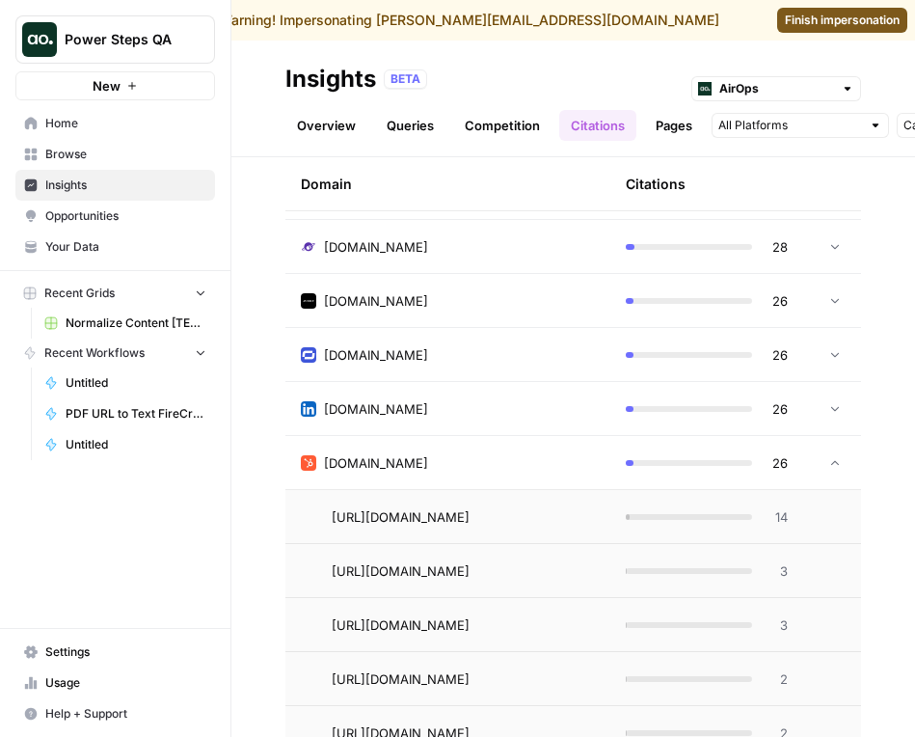
click at [488, 352] on div "[DOMAIN_NAME]" at bounding box center [448, 354] width 294 height 19
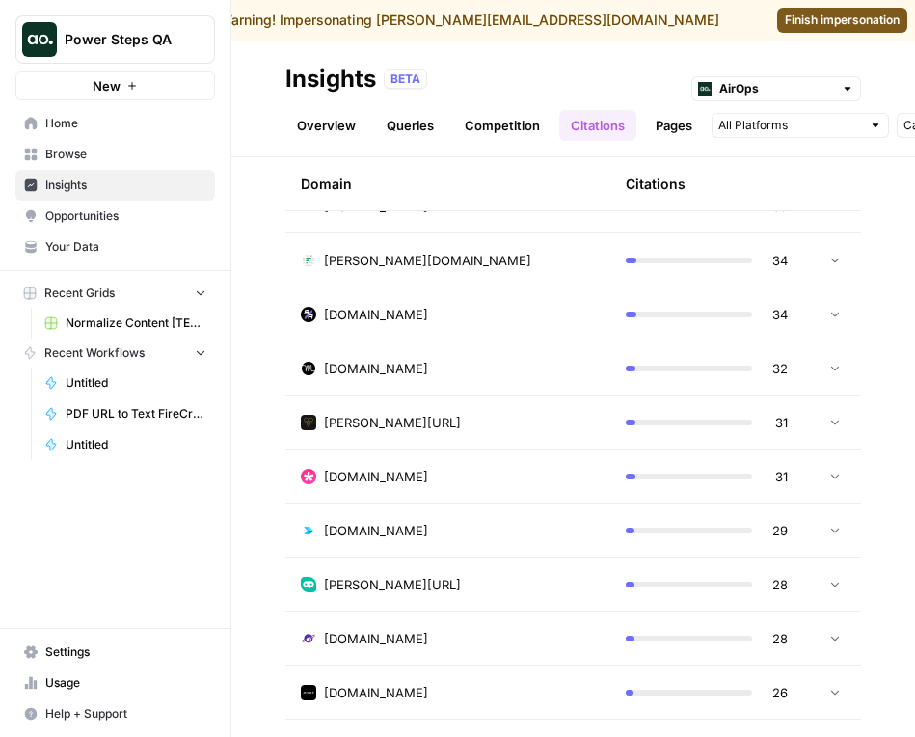
click at [477, 391] on td "usemotion.com" at bounding box center [447, 367] width 325 height 53
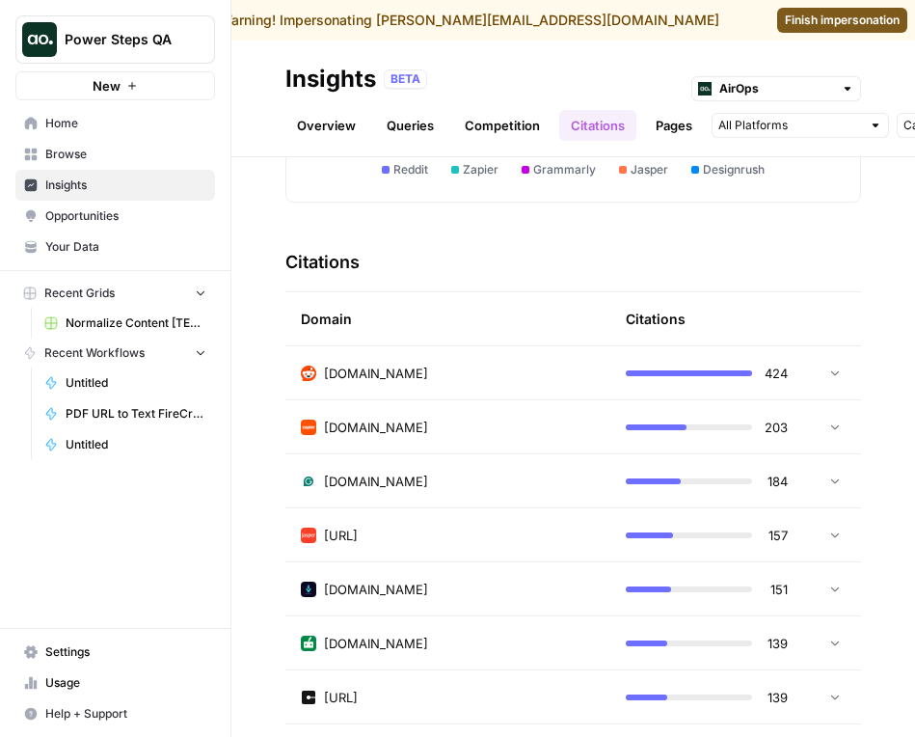
scroll to position [374, 0]
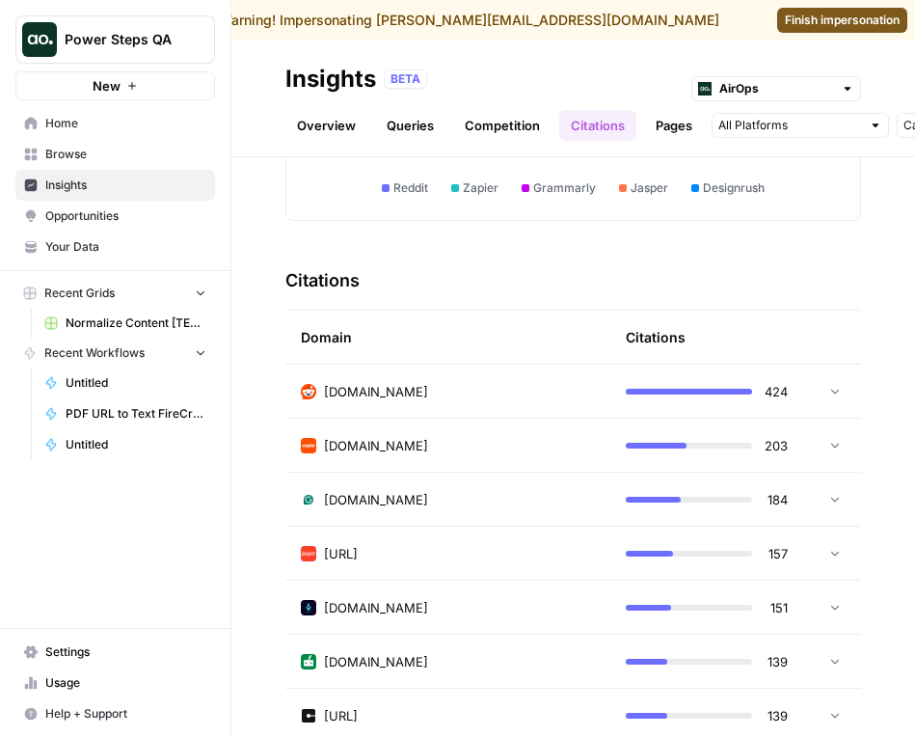
click at [458, 467] on td "[DOMAIN_NAME]" at bounding box center [447, 444] width 325 height 53
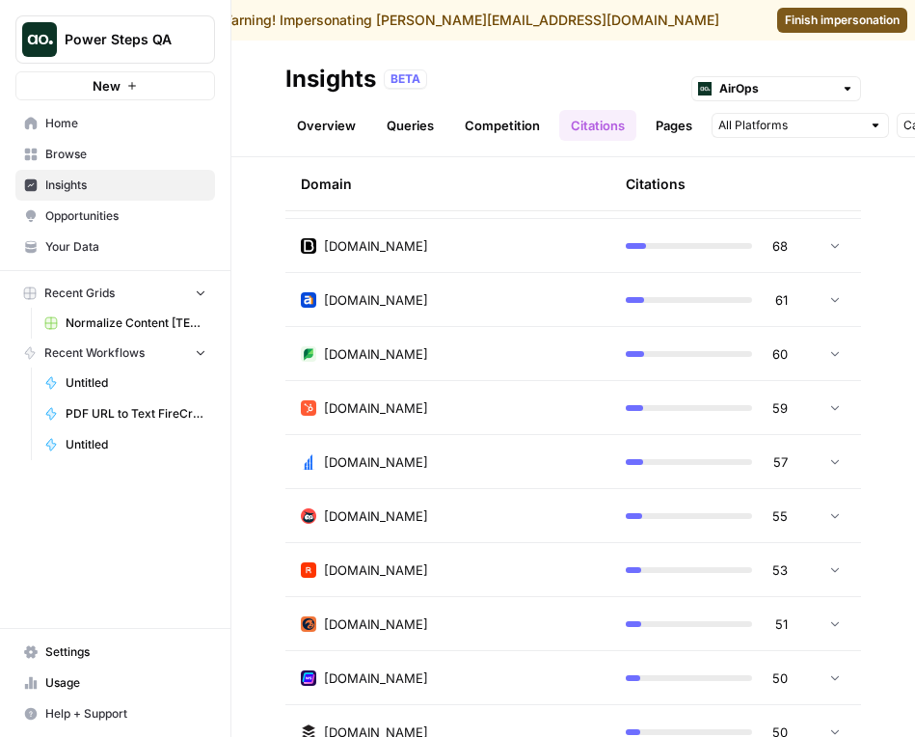
scroll to position [3166, 0]
click at [464, 394] on td "hubspot.com" at bounding box center [447, 406] width 325 height 53
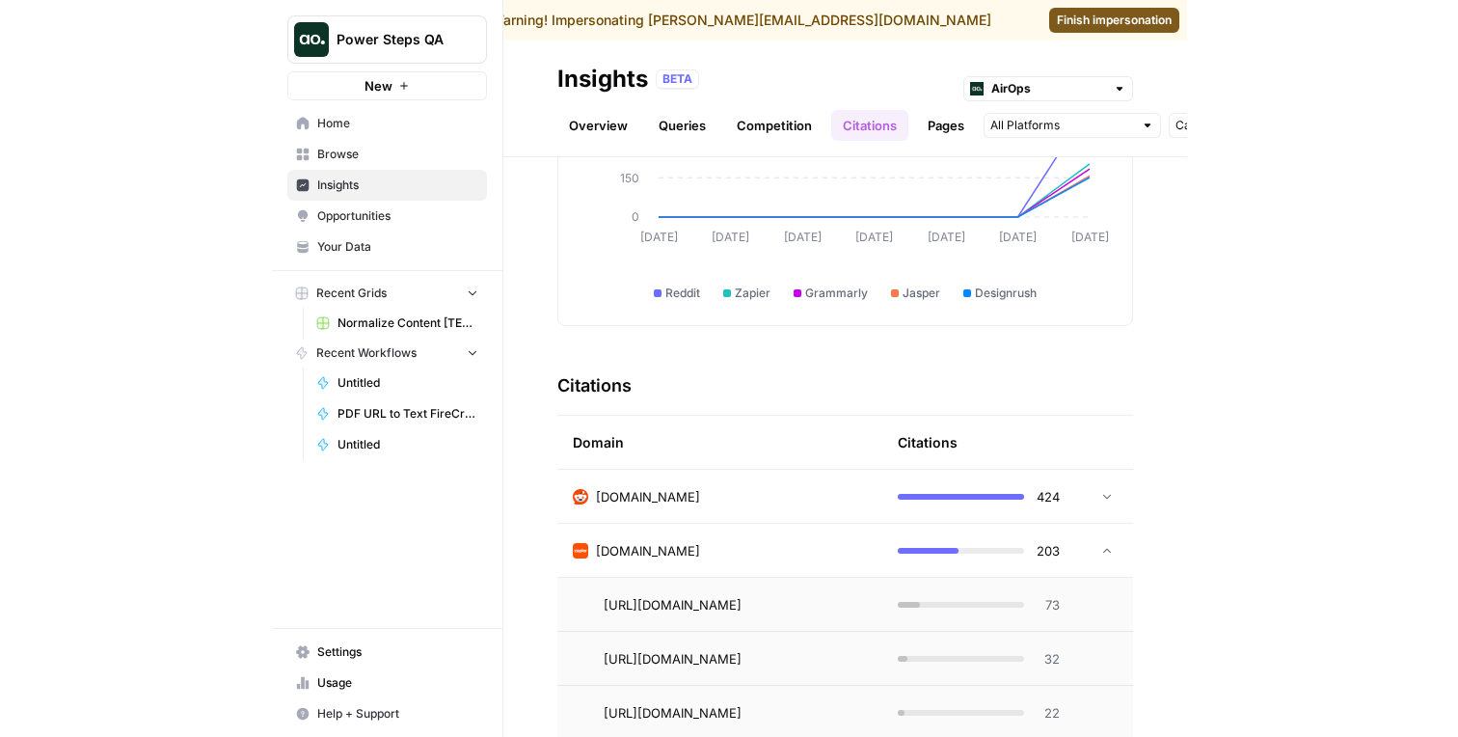
scroll to position [250, 0]
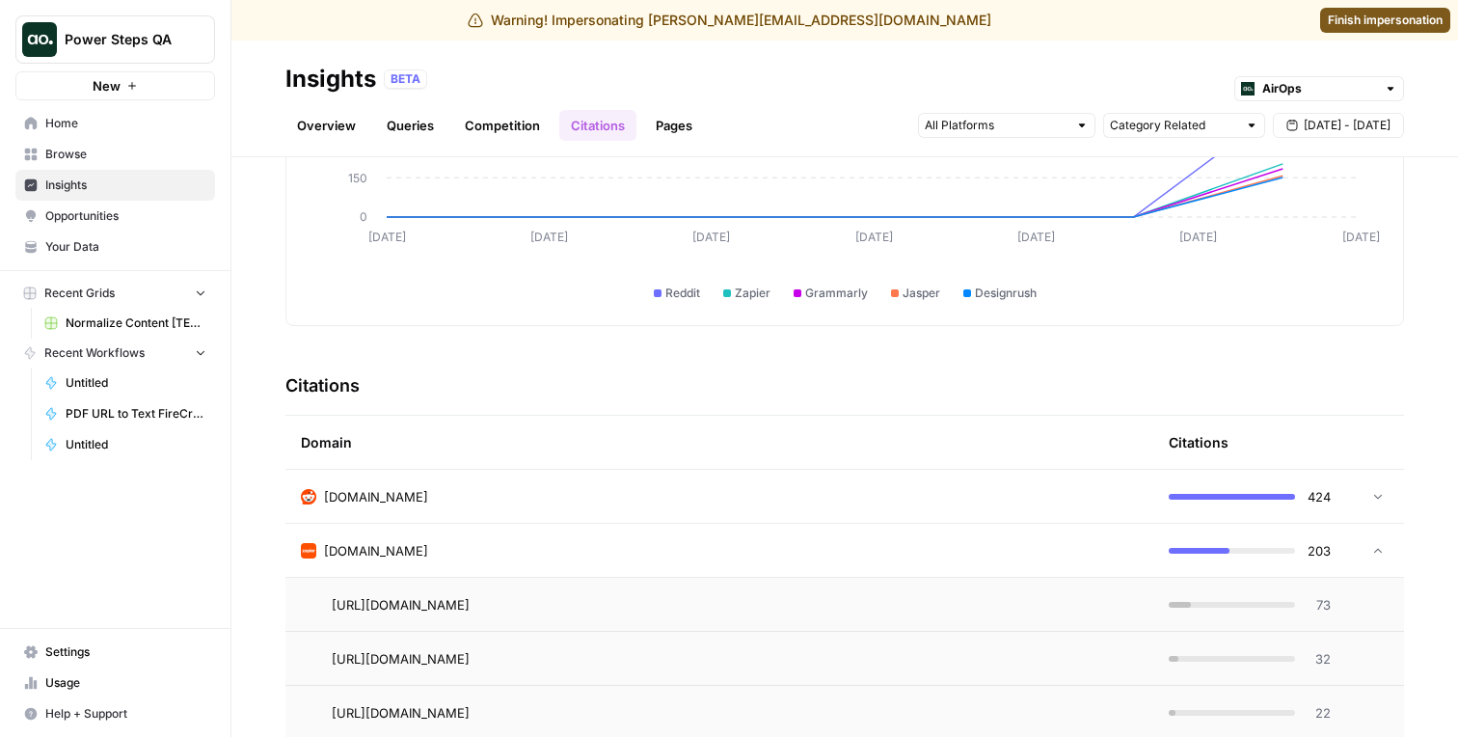
click at [323, 119] on link "Overview" at bounding box center [326, 125] width 82 height 31
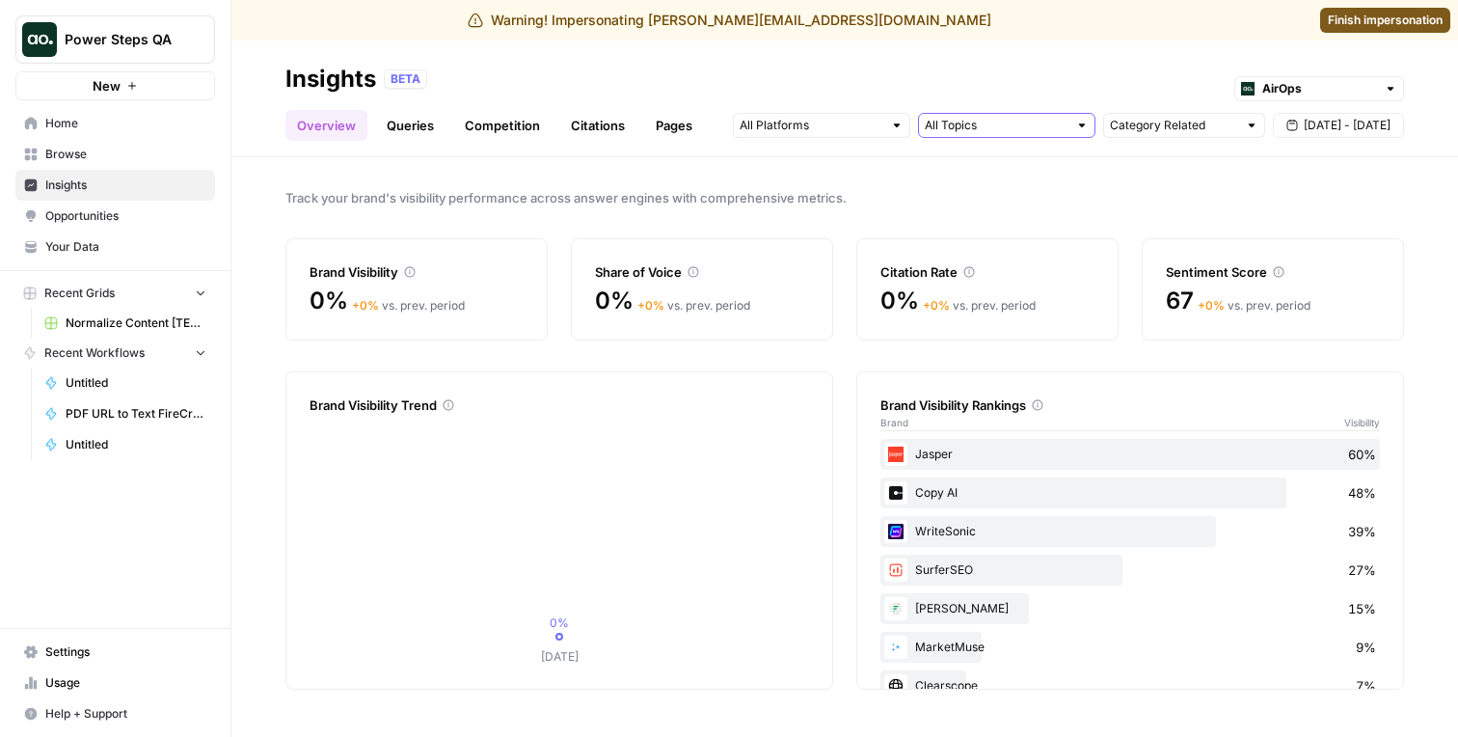
click at [933, 133] on input "text" at bounding box center [996, 125] width 143 height 19
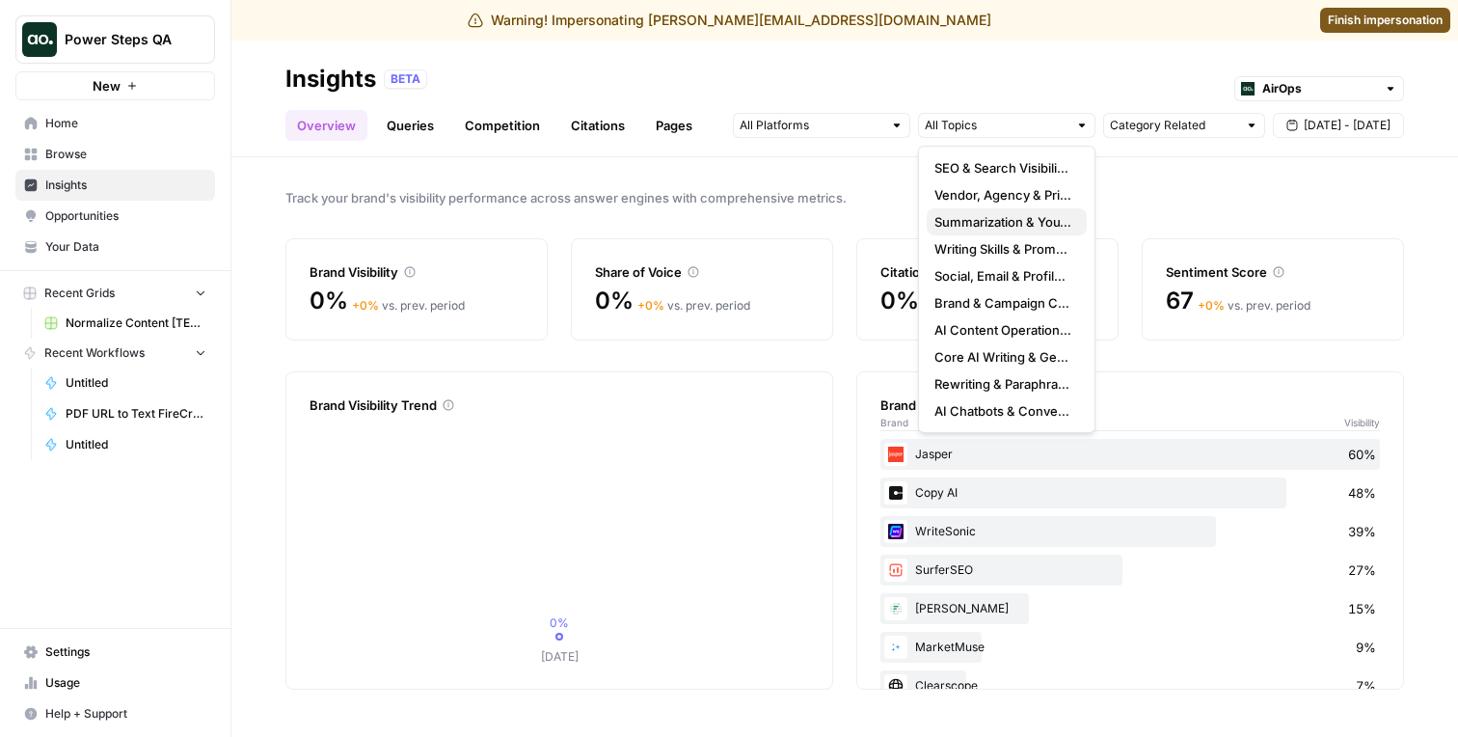
click at [967, 217] on span "Summarization & YouTube Summaries" at bounding box center [1002, 221] width 137 height 19
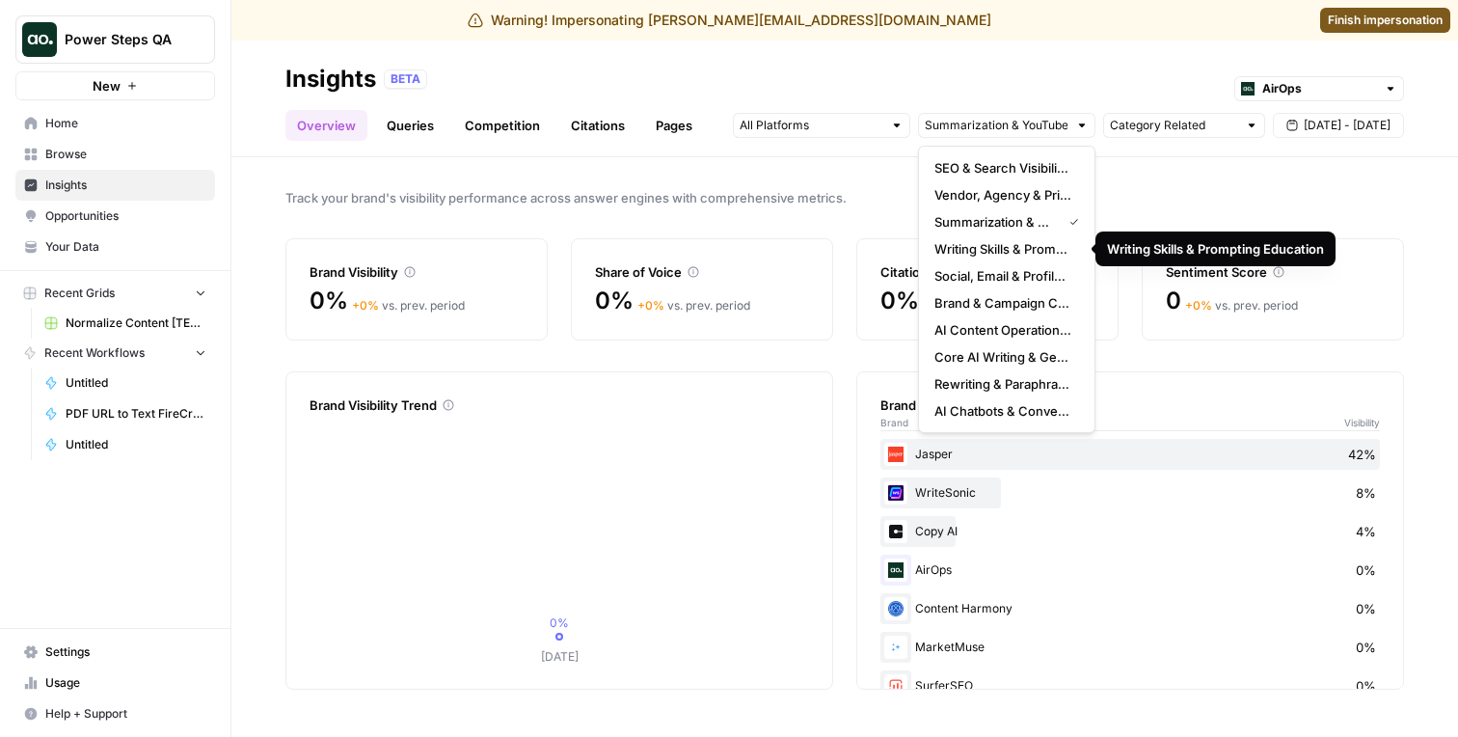
click at [893, 36] on div "Warning! Impersonating dillon@airops.com Finish impersonation" at bounding box center [729, 20] width 1458 height 40
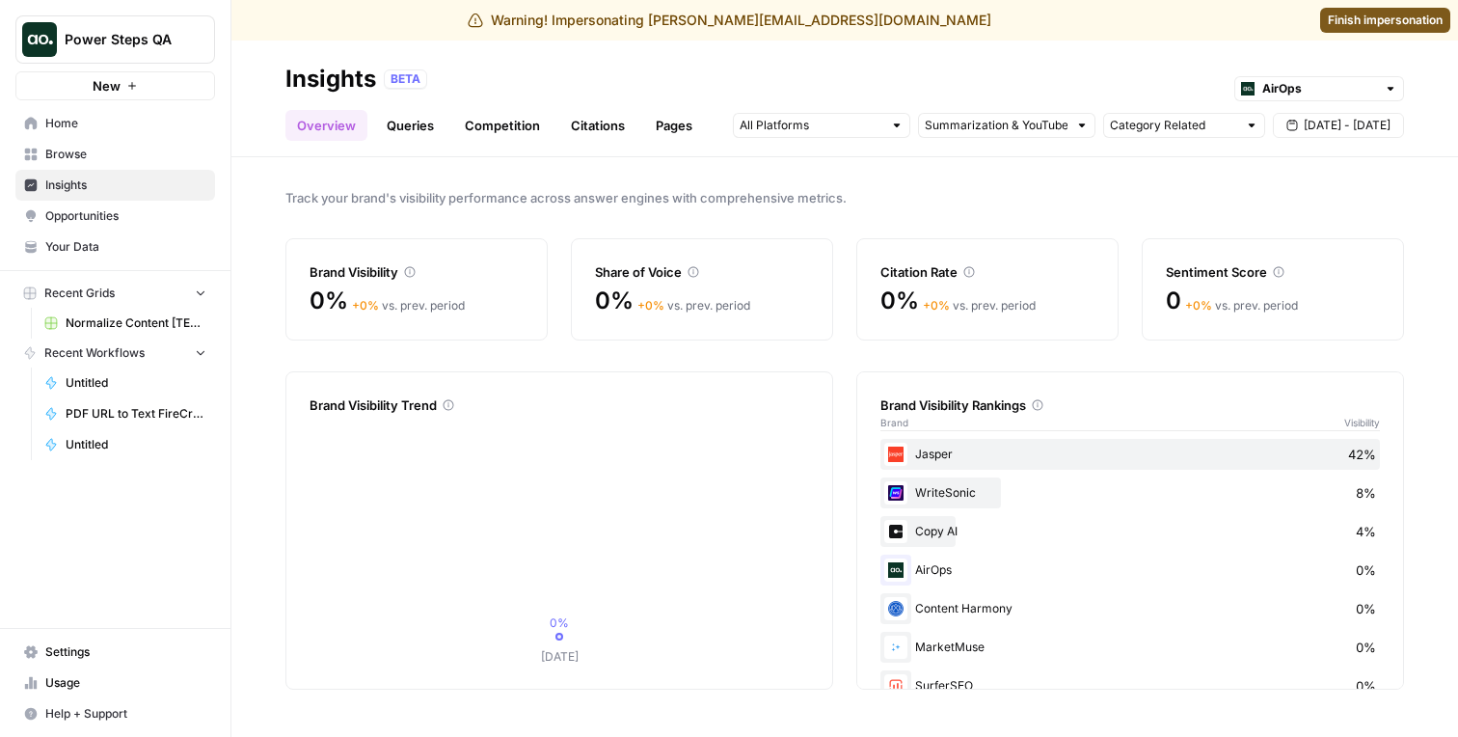
click at [601, 122] on link "Citations" at bounding box center [597, 125] width 77 height 31
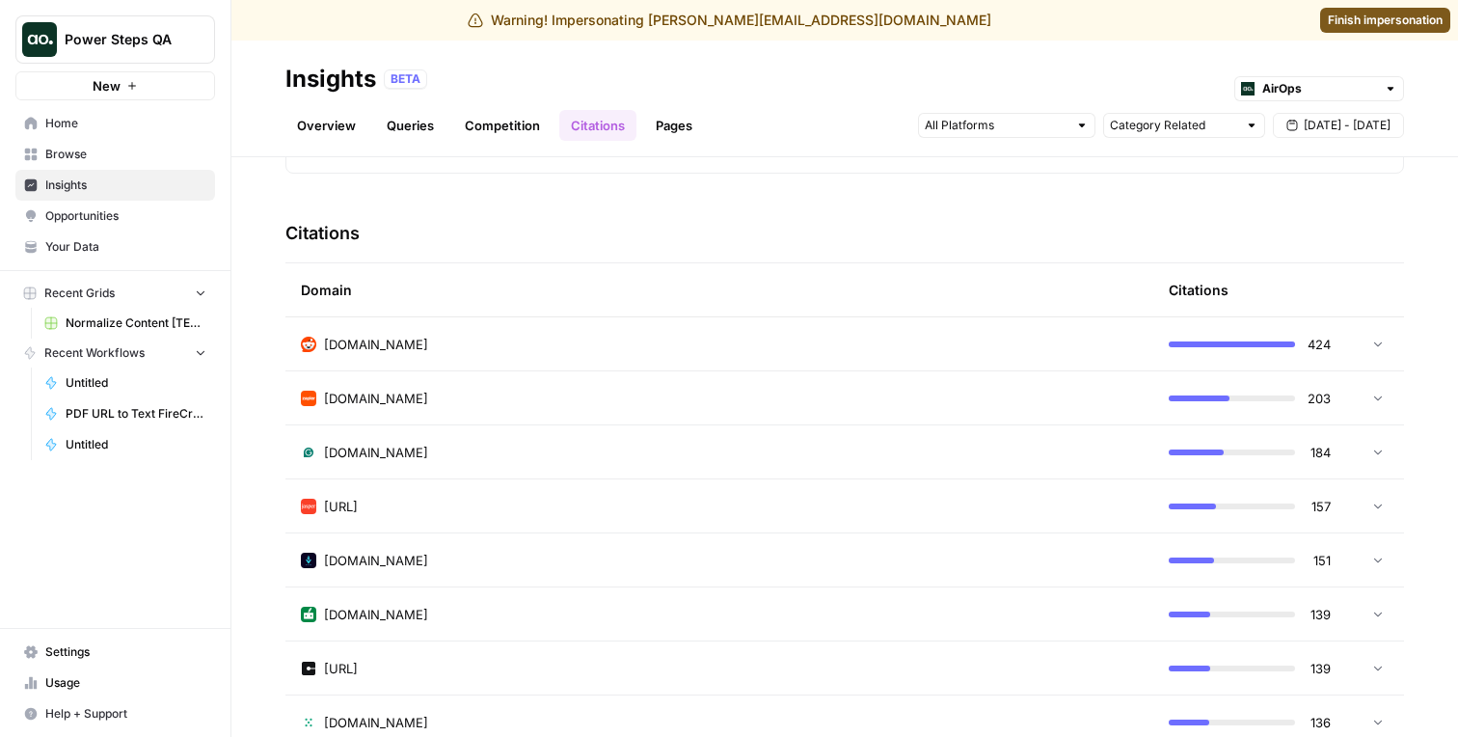
scroll to position [673, 0]
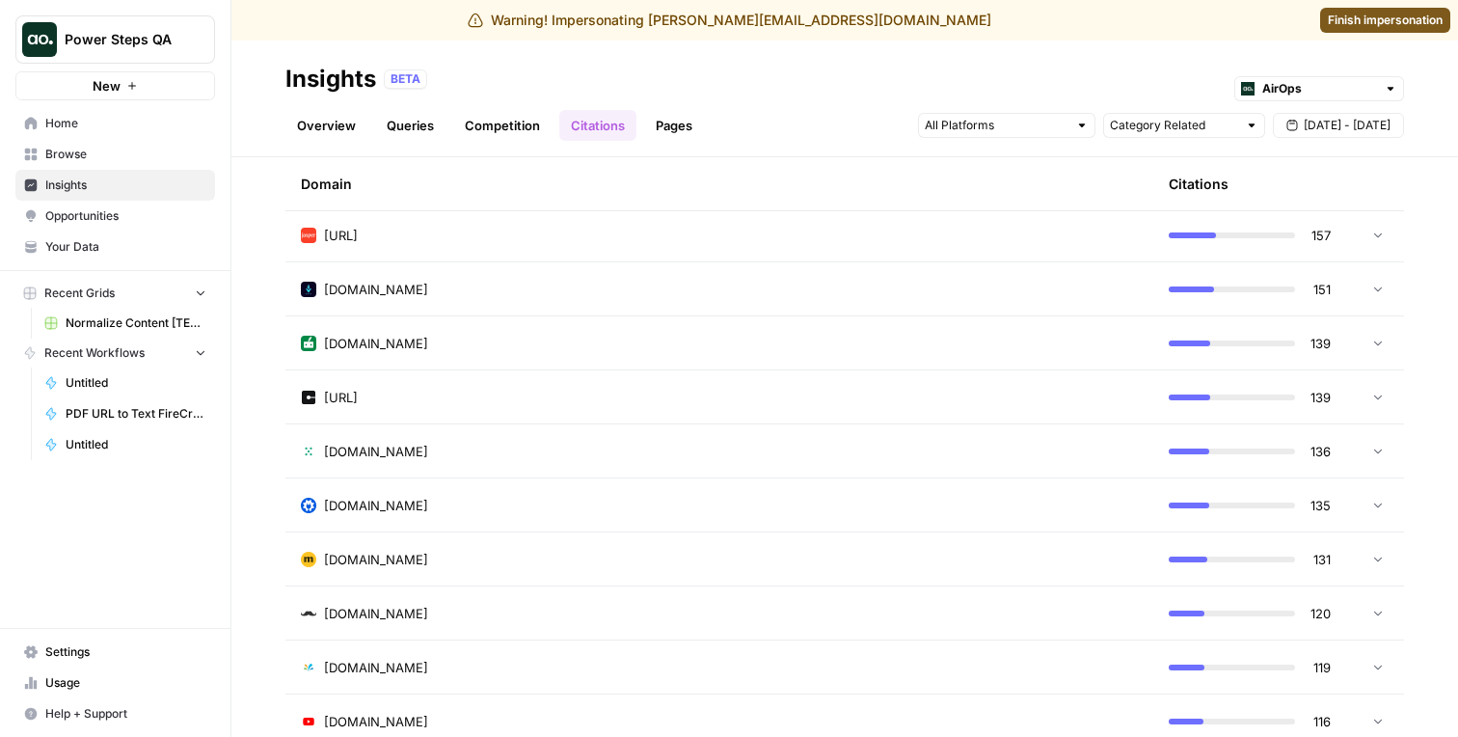
click at [645, 350] on div "quillbot.com" at bounding box center [719, 343] width 837 height 19
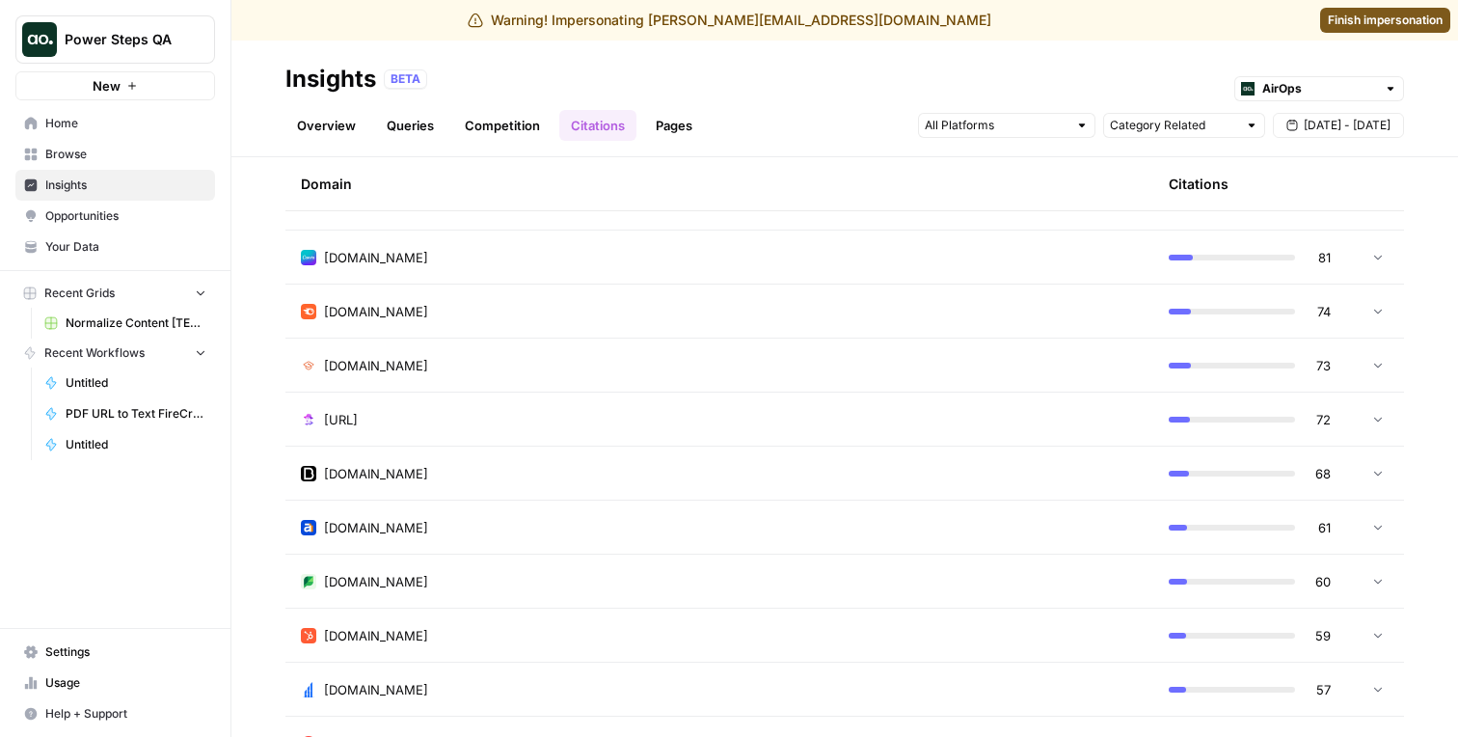
scroll to position [2575, 0]
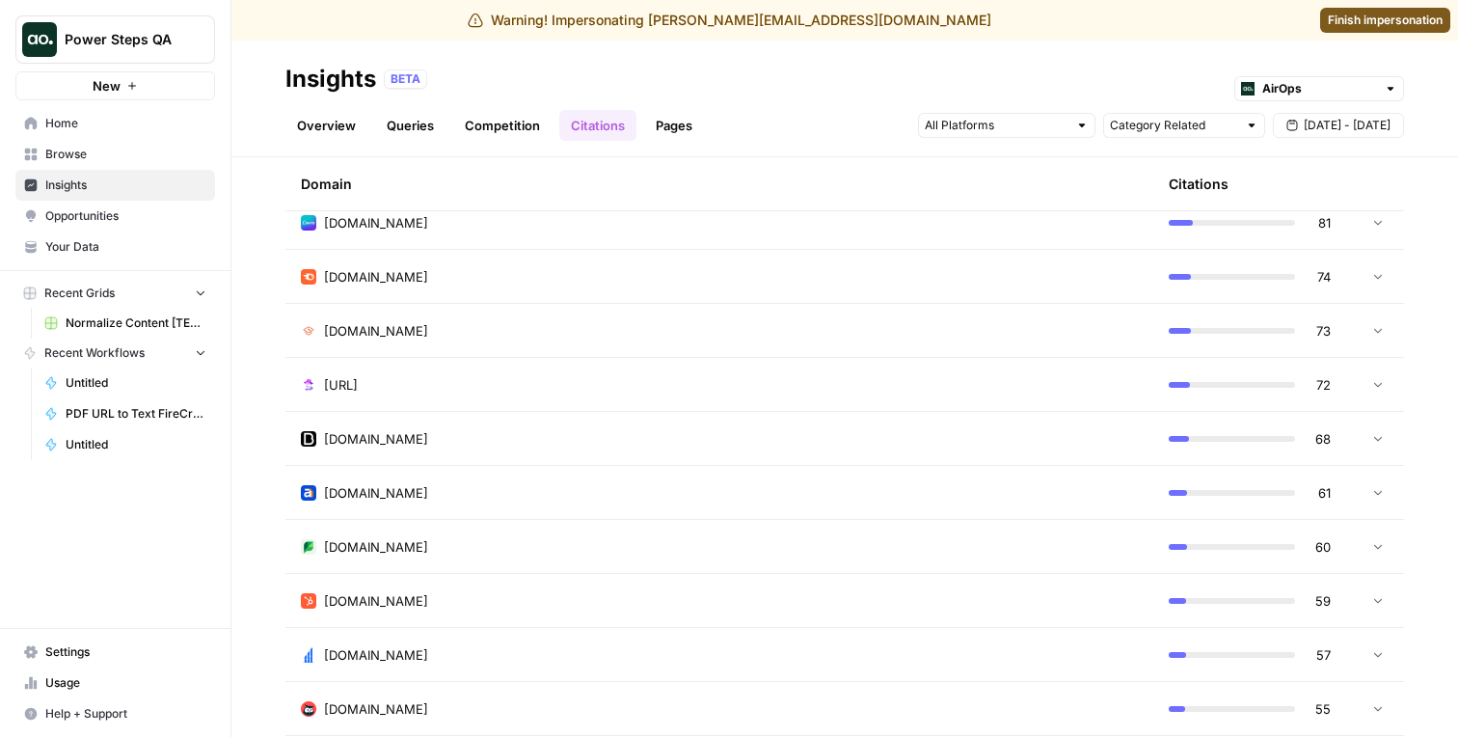
click at [632, 418] on td "[DOMAIN_NAME]" at bounding box center [719, 438] width 868 height 53
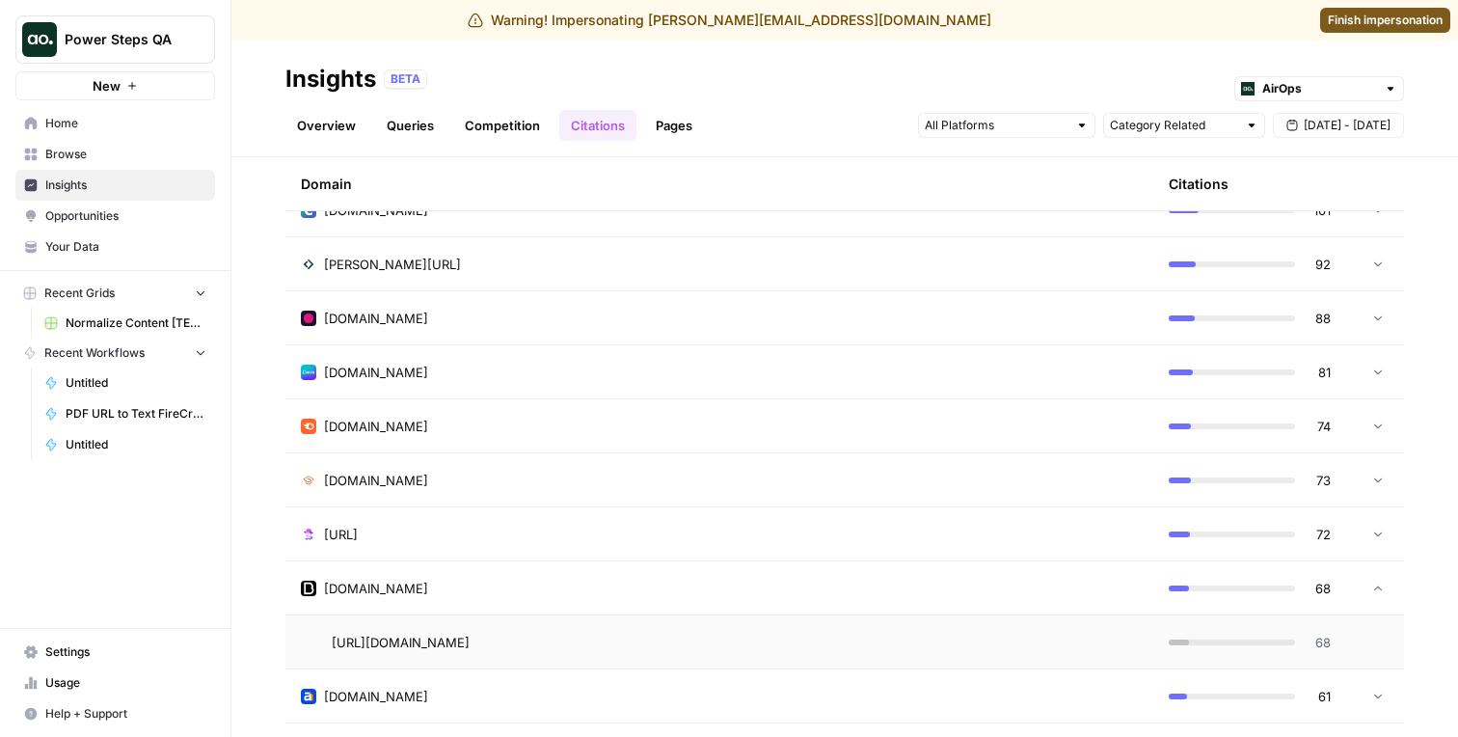
click at [632, 417] on div "semrush.com" at bounding box center [719, 426] width 837 height 19
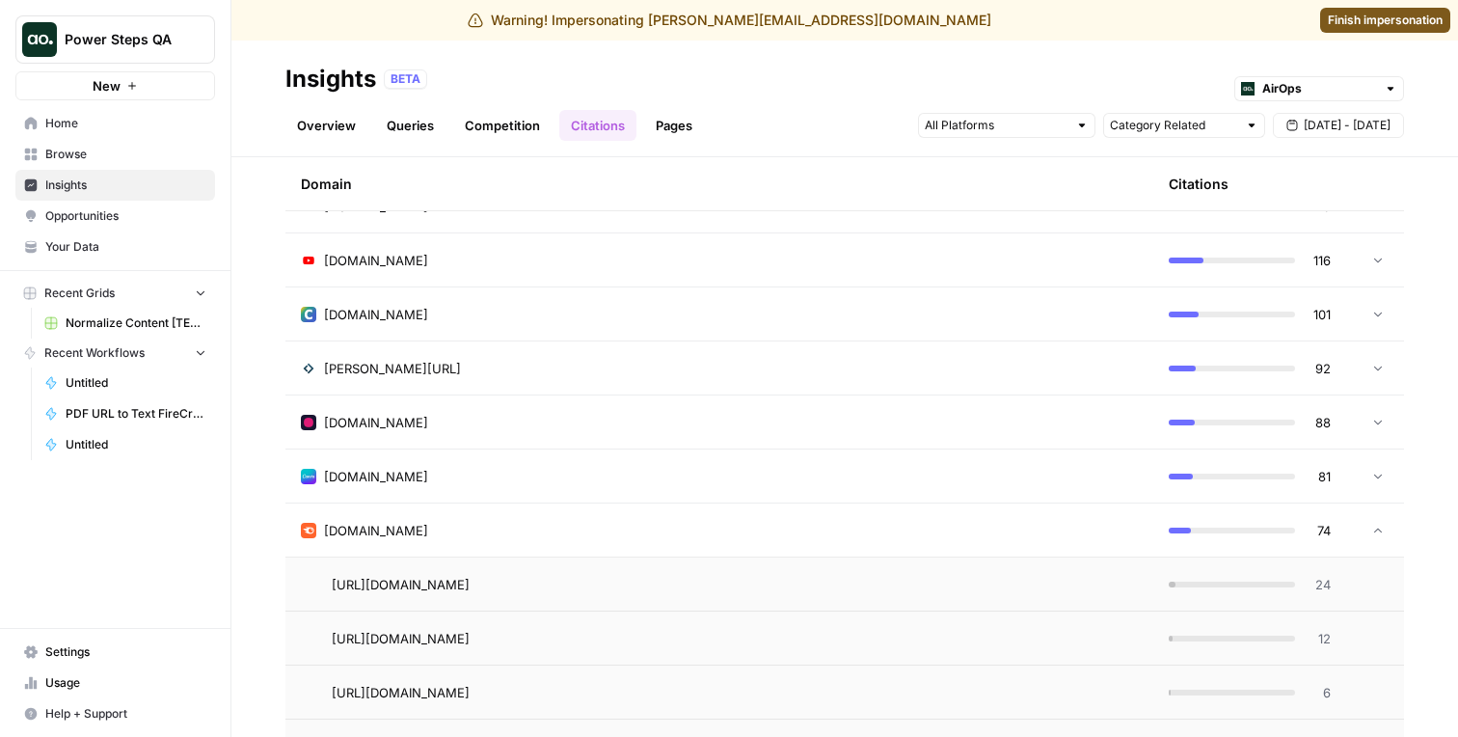
click at [631, 411] on td "gwi.com" at bounding box center [719, 421] width 868 height 53
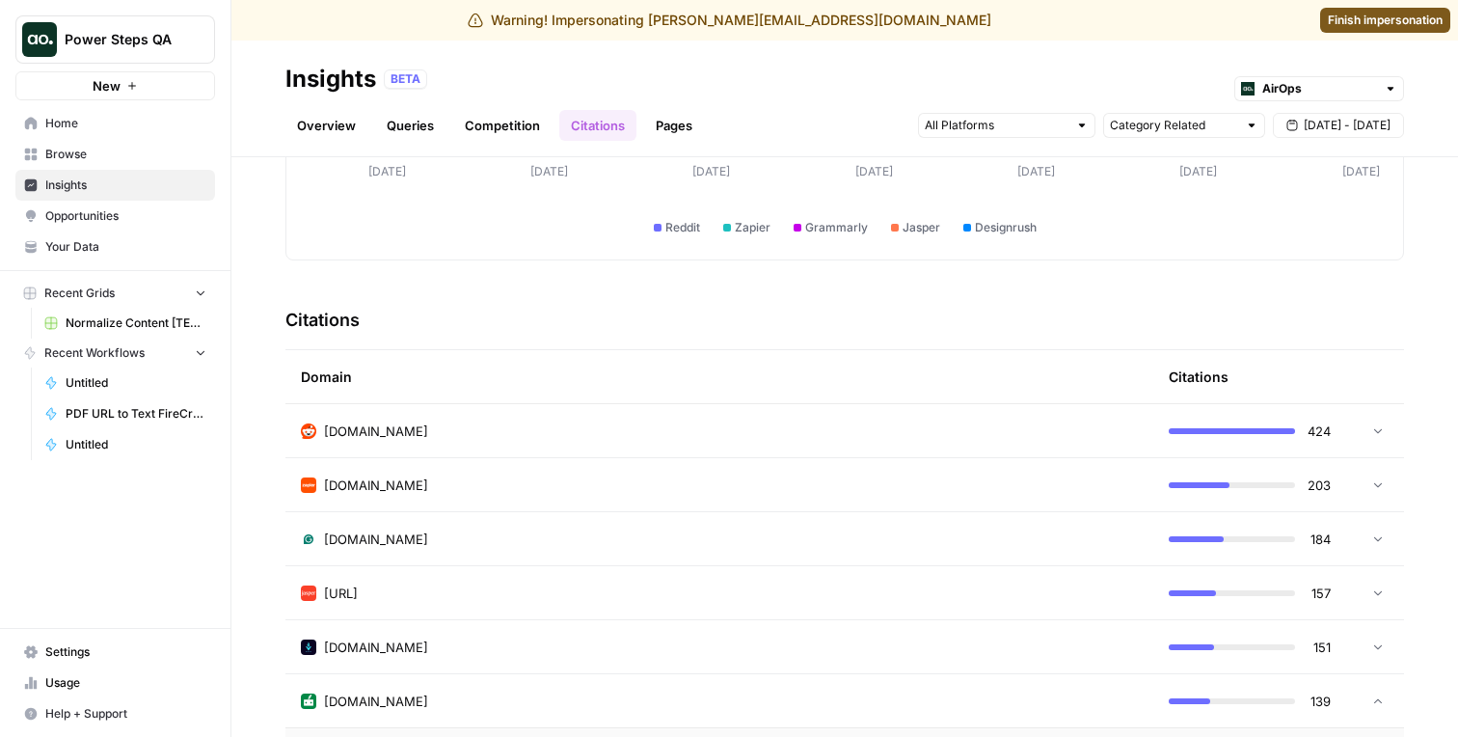
scroll to position [522, 0]
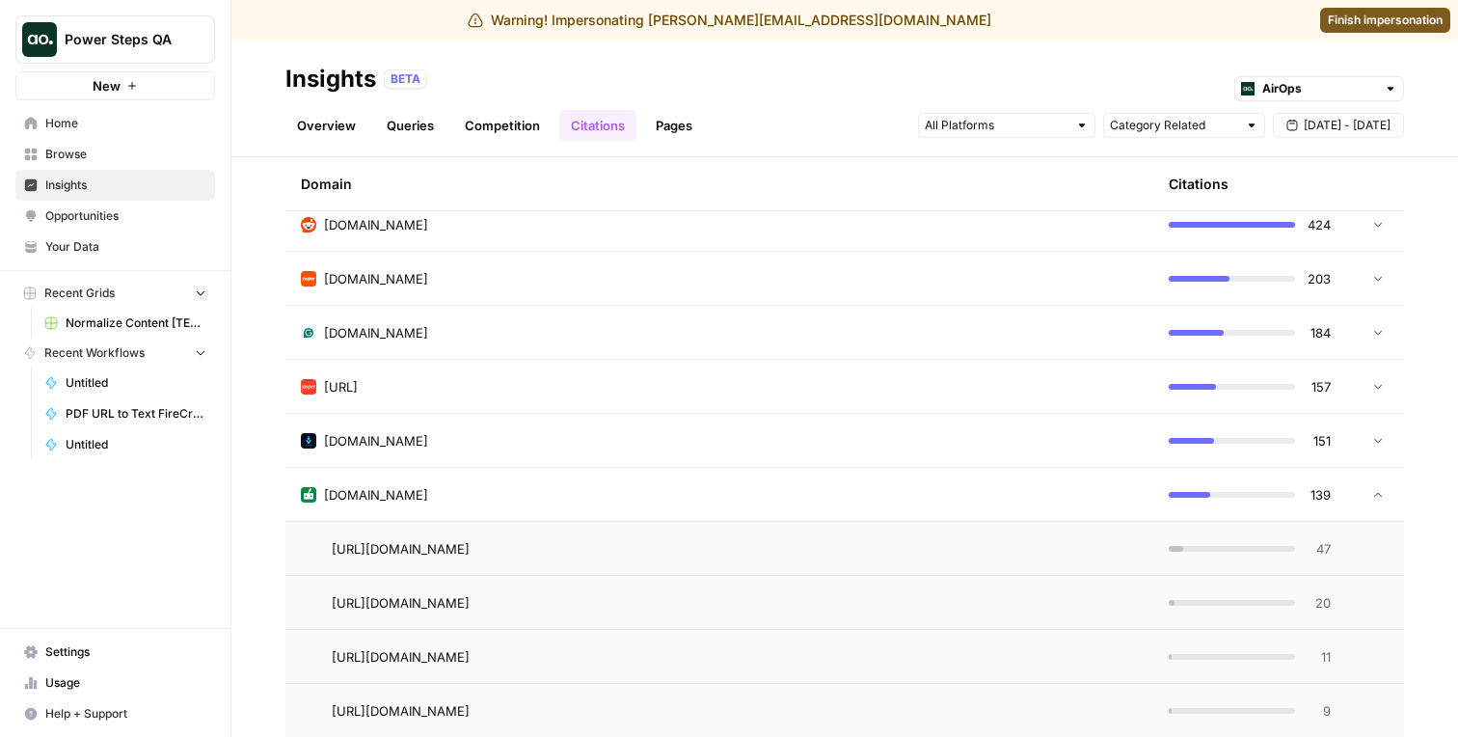
click at [628, 306] on td "grammarly.com" at bounding box center [719, 332] width 868 height 53
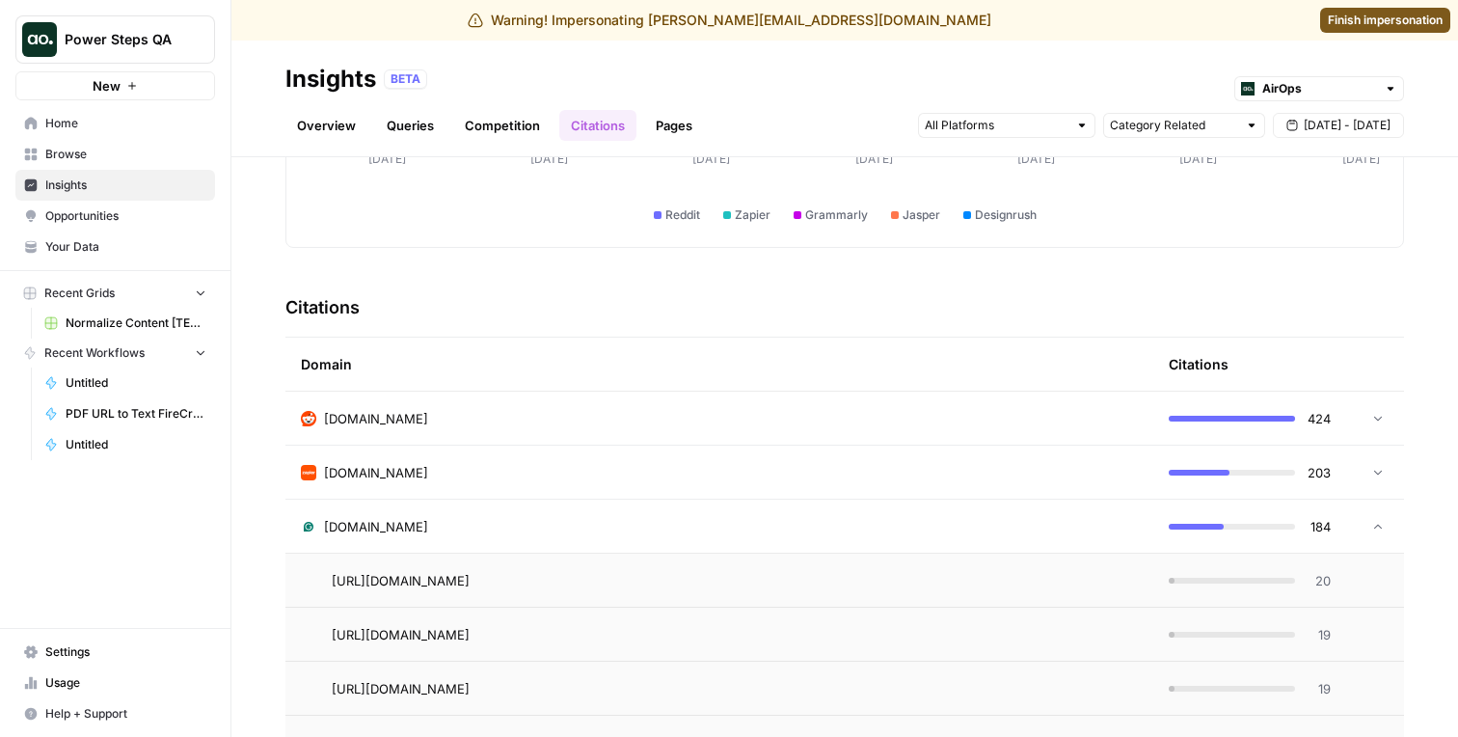
click at [589, 404] on td "[DOMAIN_NAME]" at bounding box center [719, 417] width 868 height 53
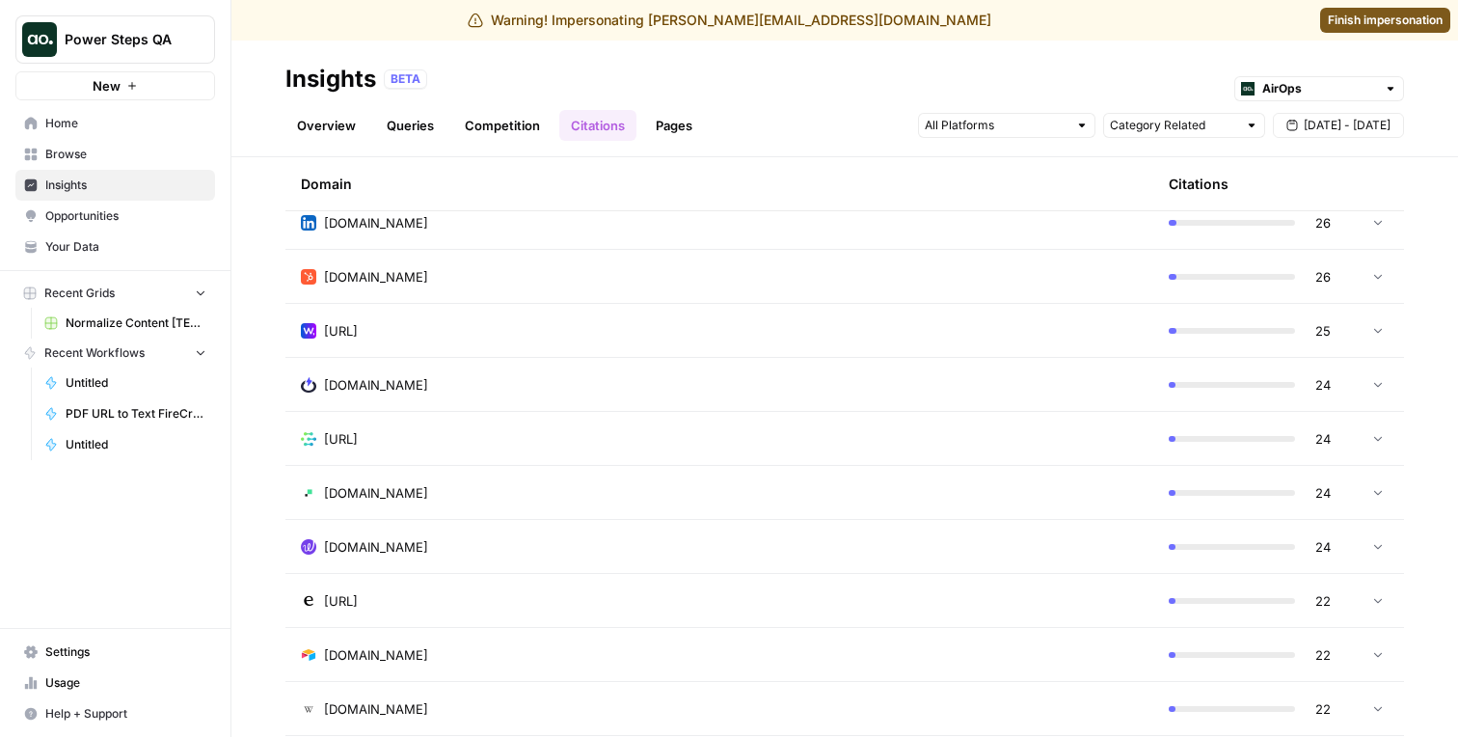
scroll to position [16698, 0]
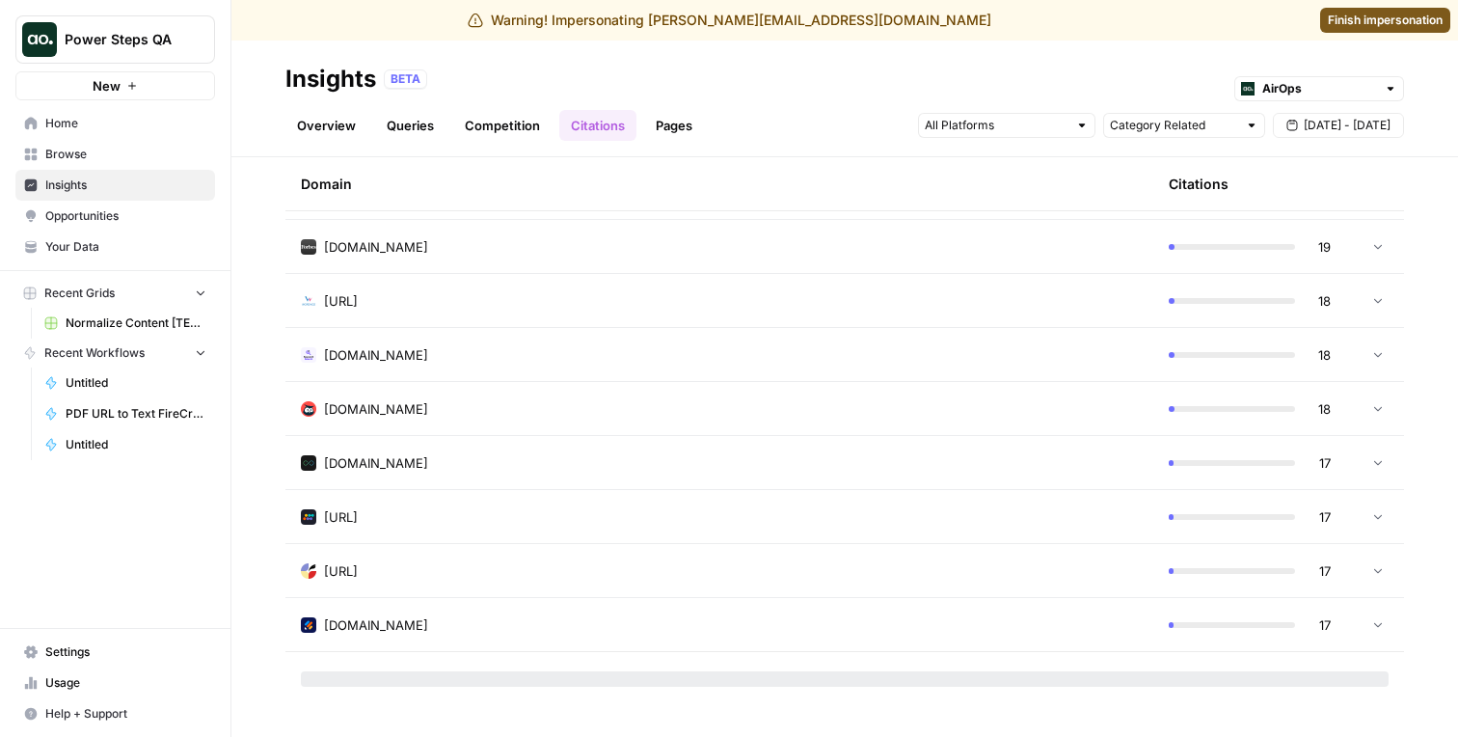
click at [585, 393] on td "hootsuite.com" at bounding box center [719, 408] width 868 height 53
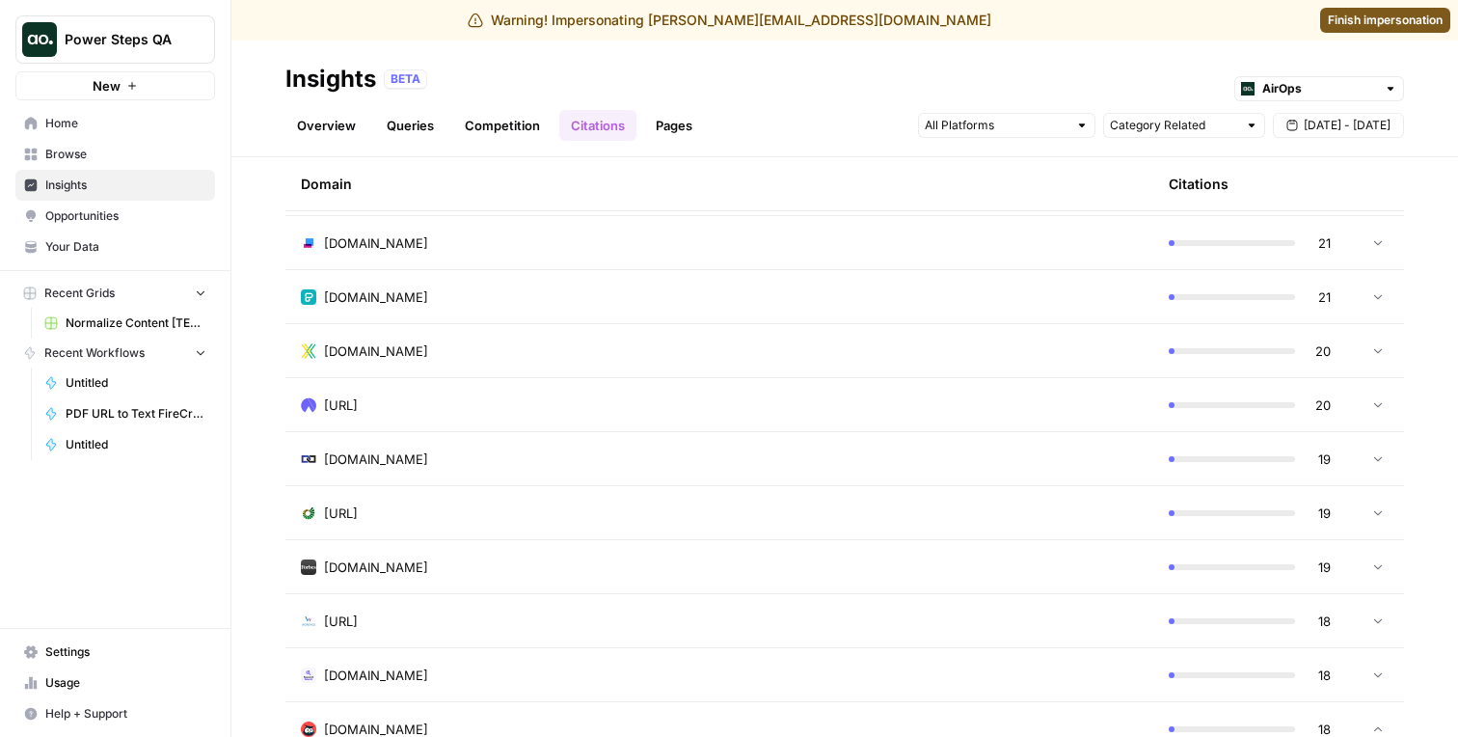
click at [594, 360] on td "xperiencify.com" at bounding box center [719, 350] width 868 height 53
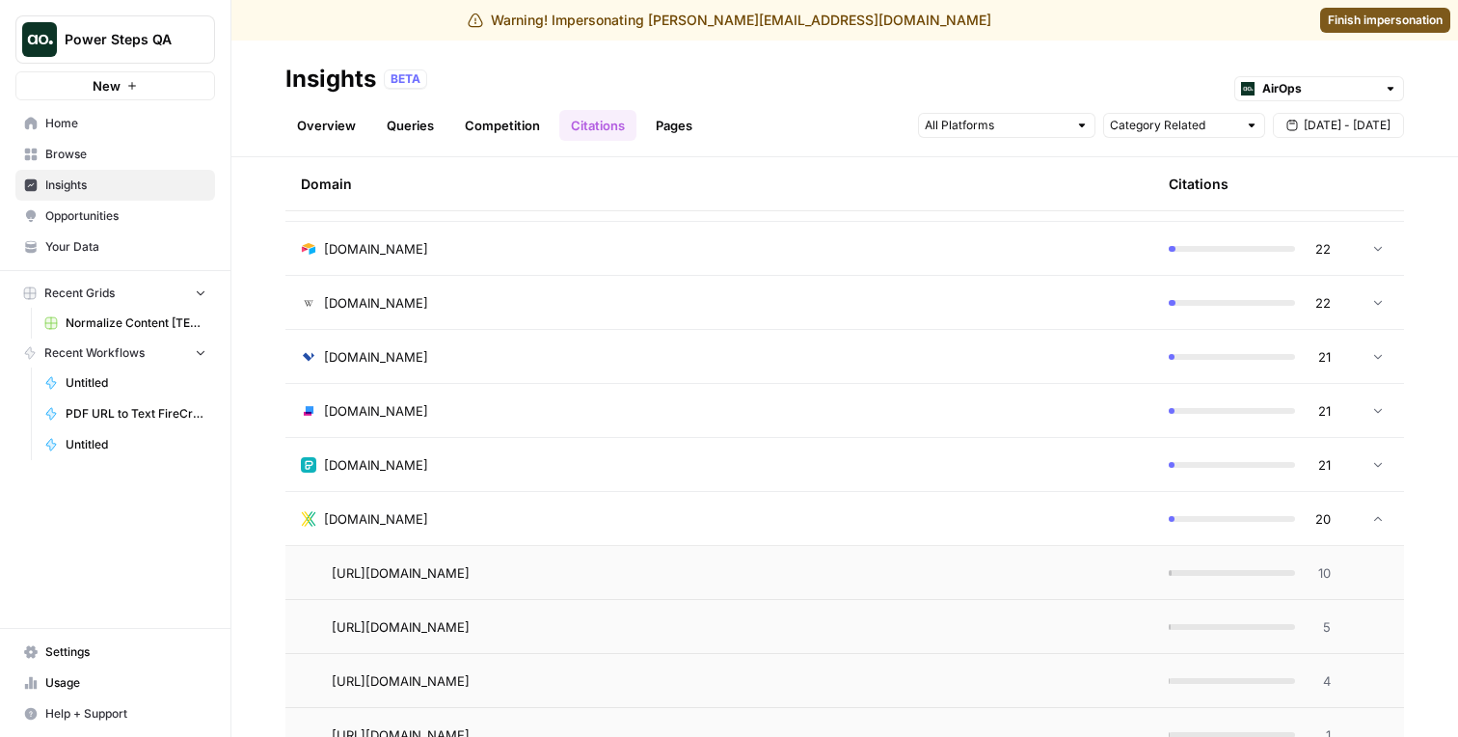
click at [594, 360] on div "landingi.com" at bounding box center [719, 356] width 837 height 19
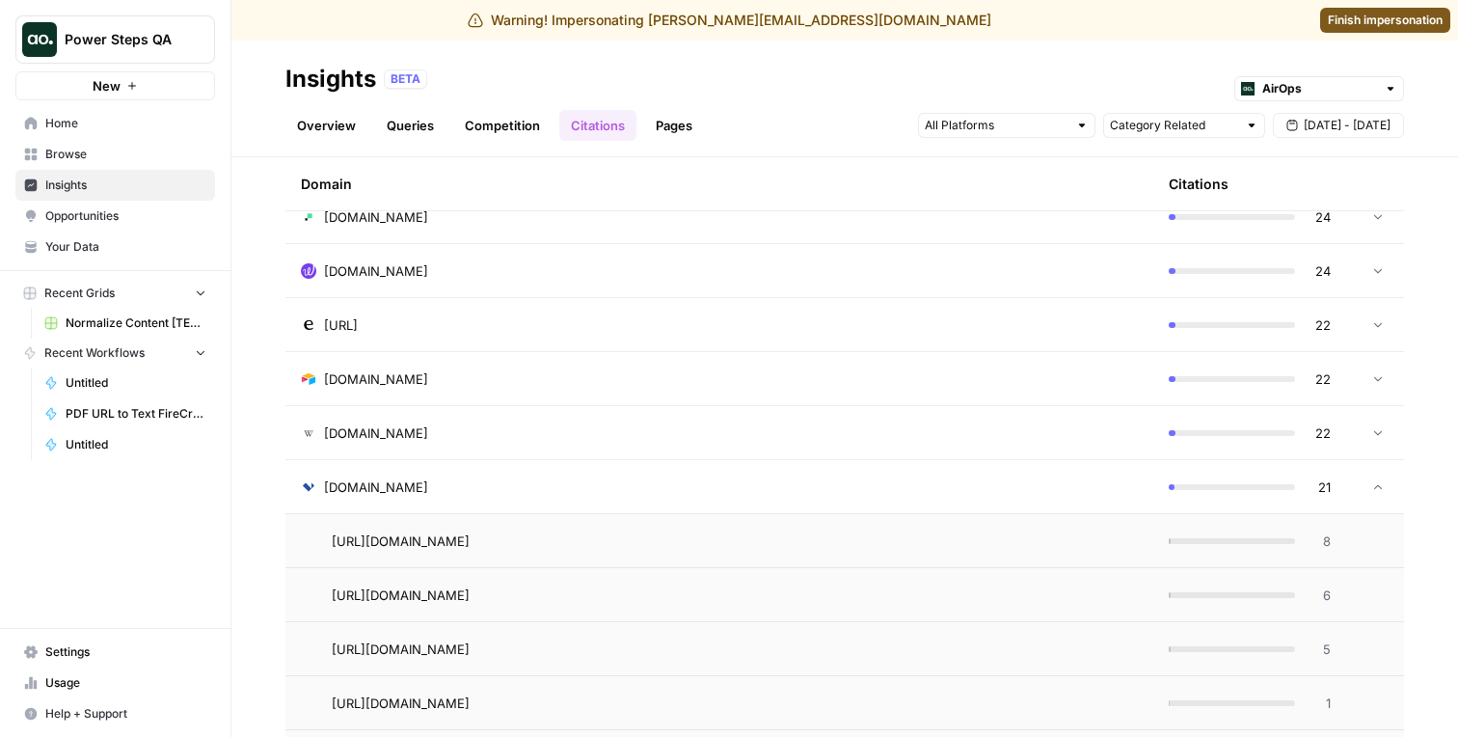
click at [592, 376] on div "airtable.com" at bounding box center [719, 378] width 837 height 19
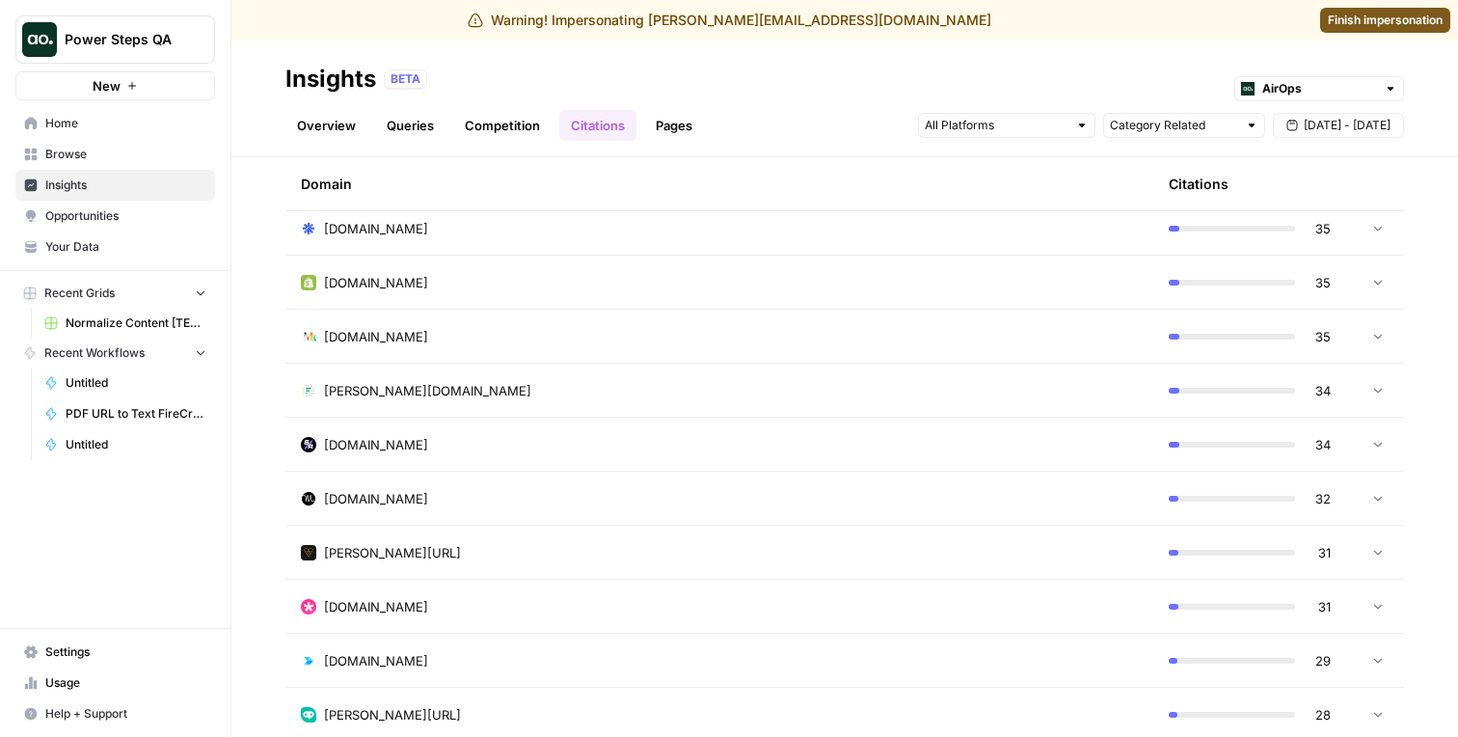
scroll to position [15059, 0]
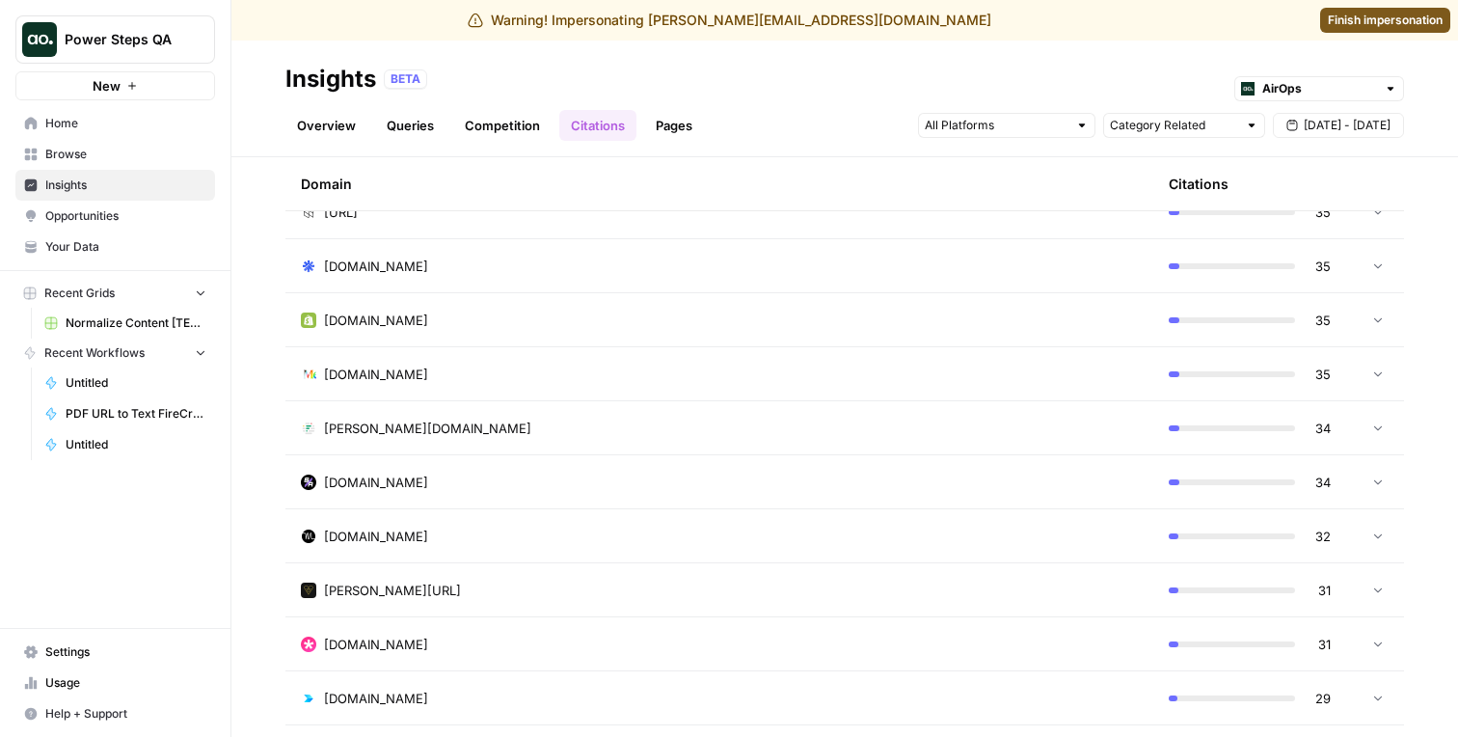
click at [592, 371] on div "medium.com" at bounding box center [719, 373] width 837 height 19
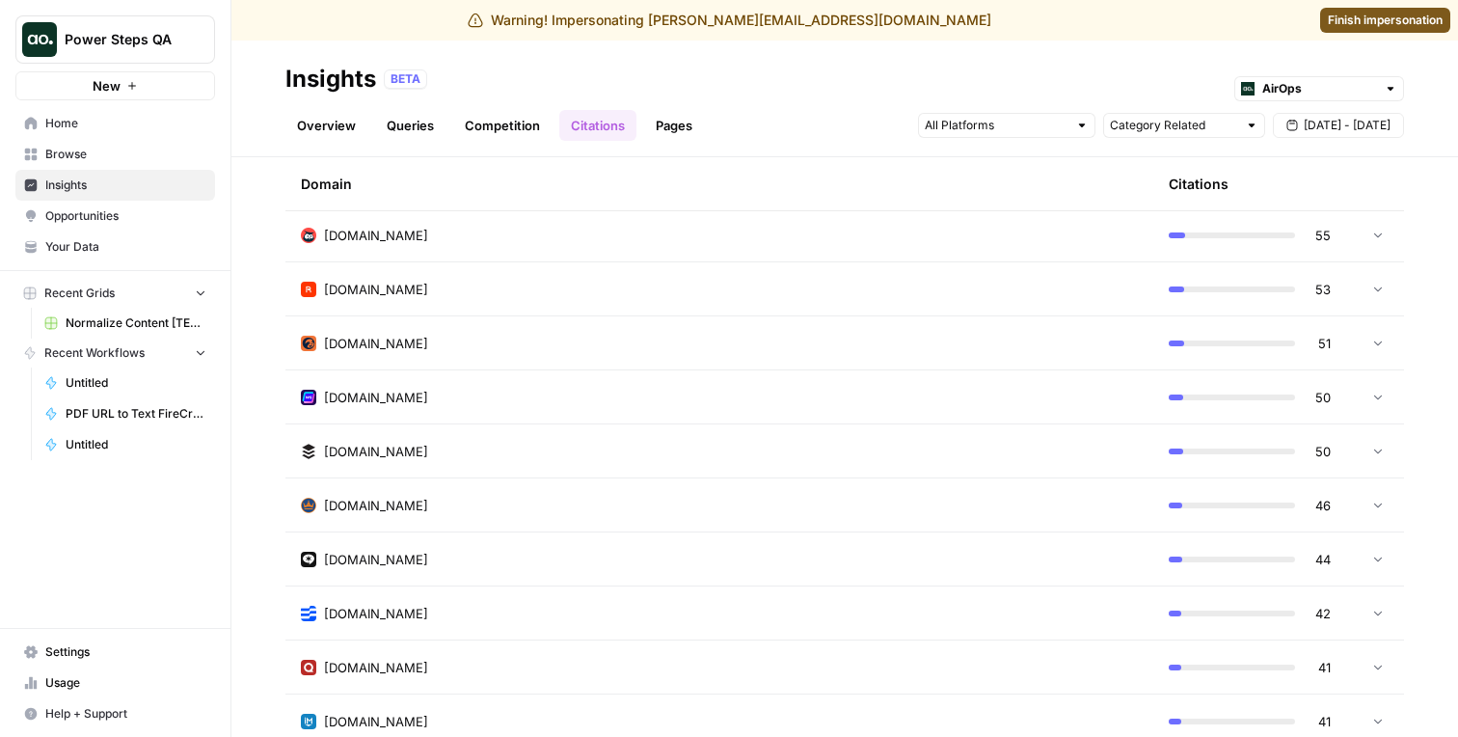
click at [592, 371] on td "writesonic.com" at bounding box center [719, 396] width 868 height 53
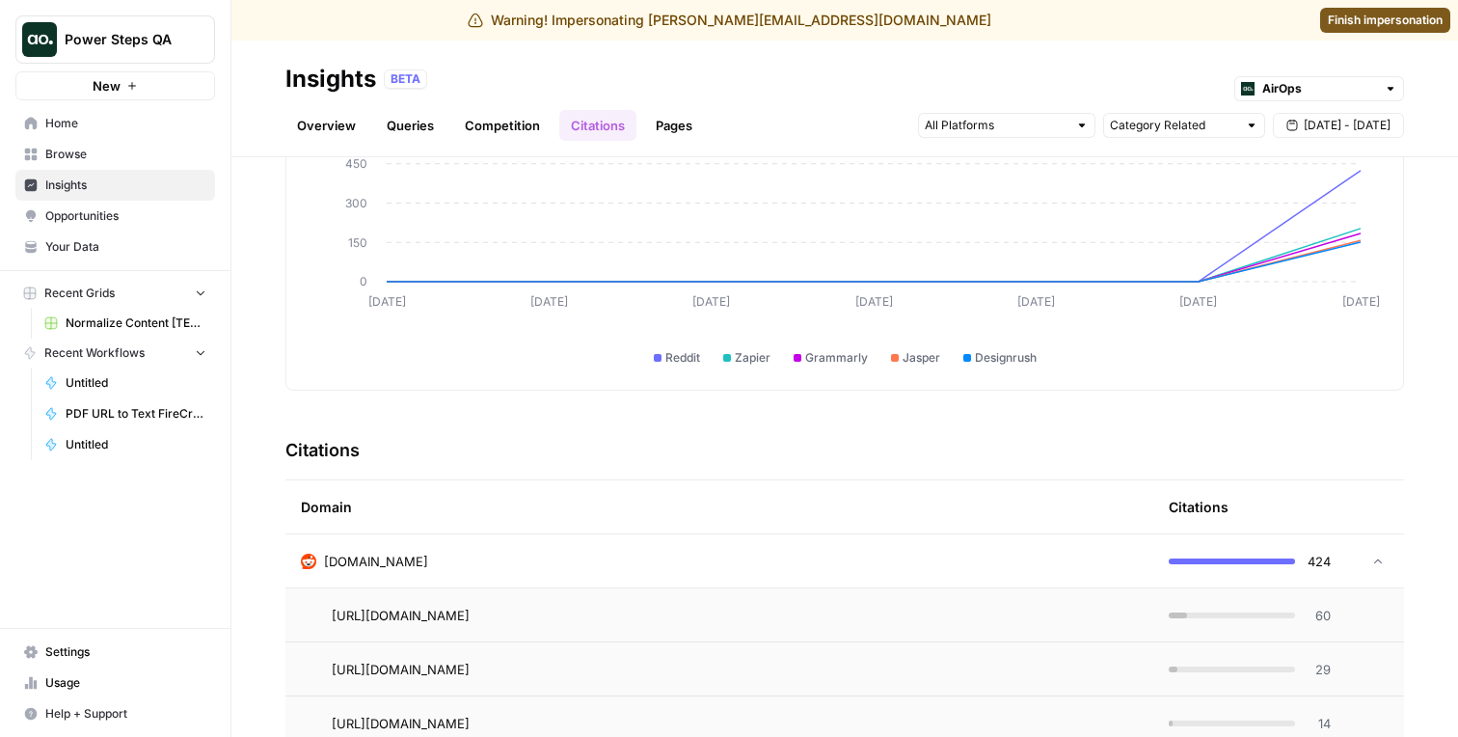
scroll to position [218, 0]
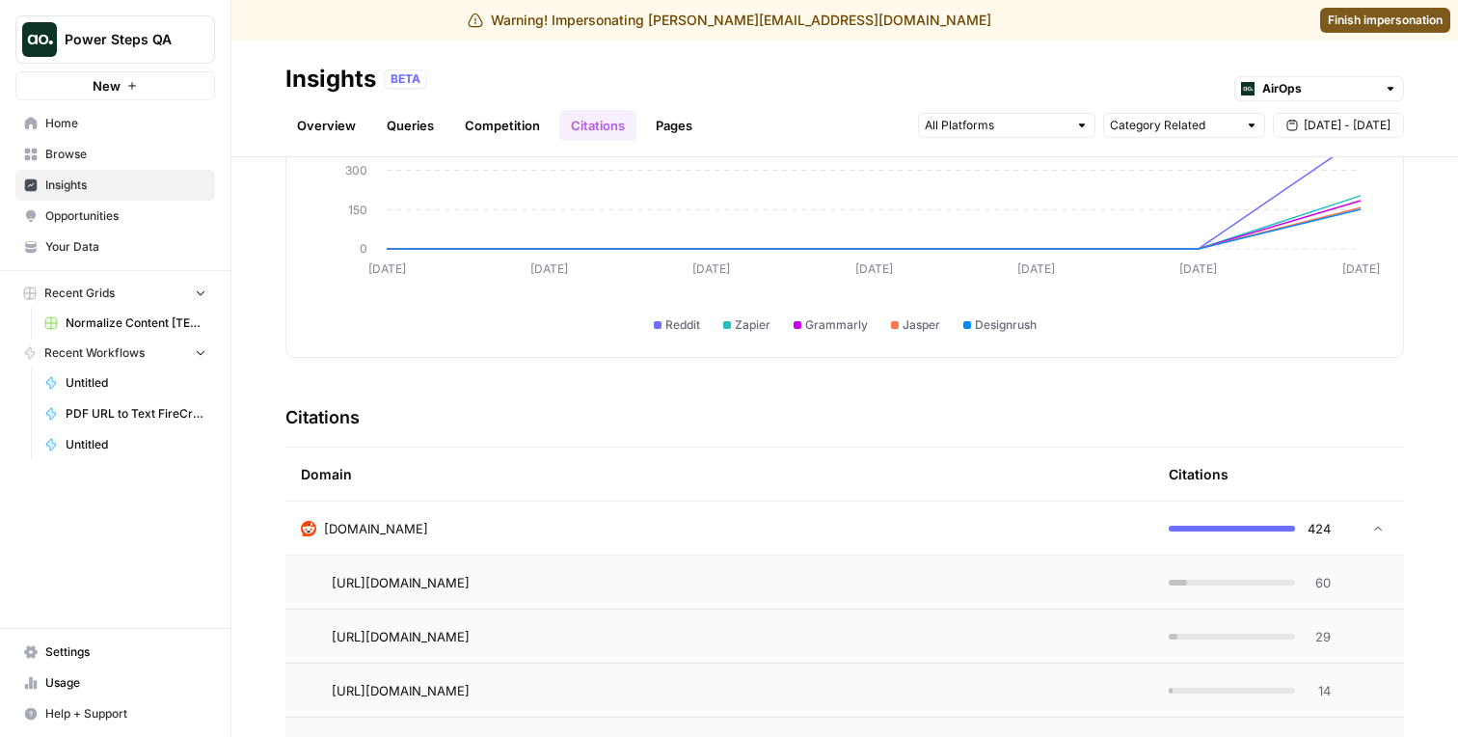
click at [579, 556] on td "https://www.reddit.com/r/AIAssisted/comments/1mdrp4q/best_ai_tools_for_automati…" at bounding box center [719, 581] width 868 height 53
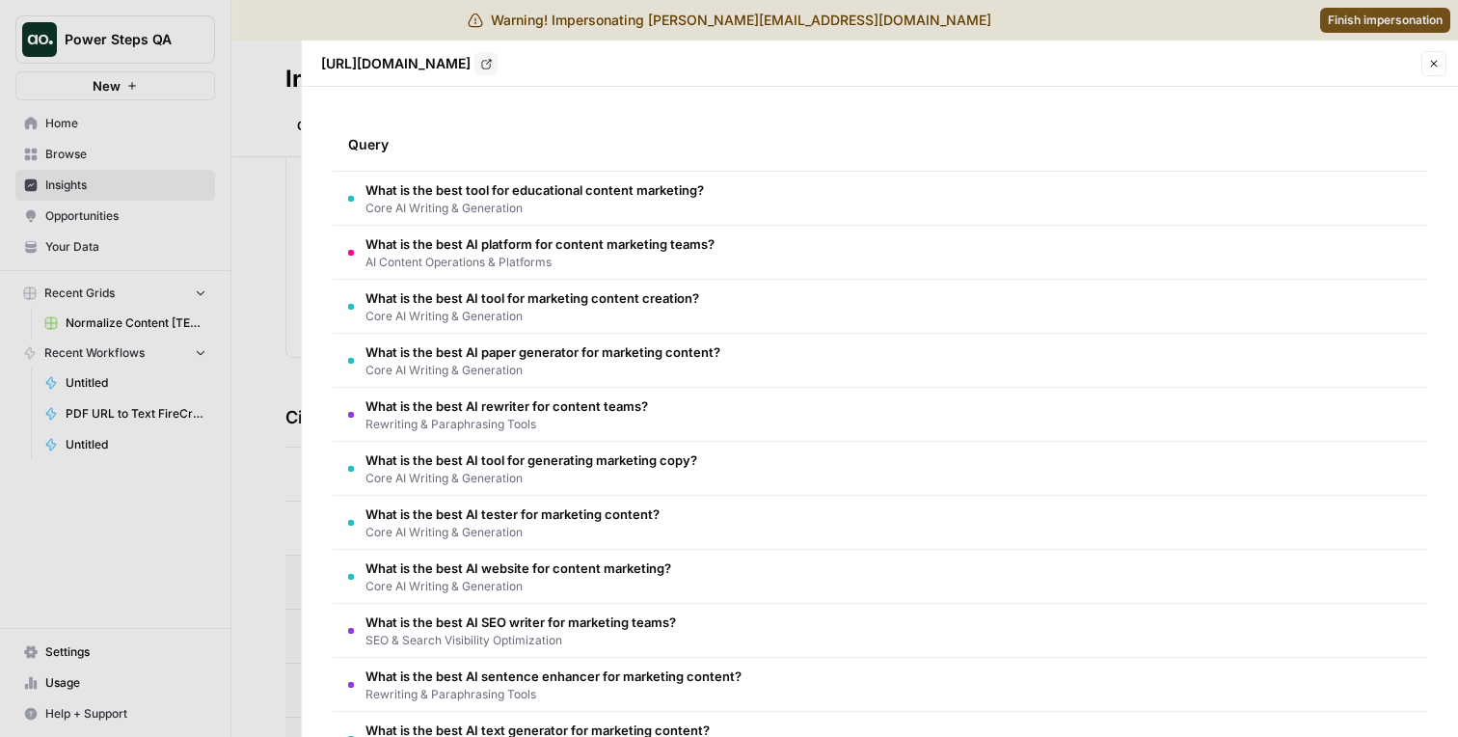
click at [410, 267] on span "AI Content Operations & Platforms" at bounding box center [539, 262] width 349 height 17
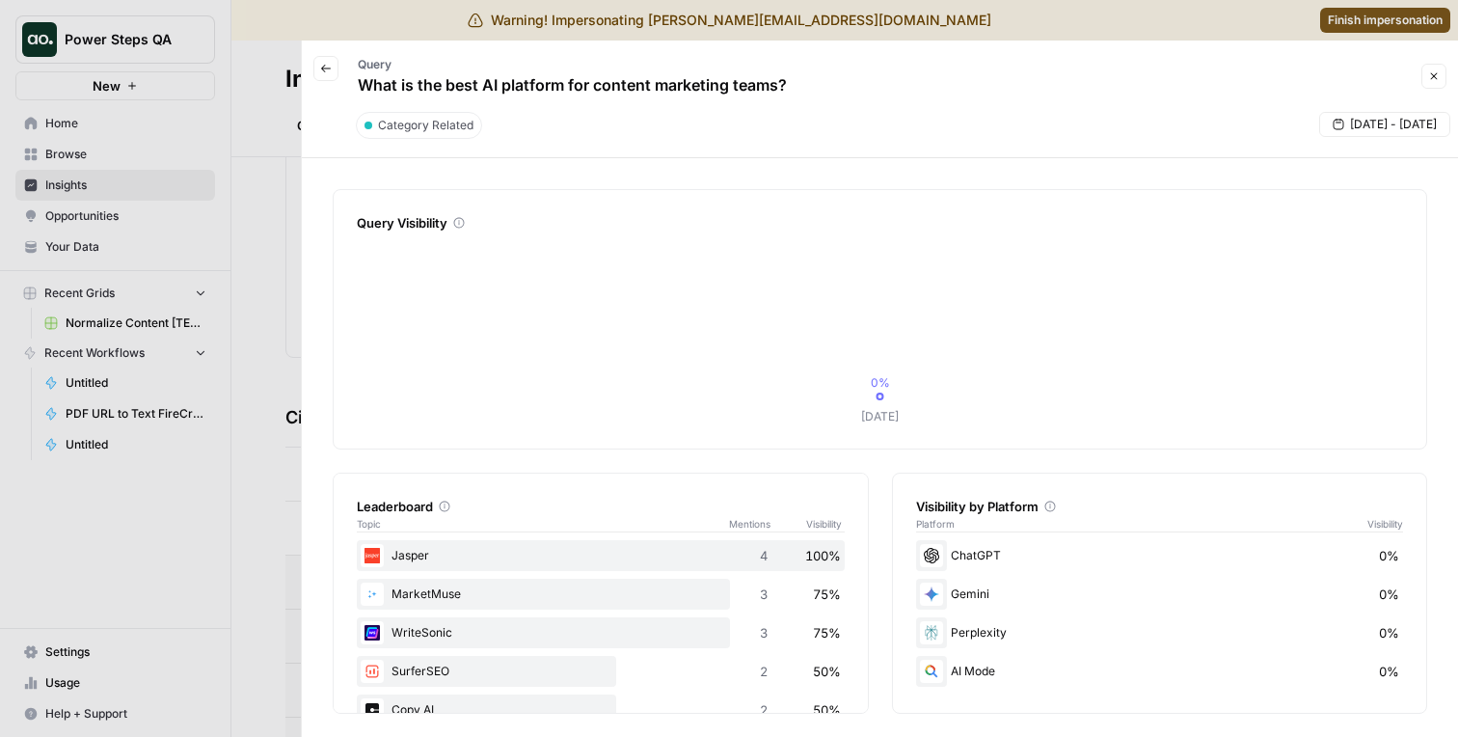
click at [255, 322] on div at bounding box center [729, 368] width 1458 height 737
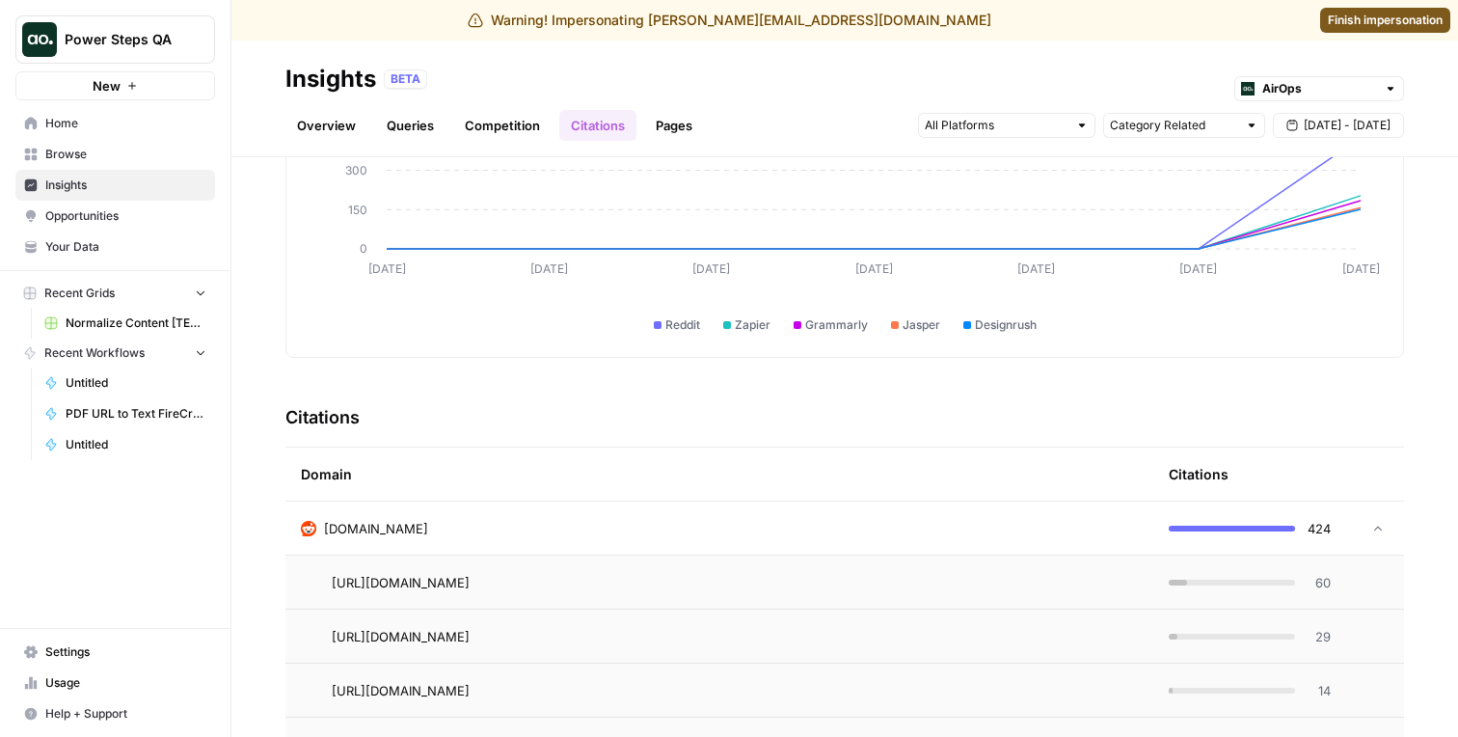
click at [519, 561] on td "https://www.reddit.com/r/AIAssisted/comments/1mdrp4q/best_ai_tools_for_automati…" at bounding box center [719, 581] width 868 height 53
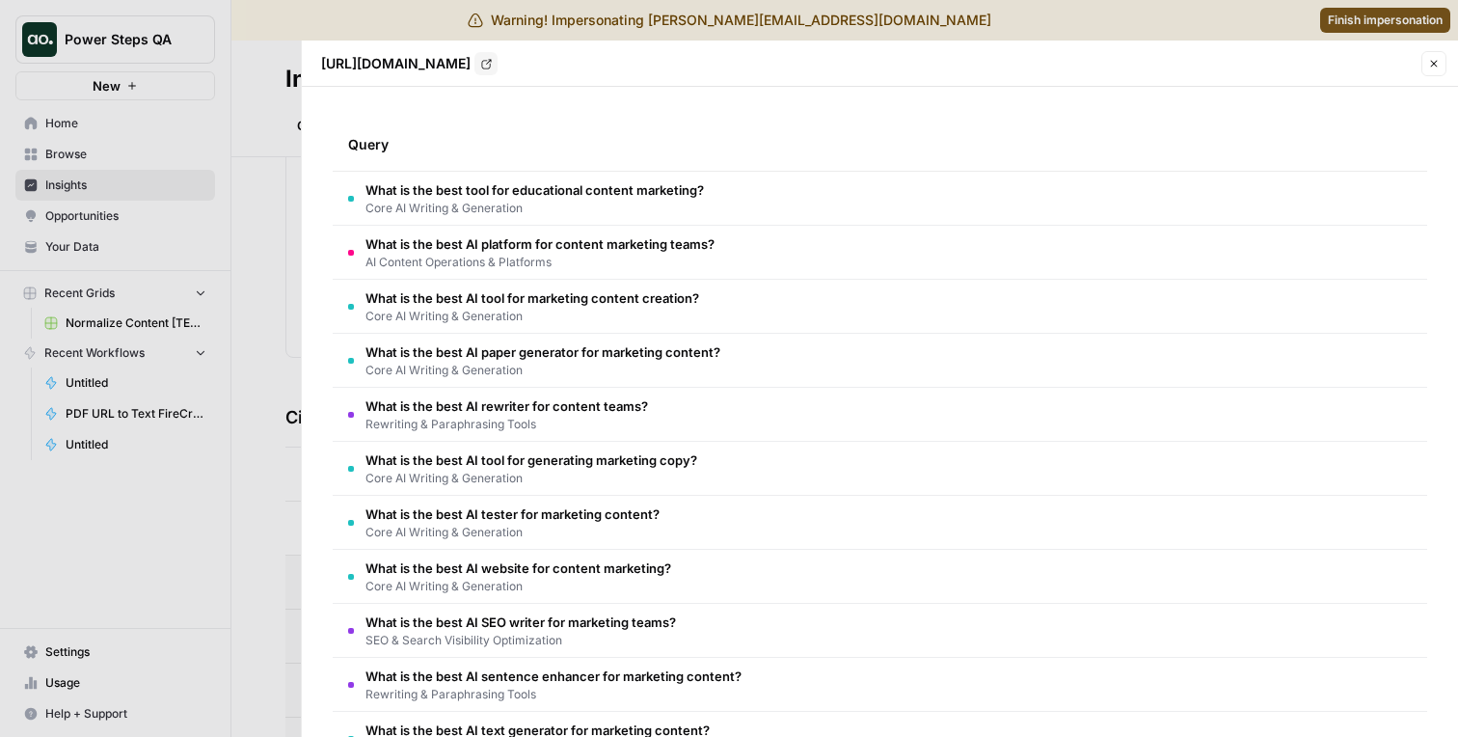
click at [251, 566] on div at bounding box center [729, 368] width 1458 height 737
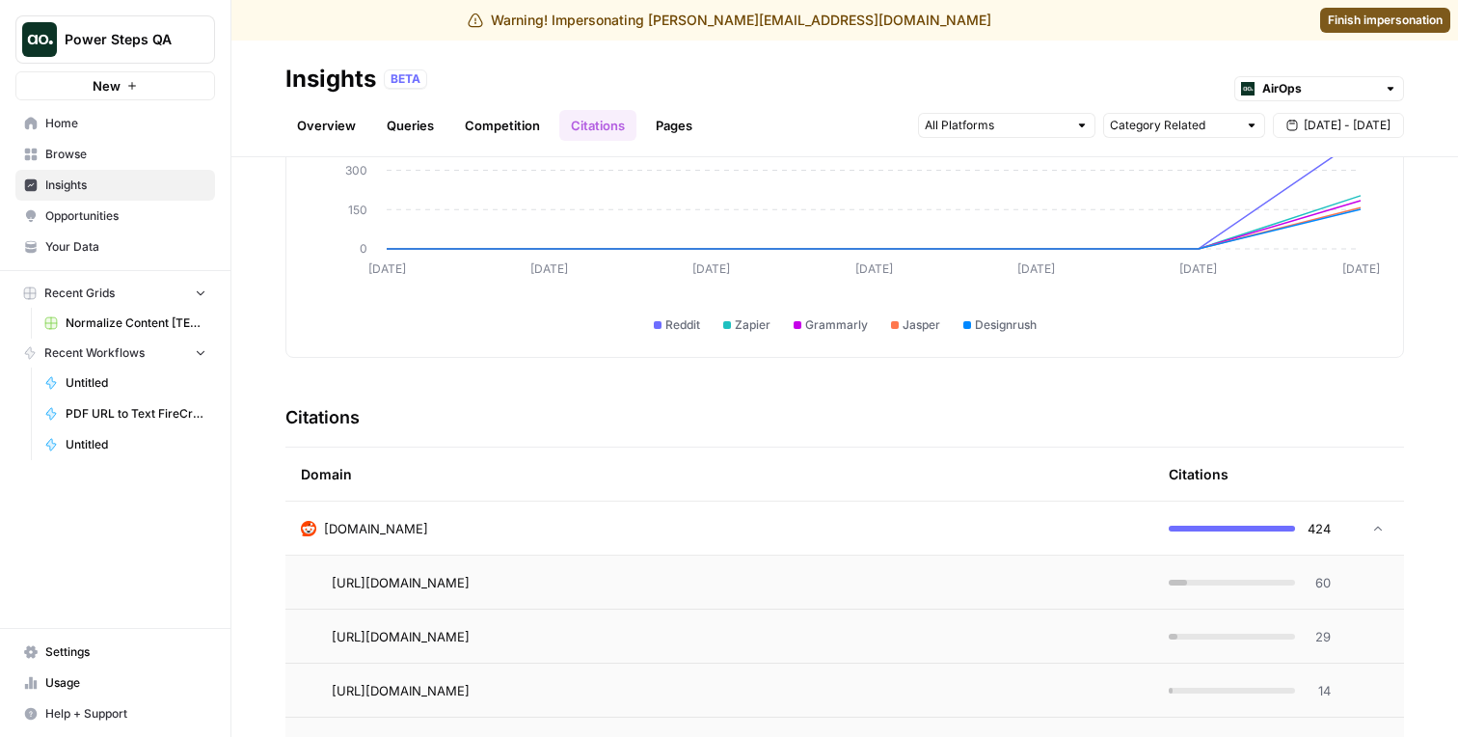
click at [488, 503] on td "[DOMAIN_NAME]" at bounding box center [719, 527] width 868 height 53
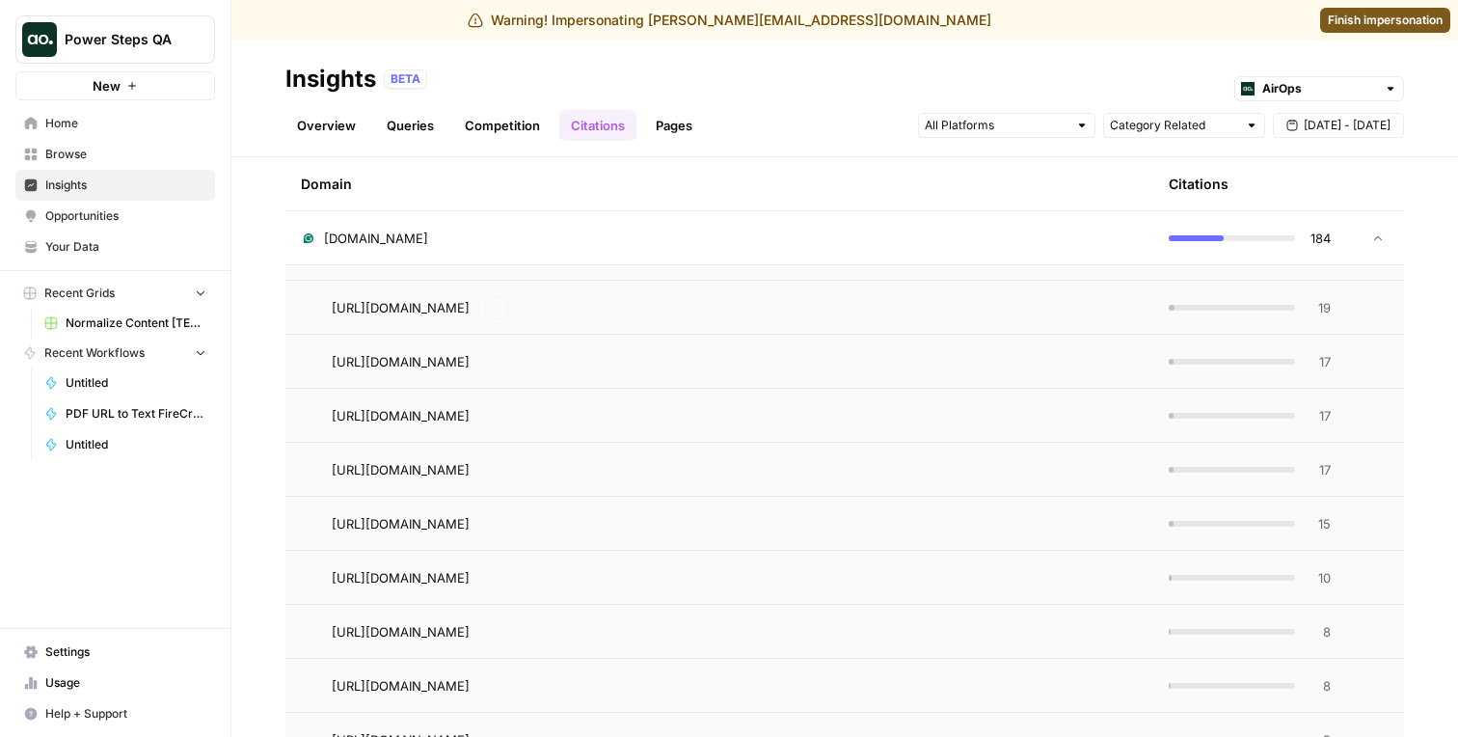
click at [491, 256] on td "grammarly.com" at bounding box center [719, 237] width 868 height 53
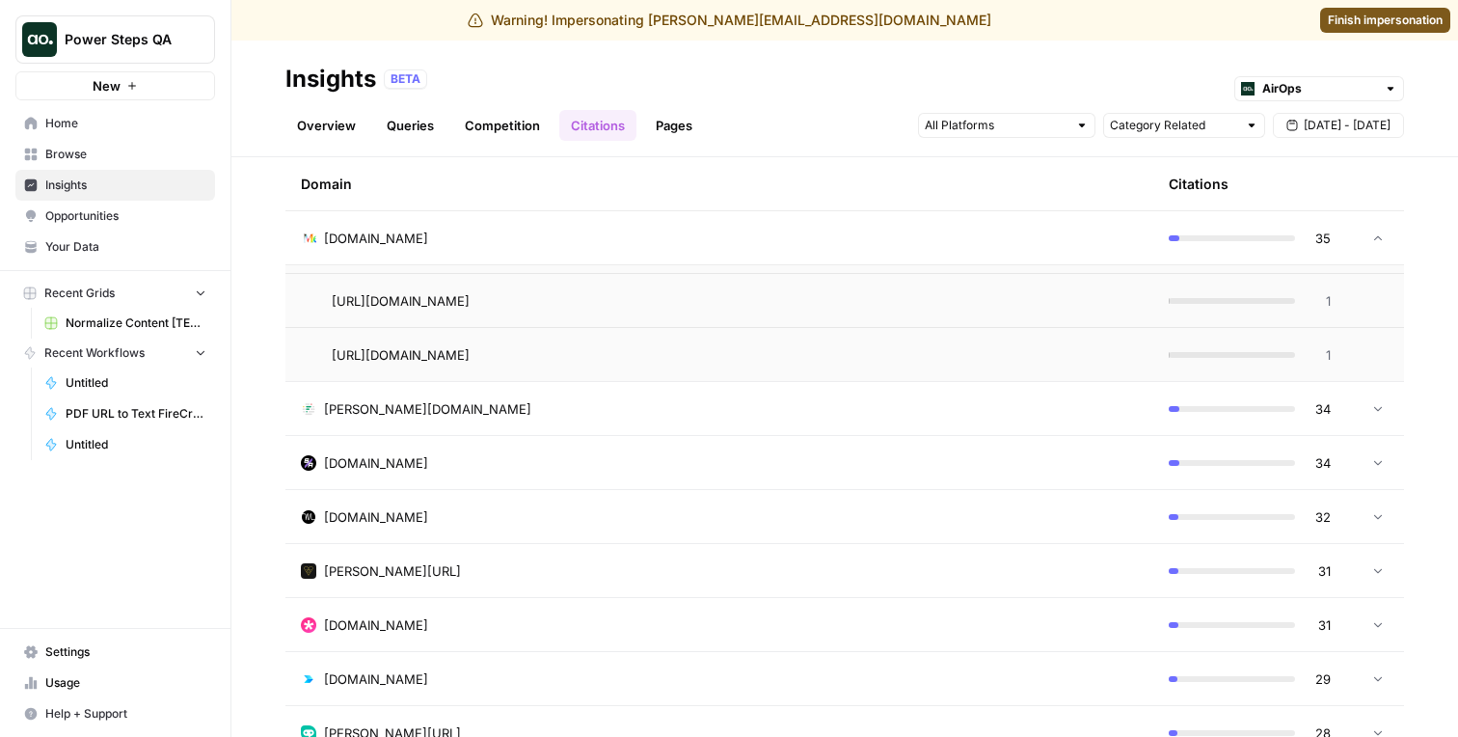
scroll to position [7249, 0]
click at [477, 480] on td "frase.io" at bounding box center [719, 462] width 868 height 53
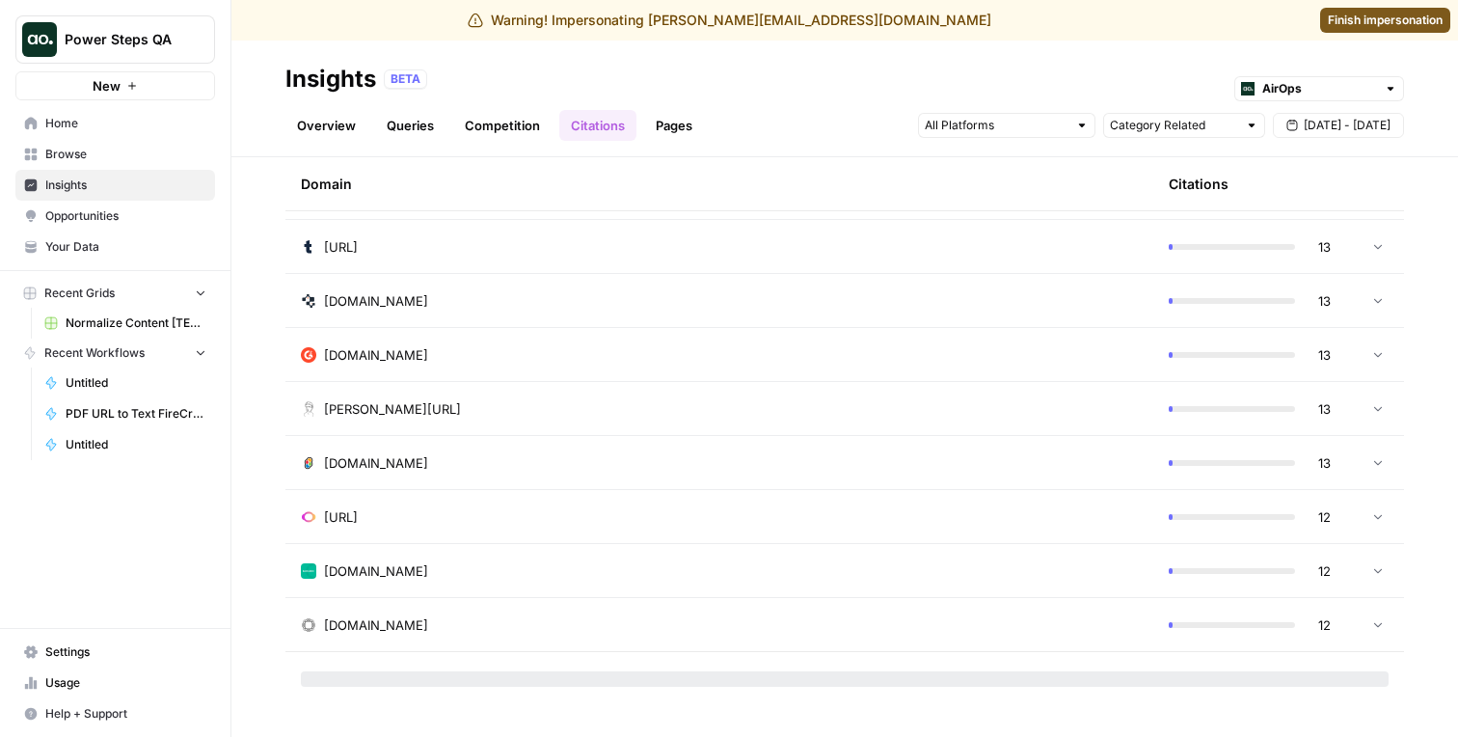
click at [486, 526] on td "contentbot.ai" at bounding box center [719, 516] width 868 height 53
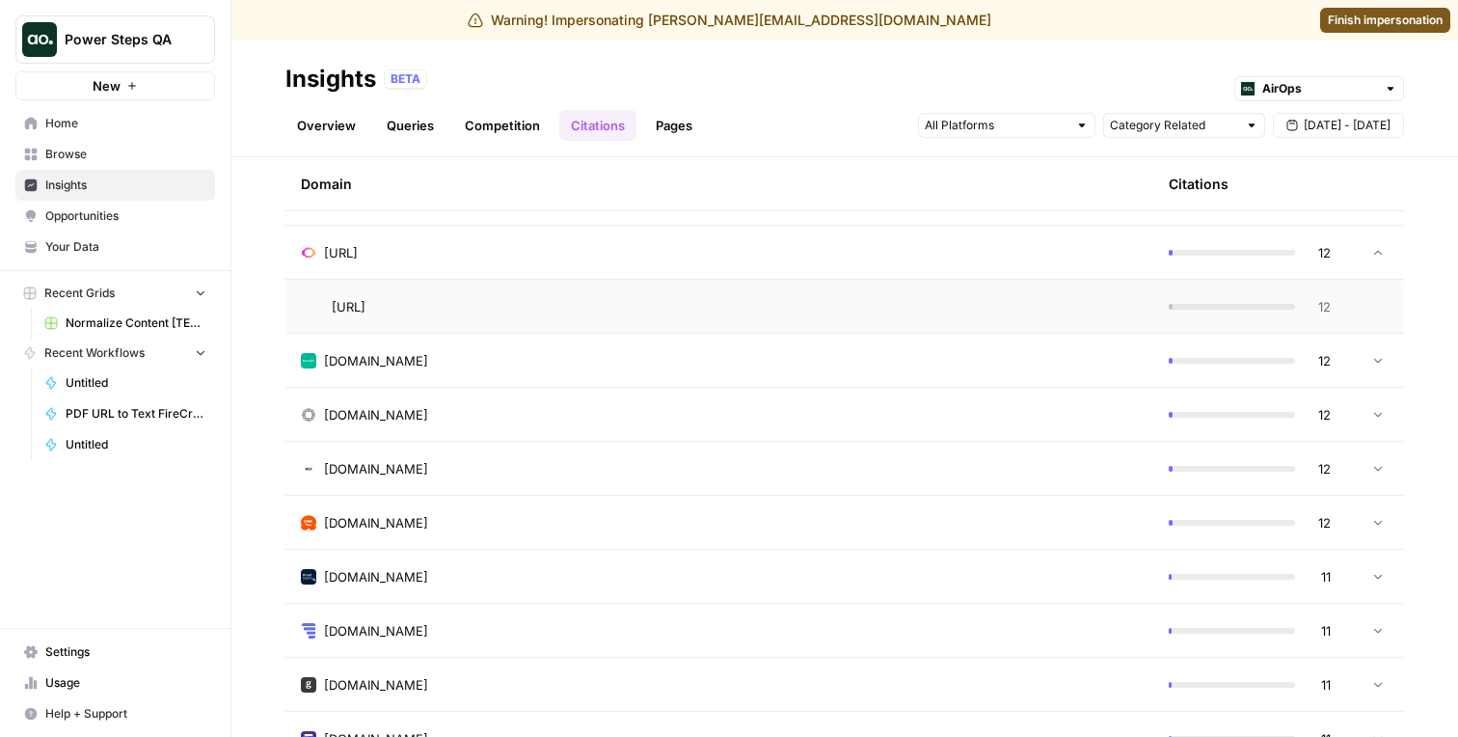
scroll to position [11803, 0]
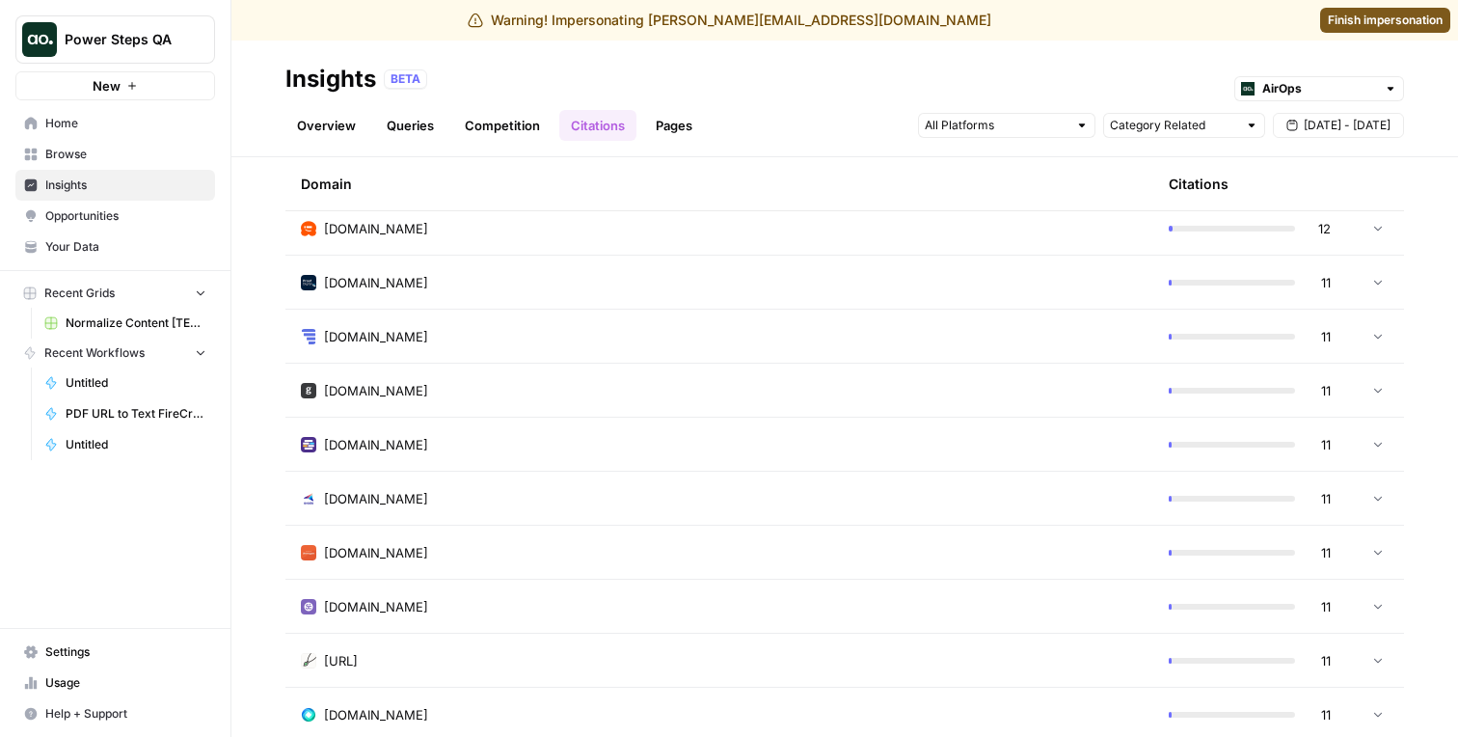
click at [487, 535] on td "neilpatel.com" at bounding box center [719, 551] width 868 height 53
